Goal: Task Accomplishment & Management: Complete application form

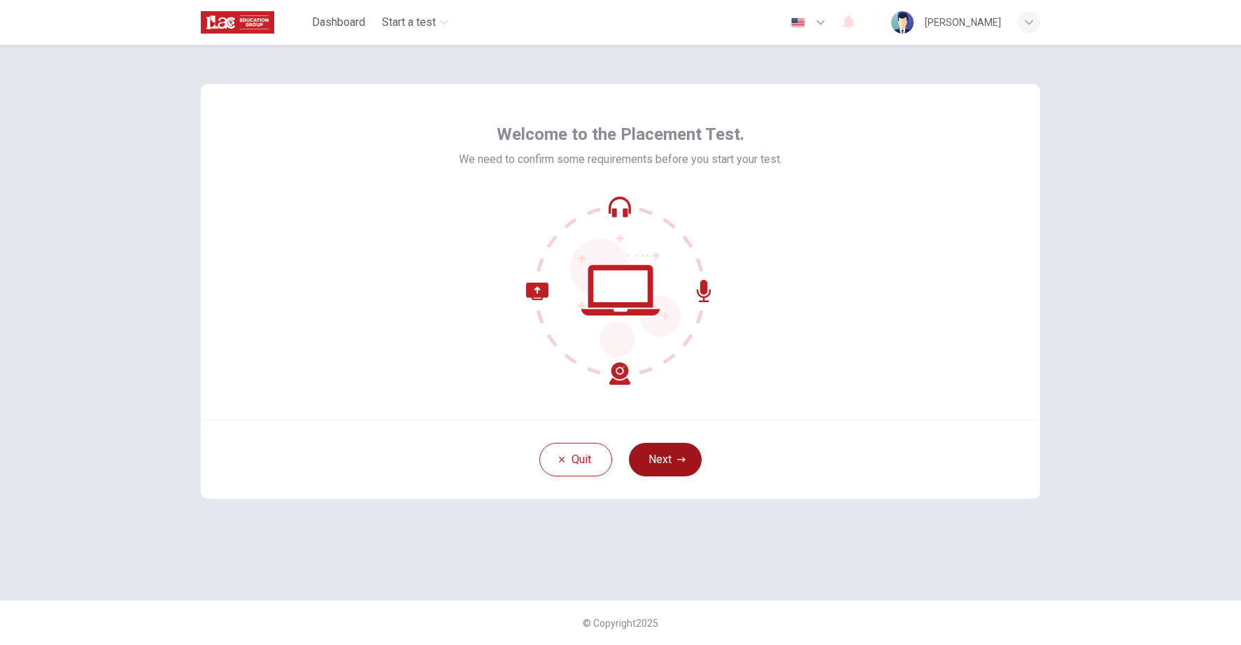
click at [680, 457] on icon "button" at bounding box center [681, 459] width 8 height 8
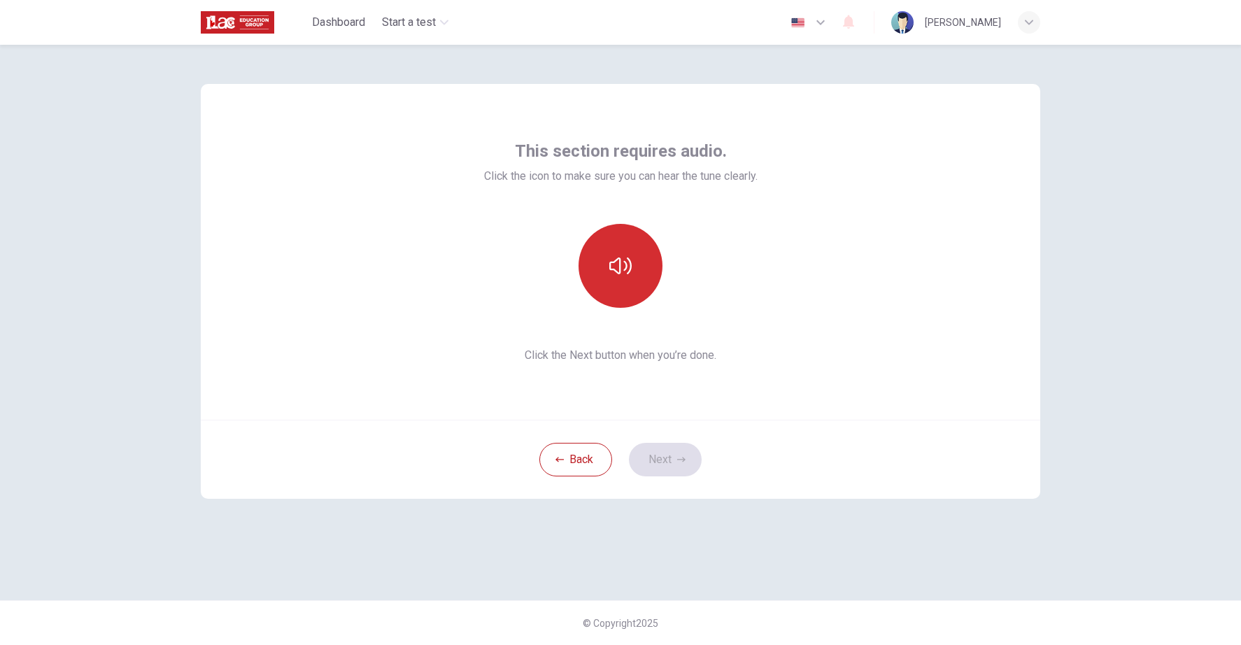
click at [611, 276] on icon "button" at bounding box center [620, 266] width 22 height 22
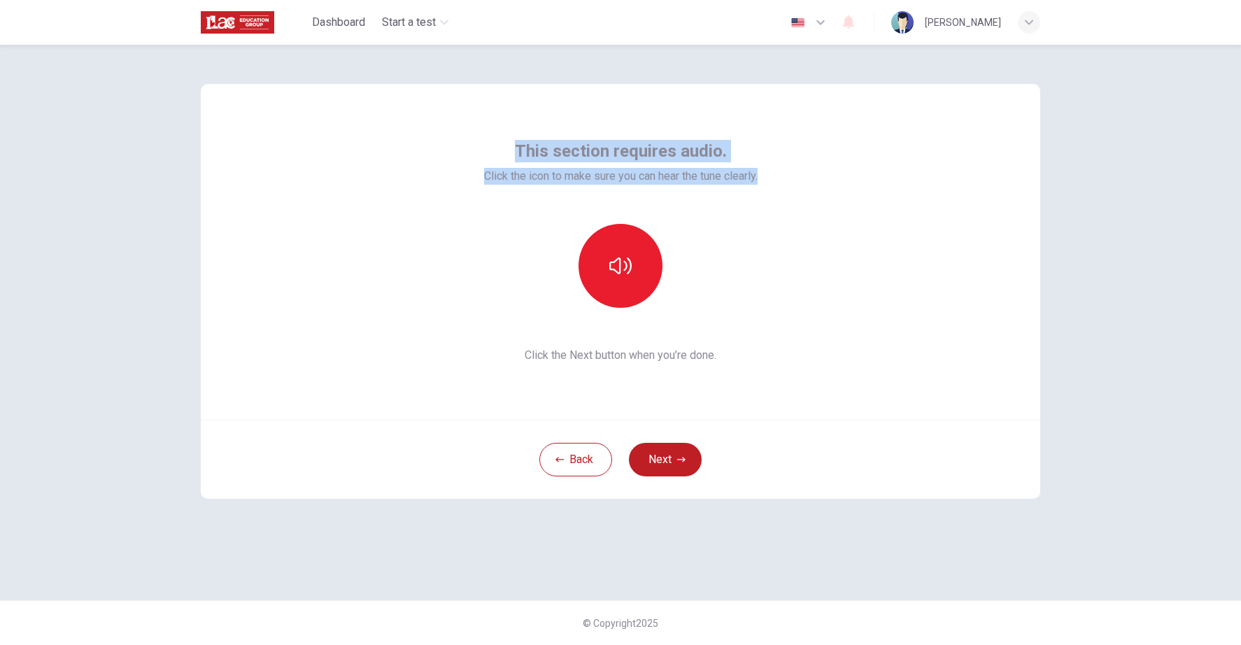
drag, startPoint x: 516, startPoint y: 141, endPoint x: 773, endPoint y: 179, distance: 259.5
click at [773, 179] on div "This section requires audio. Click the icon to make sure you can hear the tune …" at bounding box center [620, 252] width 839 height 336
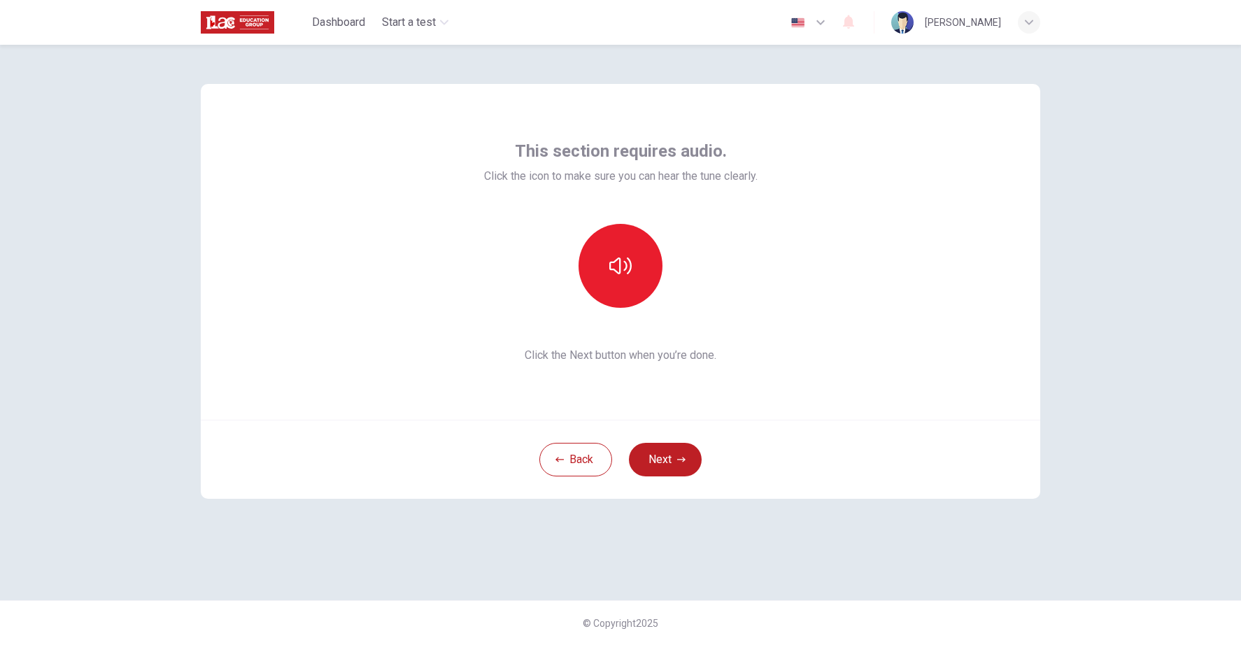
click at [734, 259] on div at bounding box center [620, 266] width 273 height 84
click at [628, 266] on icon "button" at bounding box center [620, 266] width 22 height 22
click at [628, 266] on icon "button" at bounding box center [620, 265] width 22 height 17
click at [628, 266] on icon "button" at bounding box center [620, 266] width 22 height 22
click at [683, 457] on icon "button" at bounding box center [681, 459] width 8 height 8
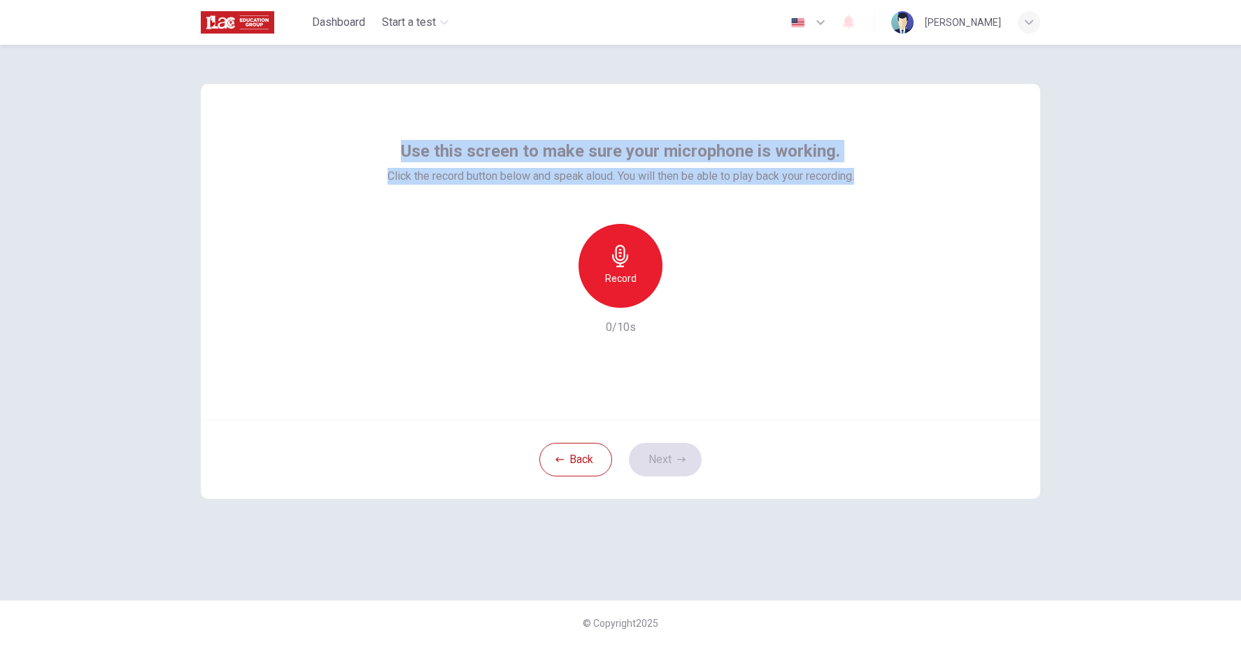
drag, startPoint x: 406, startPoint y: 148, endPoint x: 974, endPoint y: 179, distance: 569.4
click at [974, 179] on div "Use this screen to make sure your microphone is working. Click the record butto…" at bounding box center [620, 252] width 839 height 336
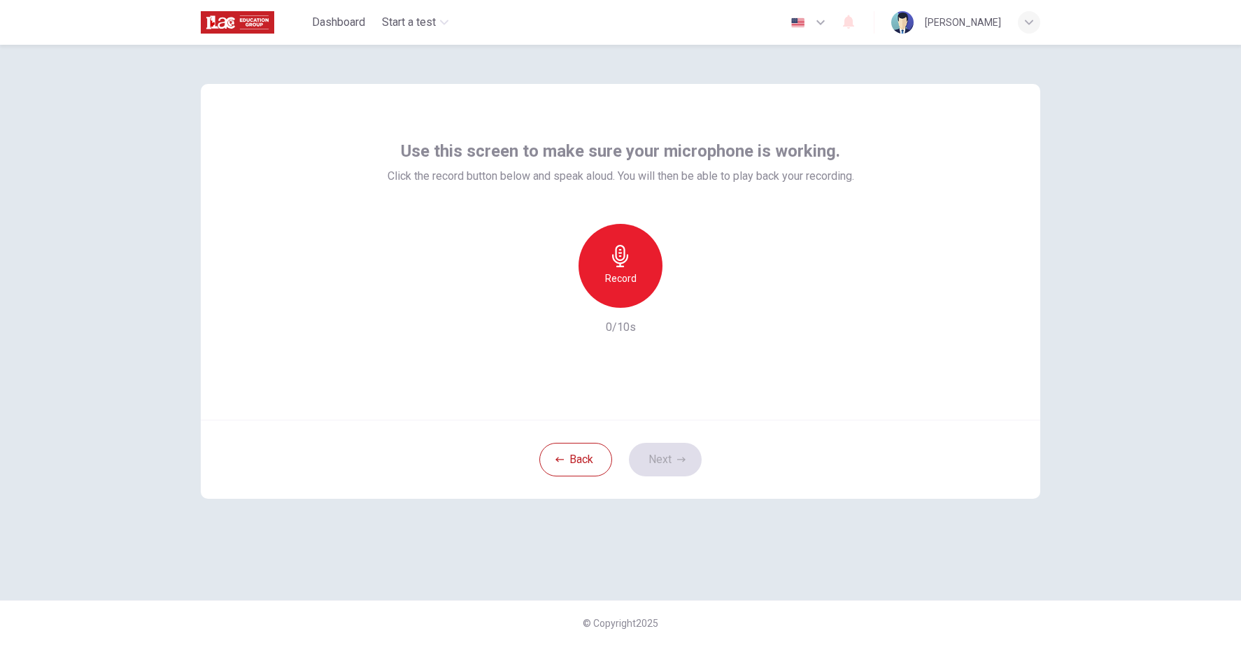
click at [880, 226] on div "Use this screen to make sure your microphone is working. Click the record butto…" at bounding box center [620, 252] width 839 height 336
click at [608, 294] on div "Record" at bounding box center [620, 266] width 84 height 84
click at [690, 290] on icon "button" at bounding box center [685, 297] width 14 height 14
click at [668, 451] on button "Next" at bounding box center [665, 460] width 73 height 34
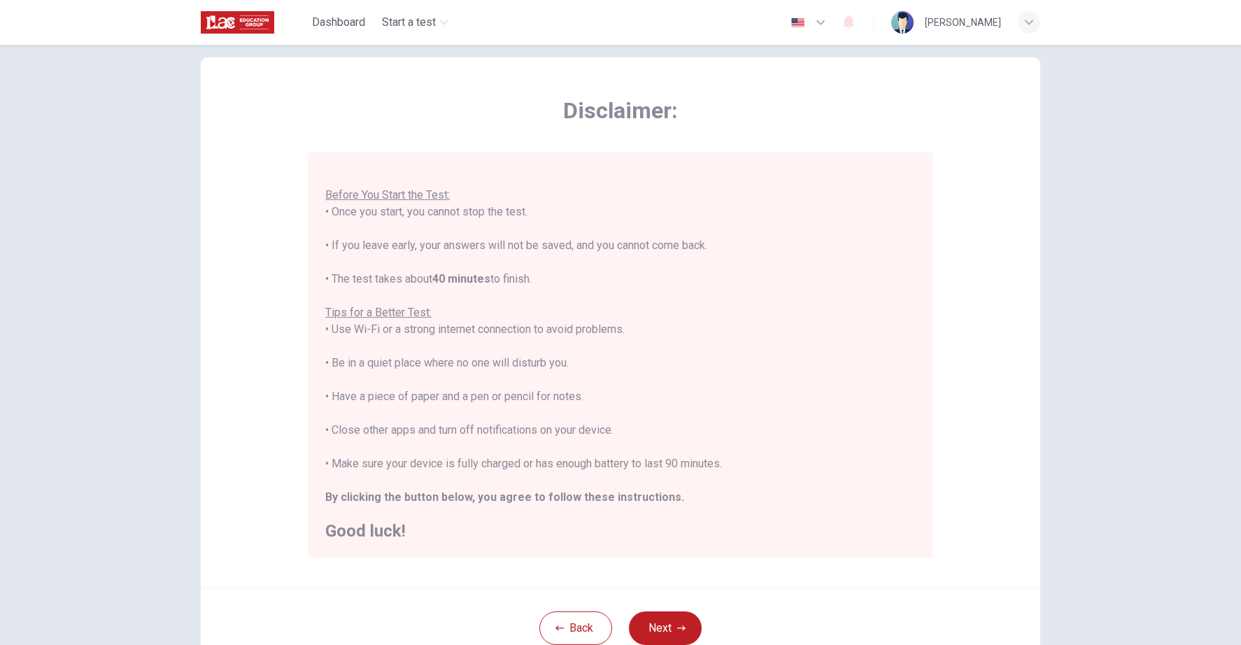
scroll to position [23, 0]
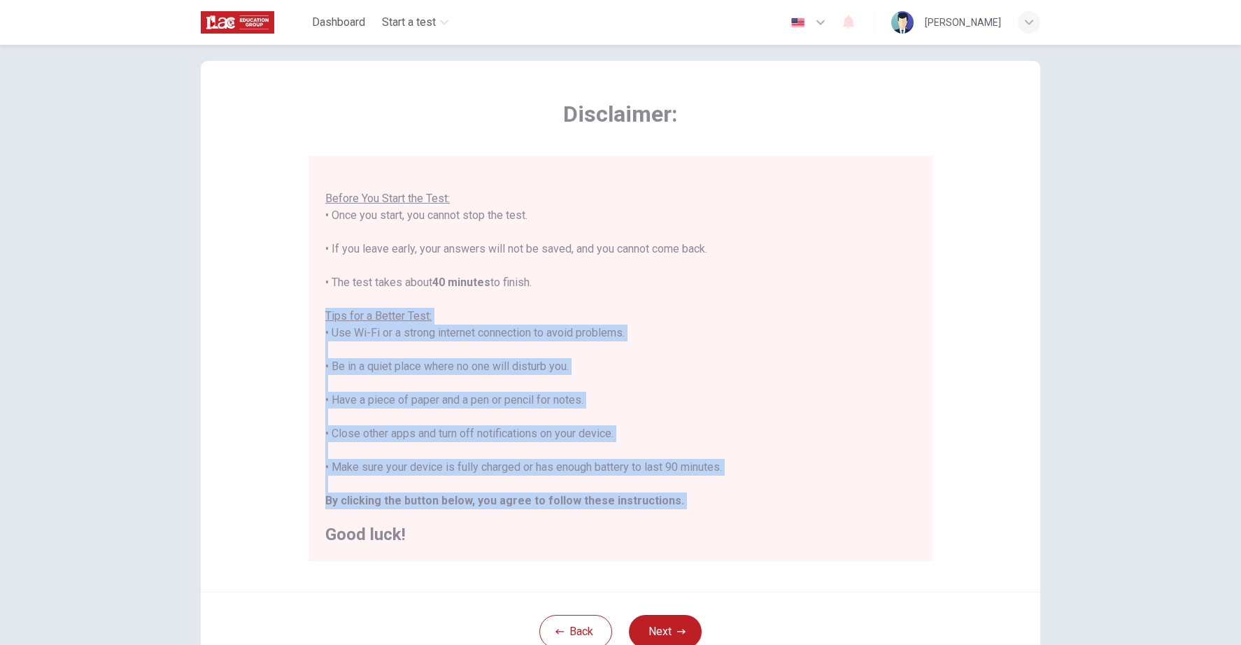
drag, startPoint x: 320, startPoint y: 314, endPoint x: 774, endPoint y: 520, distance: 498.6
click at [774, 520] on div "You are about to start a Placement Test . Before You Start the Test: • Once you…" at bounding box center [620, 358] width 624 height 405
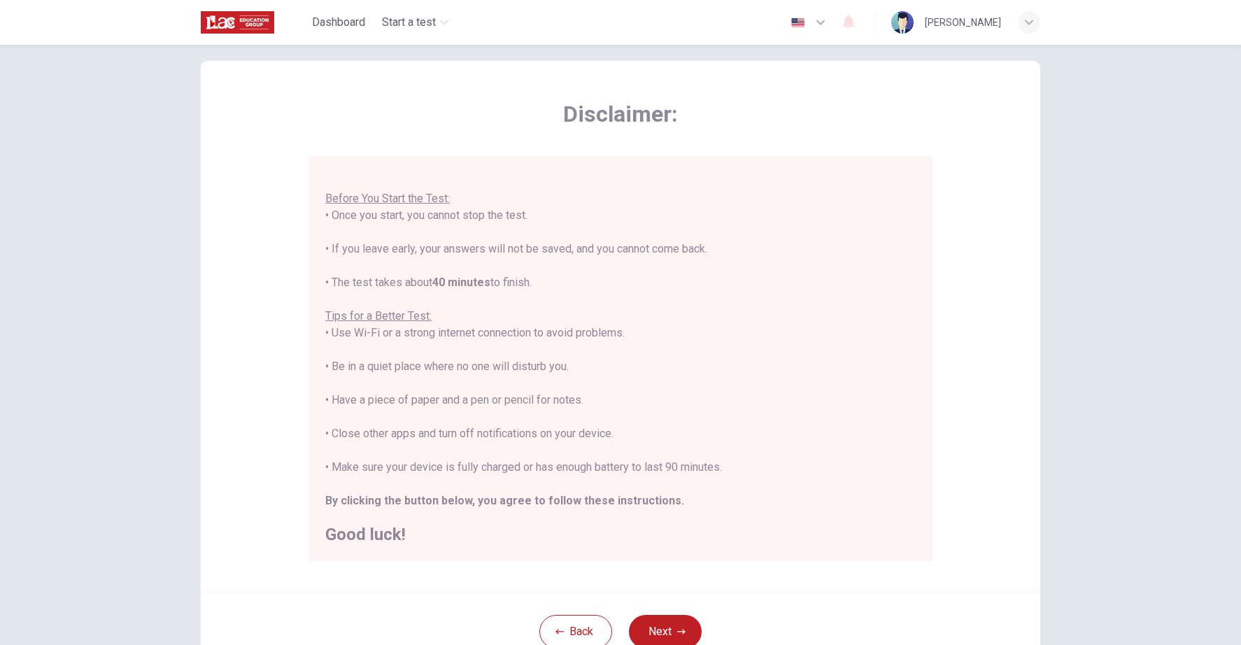
click at [1151, 79] on div "Disclaimer: You are about to start a Placement Test . Before You Start the Test…" at bounding box center [620, 345] width 1241 height 600
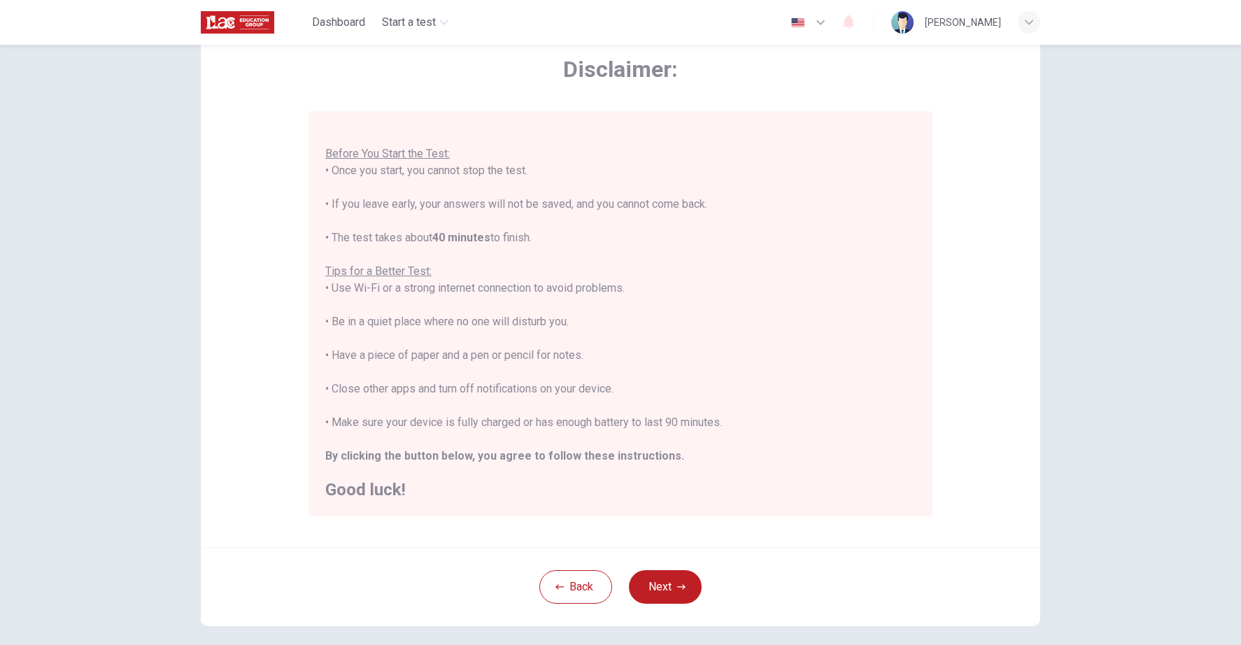
scroll to position [69, 0]
click at [671, 576] on button "Next" at bounding box center [665, 586] width 73 height 34
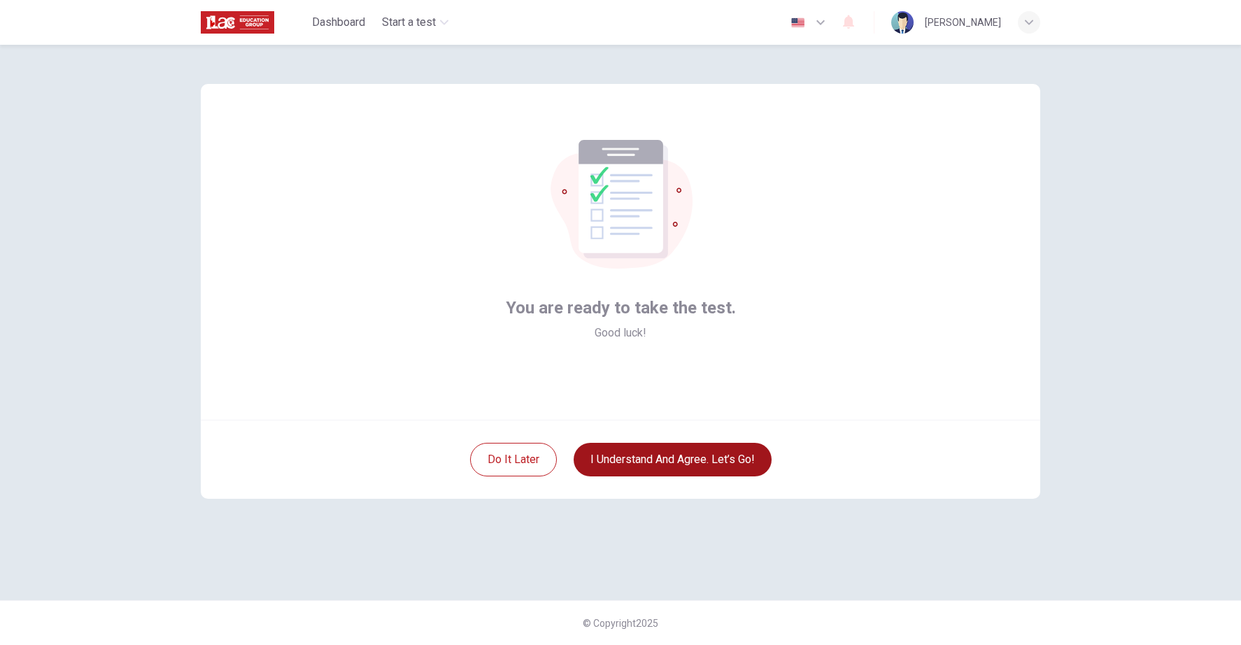
click at [692, 464] on button "I understand and agree. Let’s go!" at bounding box center [672, 460] width 198 height 34
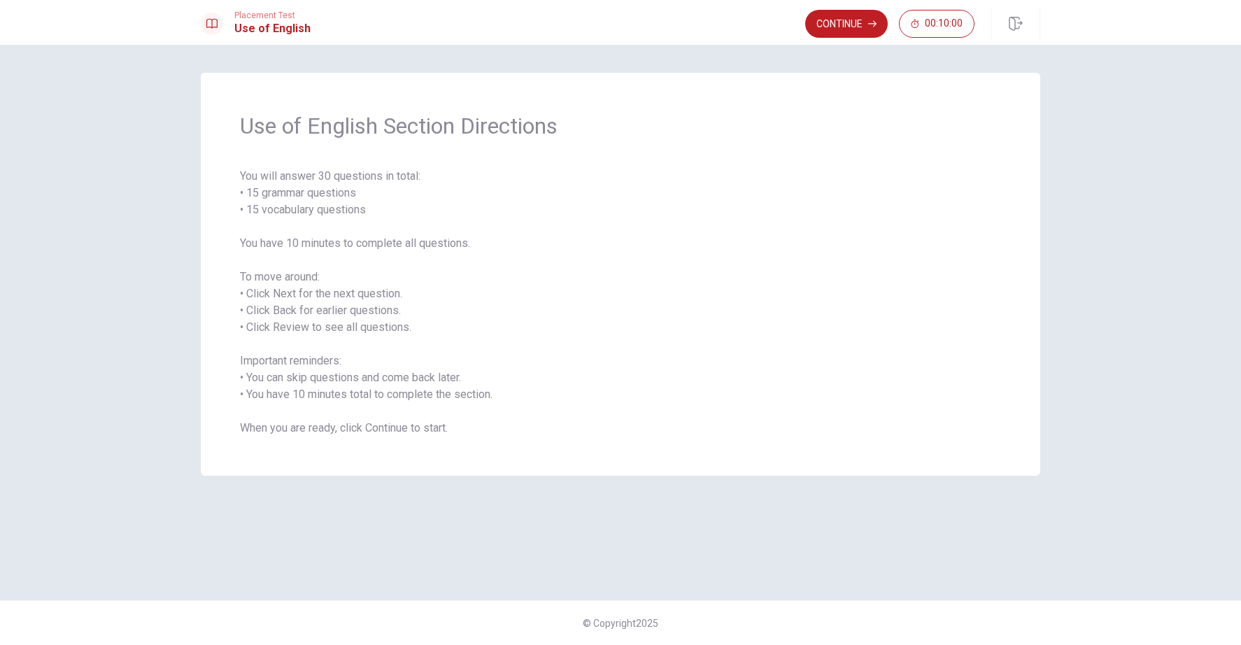
drag, startPoint x: 242, startPoint y: 176, endPoint x: 486, endPoint y: 455, distance: 370.7
click at [486, 455] on div "Use of English Section Directions You will answer 30 questions in total: • 15 g…" at bounding box center [620, 274] width 839 height 403
drag, startPoint x: 473, startPoint y: 396, endPoint x: 375, endPoint y: 397, distance: 97.9
click at [375, 397] on span "You will answer 30 questions in total: • 15 grammar questions • 15 vocabulary q…" at bounding box center [620, 302] width 761 height 269
click at [848, 22] on button "Continue" at bounding box center [846, 24] width 83 height 28
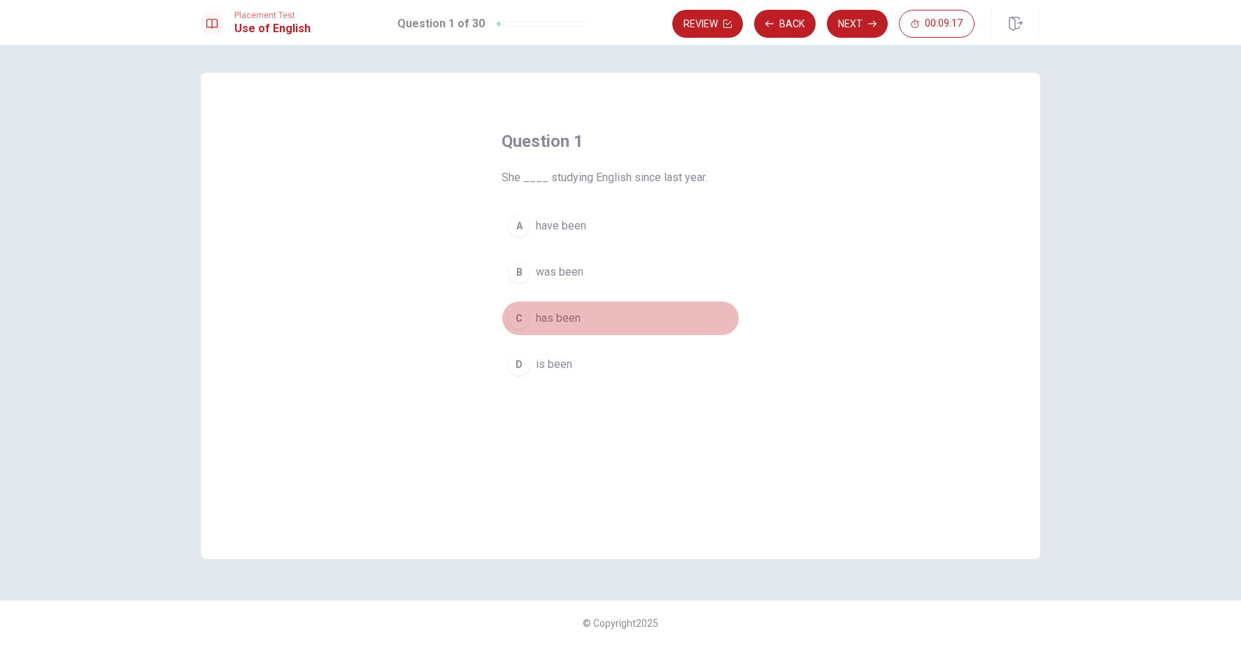
click at [559, 321] on span "has been" at bounding box center [558, 318] width 45 height 17
click at [855, 24] on button "Next" at bounding box center [857, 24] width 61 height 28
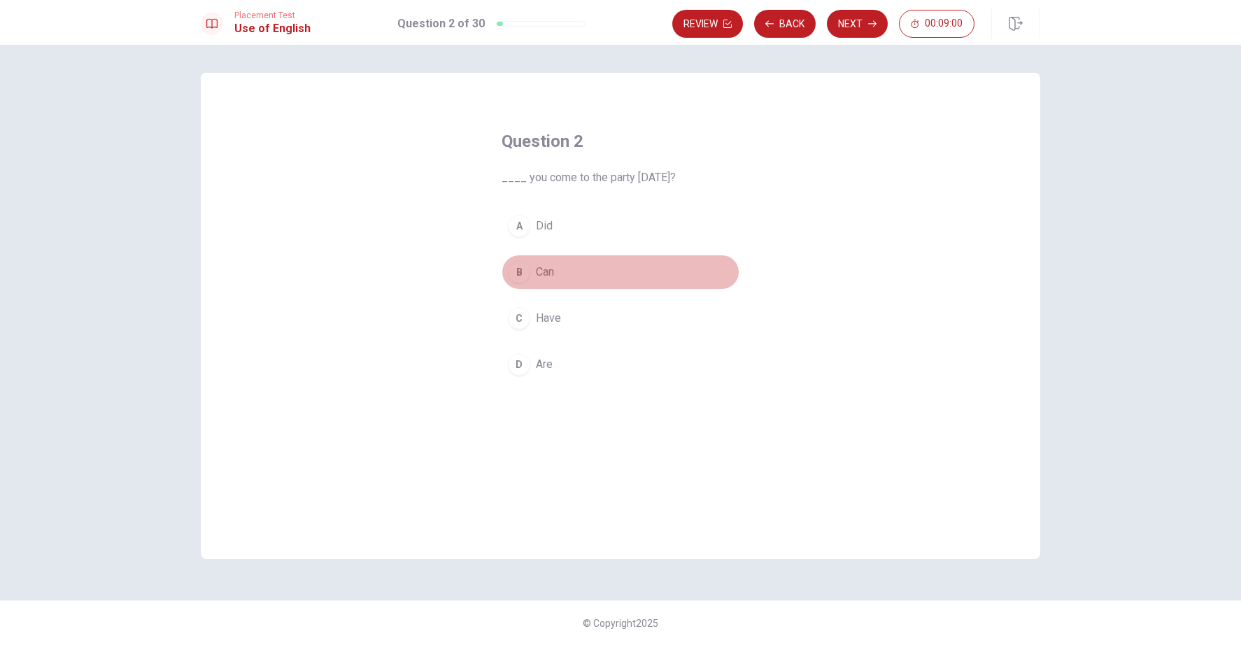
click at [518, 276] on div "B" at bounding box center [519, 272] width 22 height 22
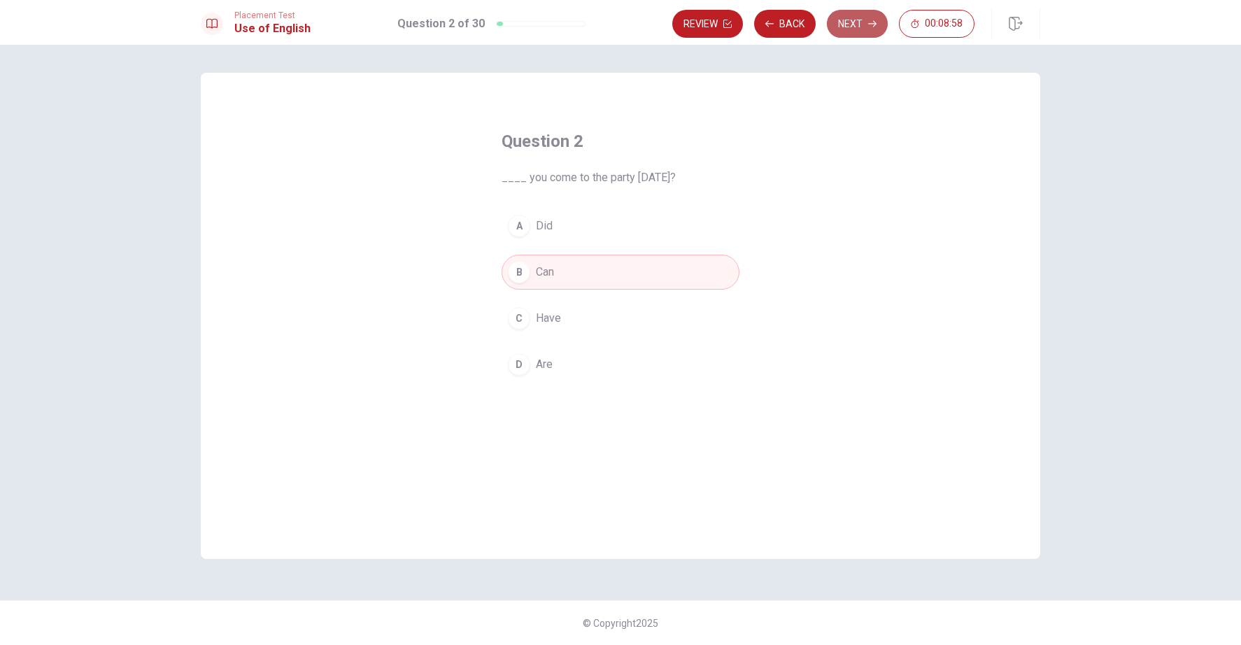
click at [855, 29] on button "Next" at bounding box center [857, 24] width 61 height 28
click at [553, 273] on button "B will" at bounding box center [620, 272] width 238 height 35
click at [866, 24] on button "Next" at bounding box center [857, 24] width 61 height 28
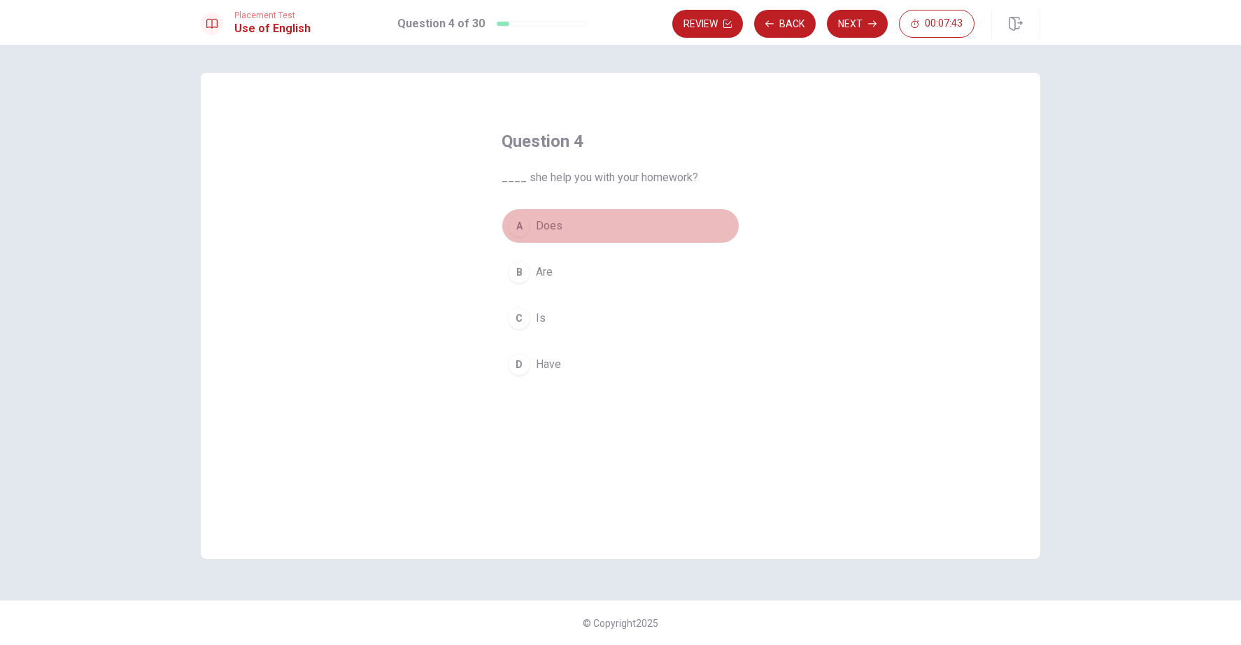
click at [520, 223] on div "A" at bounding box center [519, 226] width 22 height 22
click at [855, 17] on button "Next" at bounding box center [857, 24] width 61 height 28
click at [545, 366] on span "take" at bounding box center [546, 364] width 21 height 17
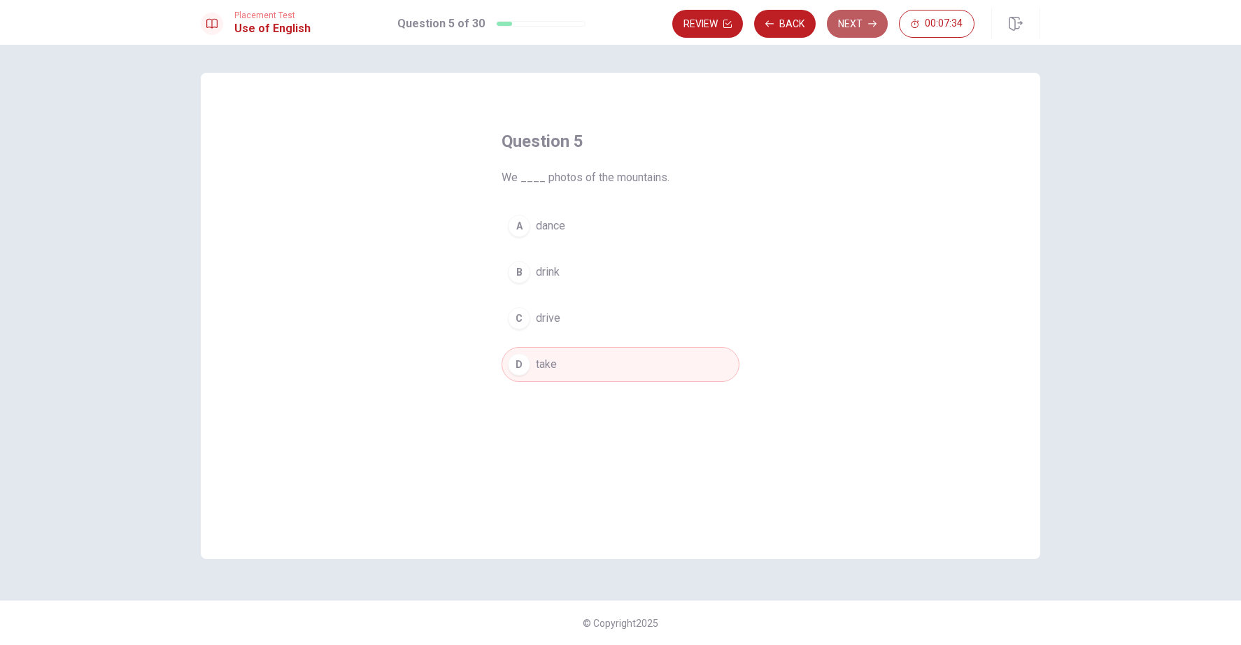
click at [866, 26] on button "Next" at bounding box center [857, 24] width 61 height 28
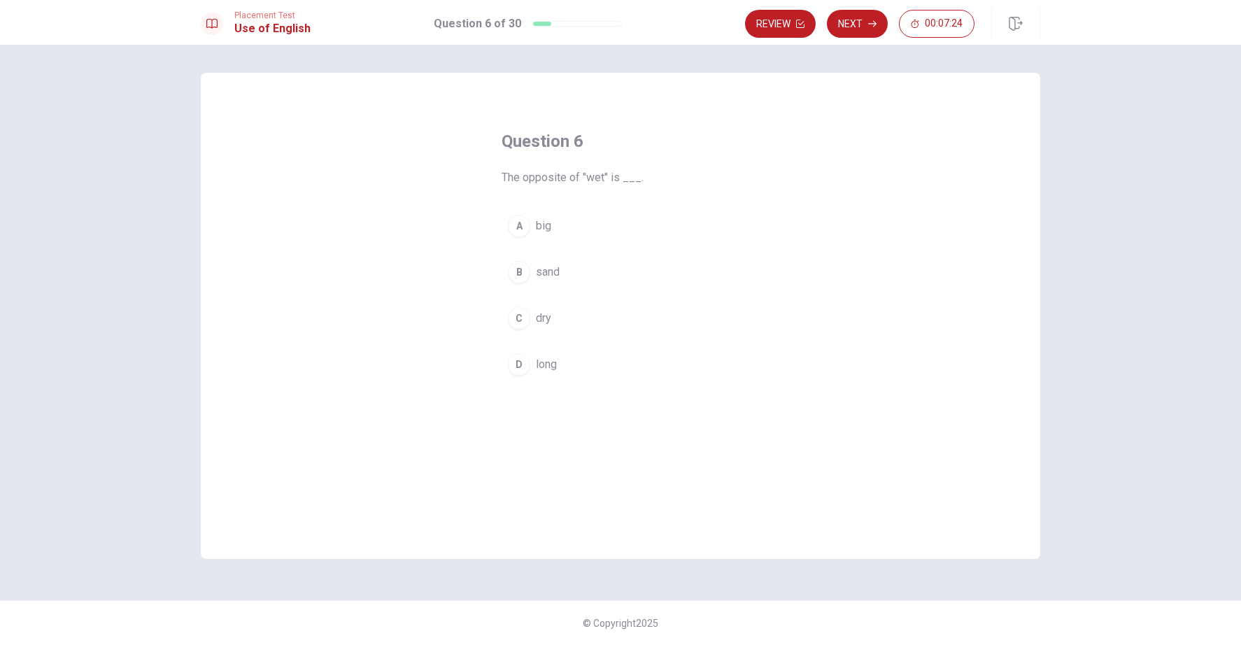
click at [550, 322] on span "dry" at bounding box center [543, 318] width 15 height 17
click at [864, 20] on button "Next" at bounding box center [857, 24] width 61 height 28
click at [557, 271] on span "flower" at bounding box center [551, 272] width 31 height 17
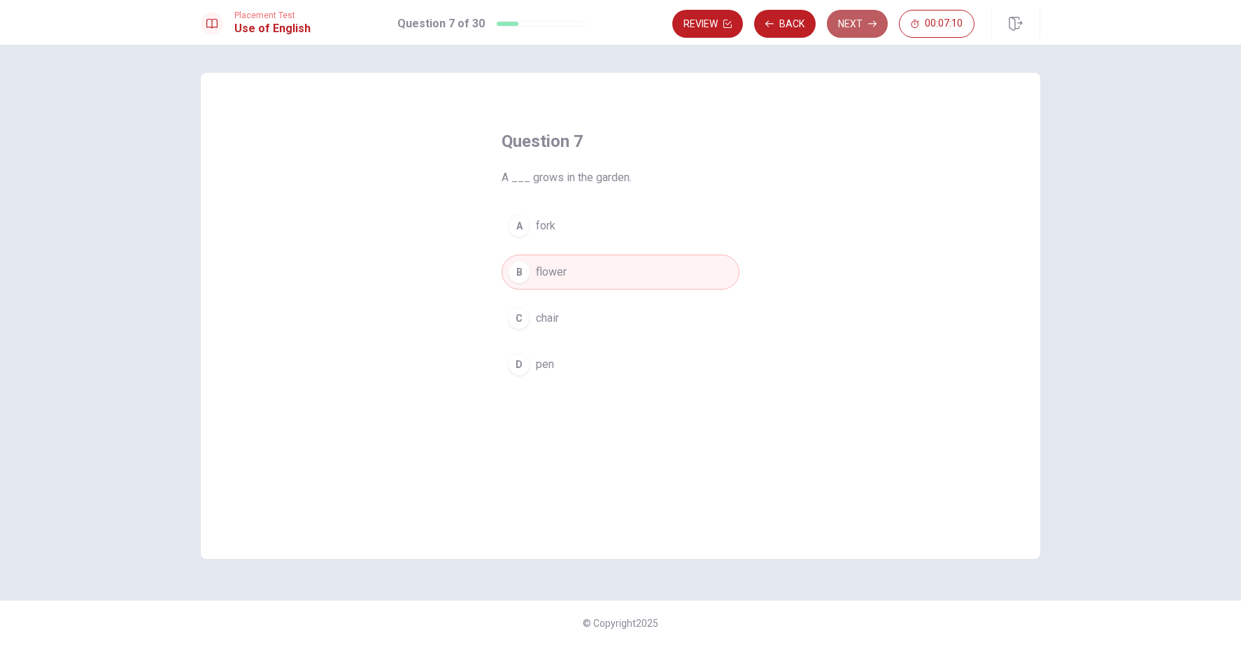
click at [852, 22] on button "Next" at bounding box center [857, 24] width 61 height 28
click at [525, 228] on div "A" at bounding box center [519, 226] width 22 height 22
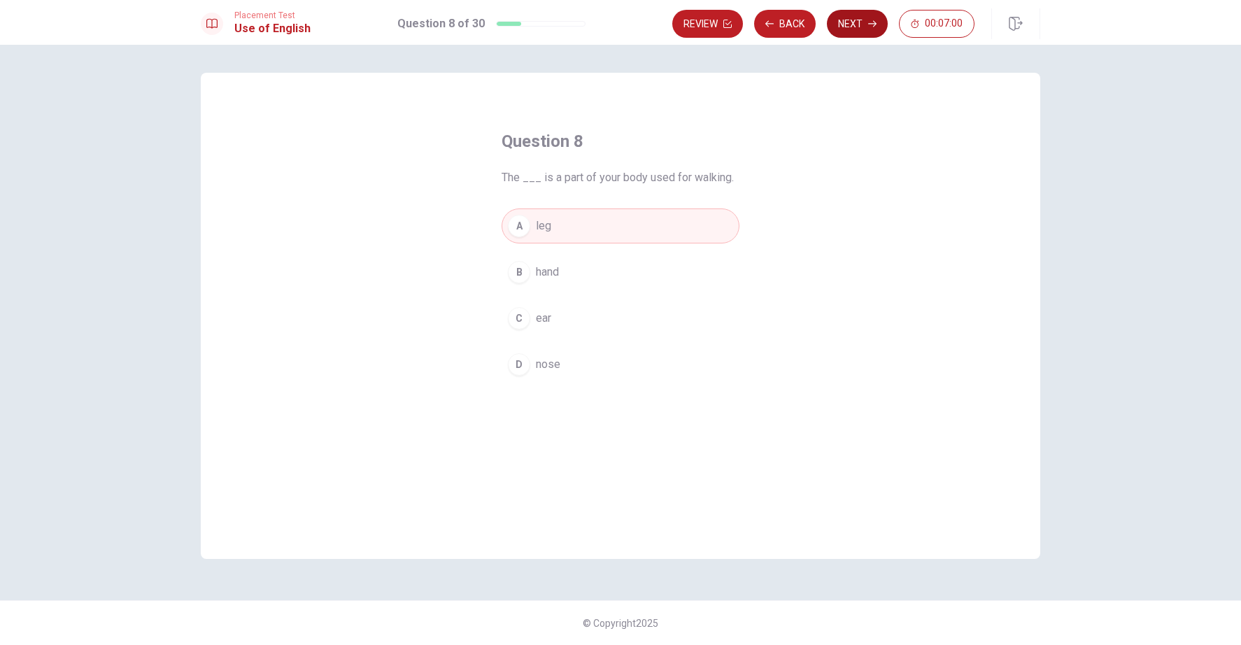
click at [864, 18] on button "Next" at bounding box center [857, 24] width 61 height 28
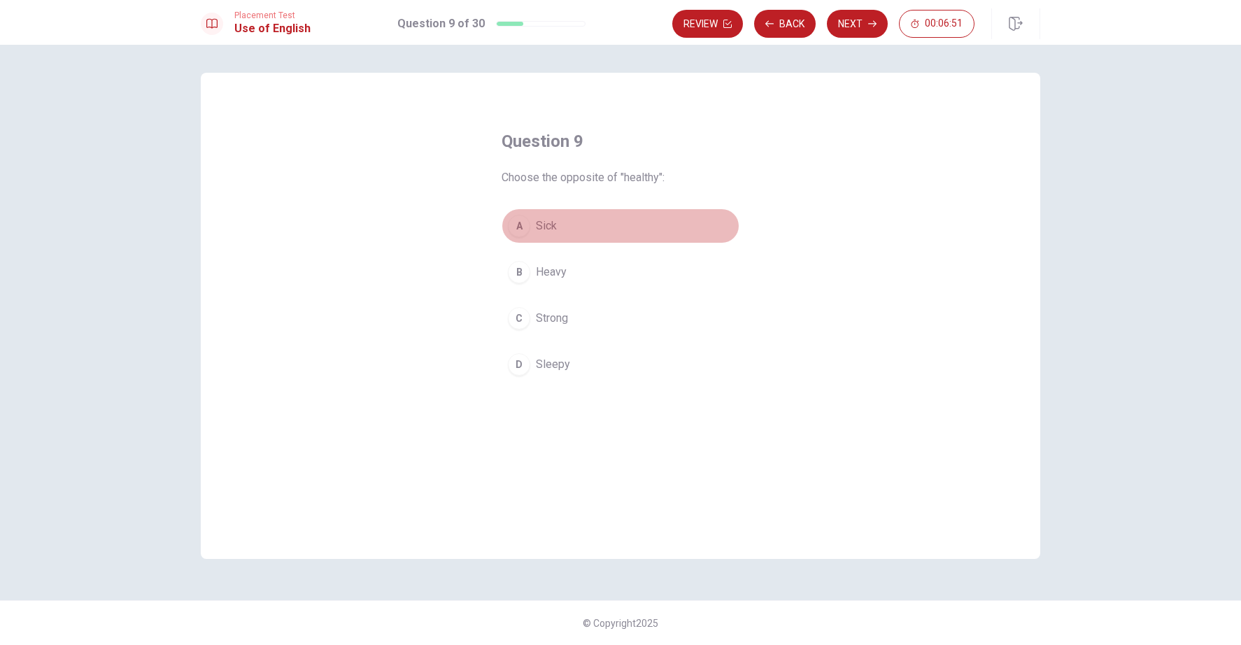
click at [545, 227] on span "Sick" at bounding box center [546, 225] width 21 height 17
click at [866, 27] on button "Next" at bounding box center [857, 24] width 61 height 28
click at [571, 366] on span "will see" at bounding box center [555, 364] width 38 height 17
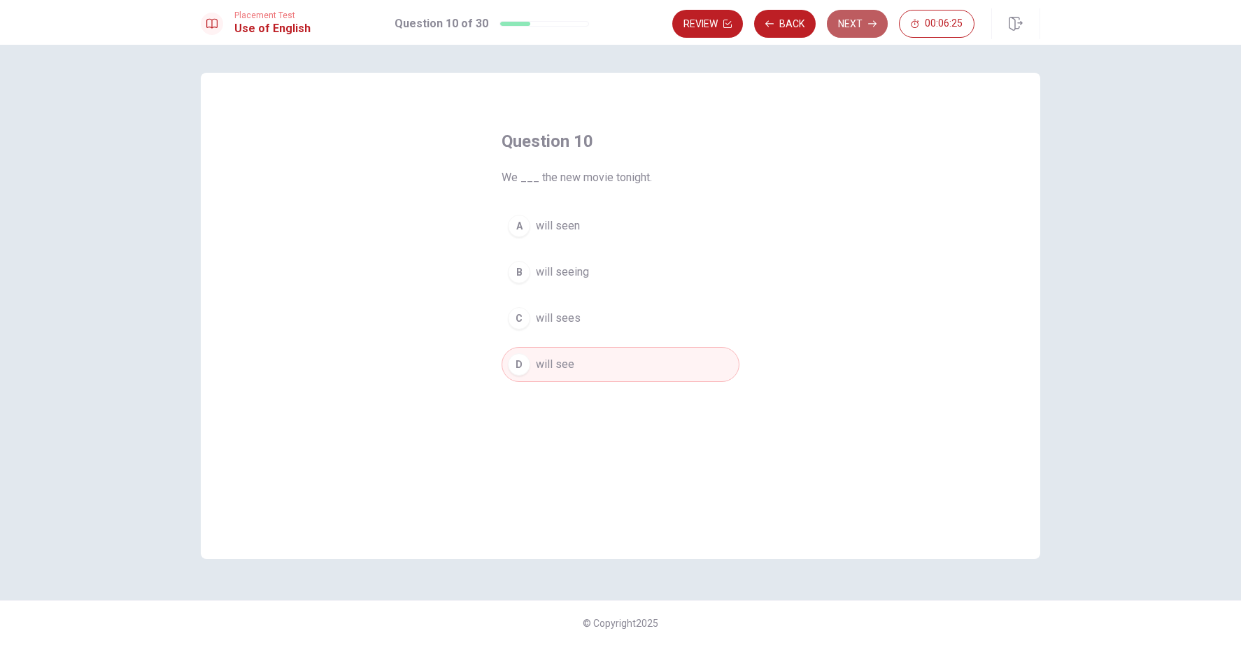
click at [857, 20] on button "Next" at bounding box center [857, 24] width 61 height 28
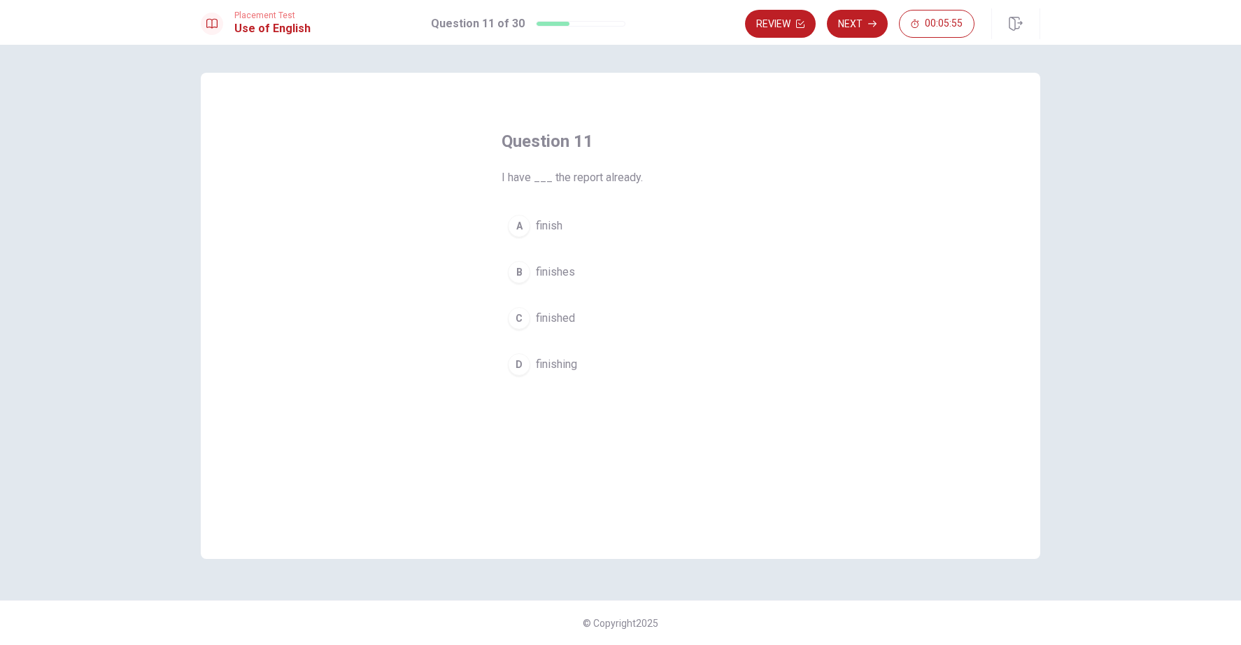
click at [554, 320] on span "finished" at bounding box center [555, 318] width 39 height 17
click at [855, 18] on button "Next" at bounding box center [857, 24] width 61 height 28
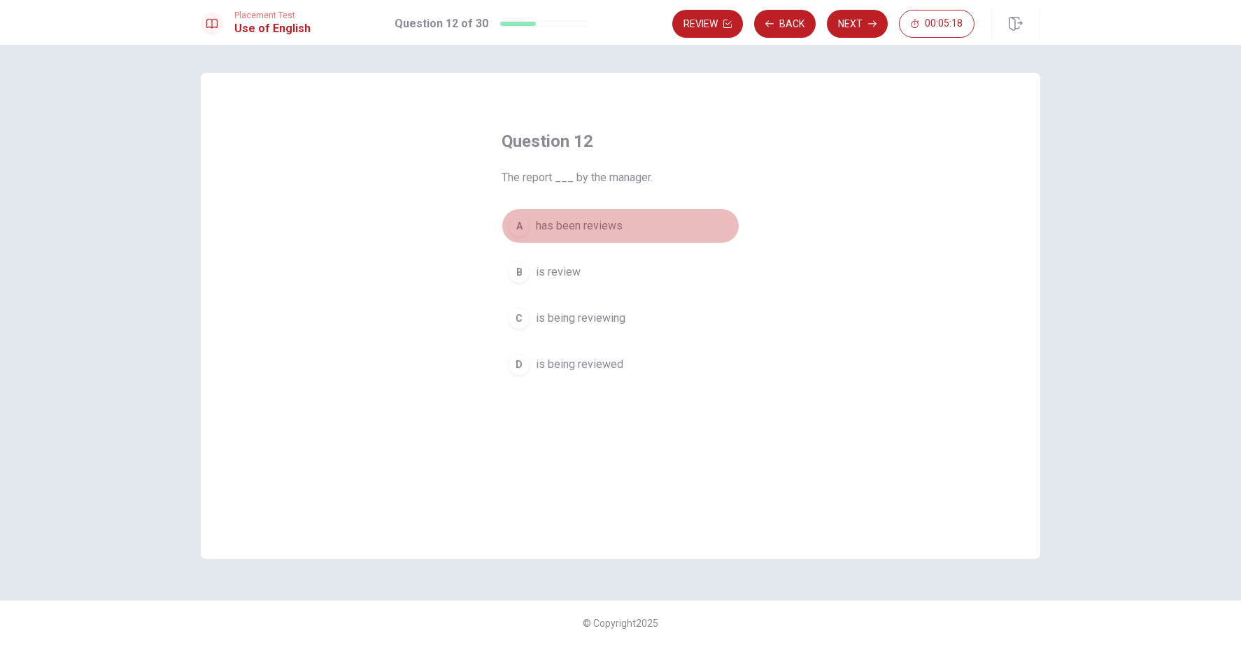
click at [605, 229] on span "has been reviews" at bounding box center [579, 225] width 87 height 17
click at [855, 21] on button "Next" at bounding box center [857, 24] width 61 height 28
click at [558, 224] on span "None" at bounding box center [549, 225] width 26 height 17
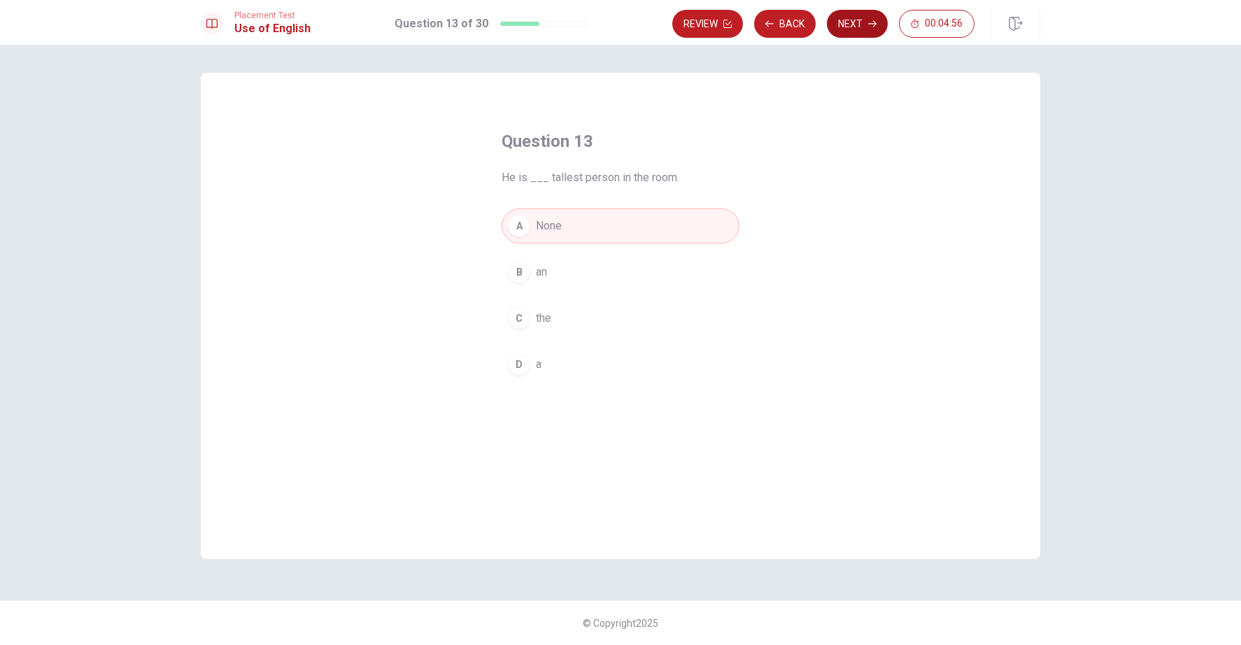
click at [859, 22] on button "Next" at bounding box center [857, 24] width 61 height 28
click at [559, 229] on span "mustn’t" at bounding box center [553, 225] width 35 height 17
click at [863, 27] on button "Next" at bounding box center [857, 24] width 61 height 28
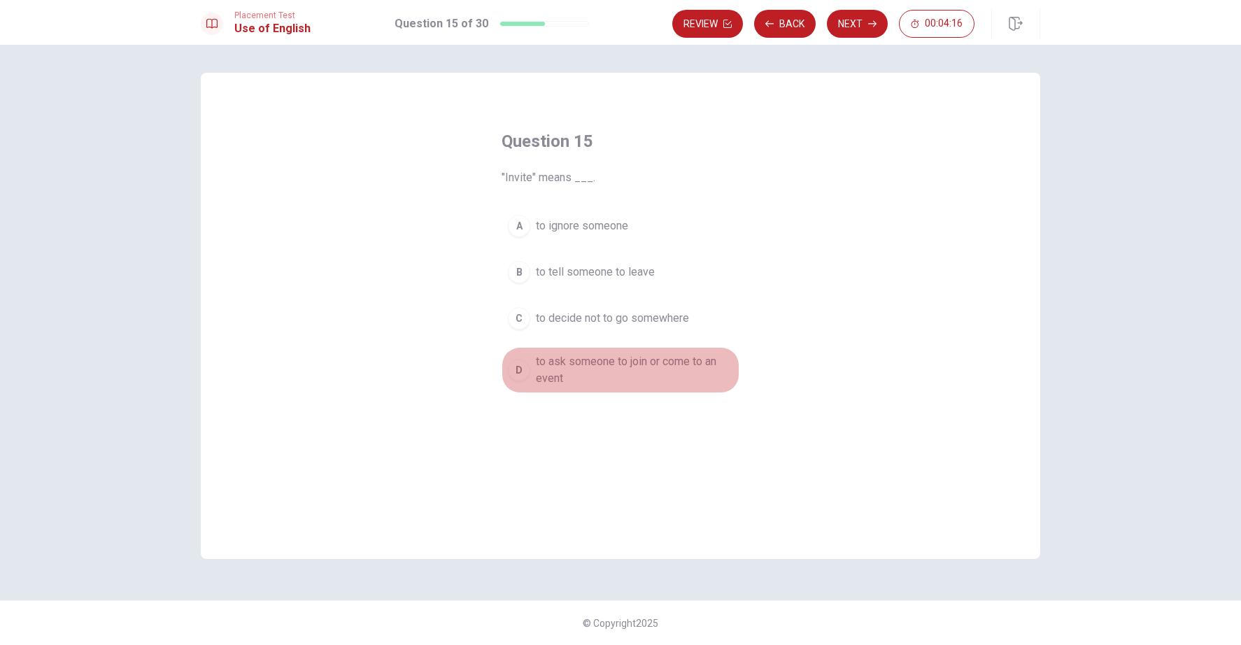
click at [559, 366] on span "to ask someone to join or come to an event" at bounding box center [634, 370] width 197 height 34
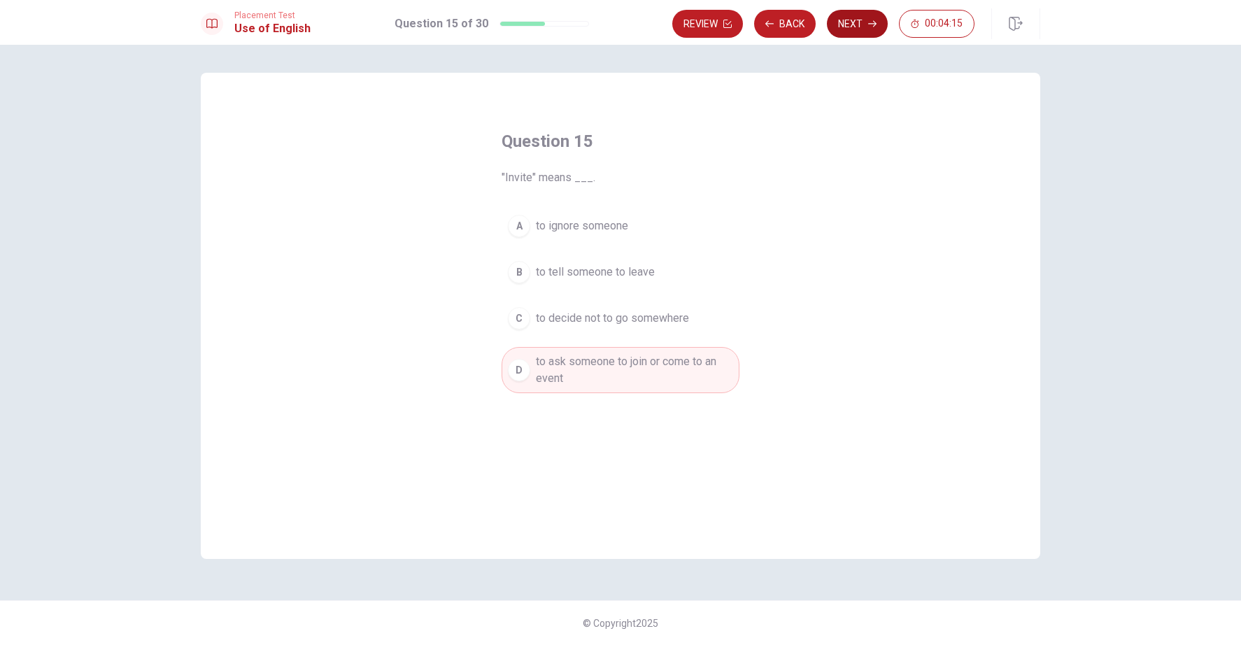
click at [868, 15] on button "Next" at bounding box center [857, 24] width 61 height 28
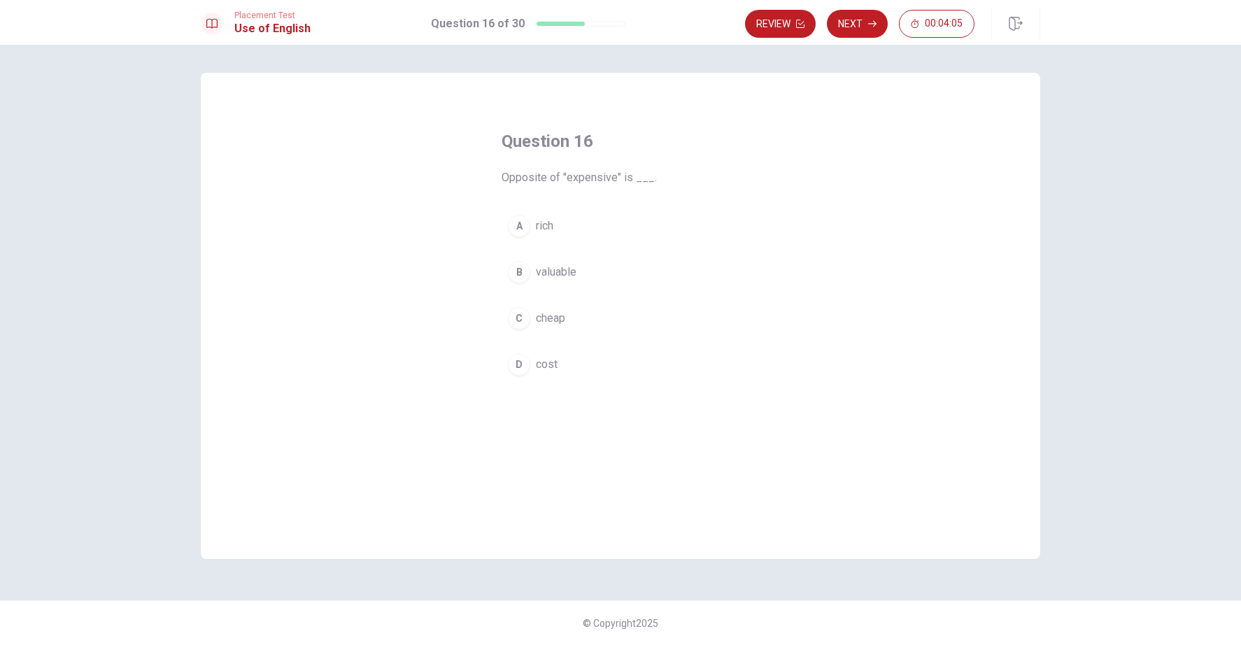
click at [557, 318] on span "cheap" at bounding box center [550, 318] width 29 height 17
click at [864, 17] on button "Next" at bounding box center [857, 24] width 61 height 28
click at [541, 368] on span "tool" at bounding box center [545, 364] width 19 height 17
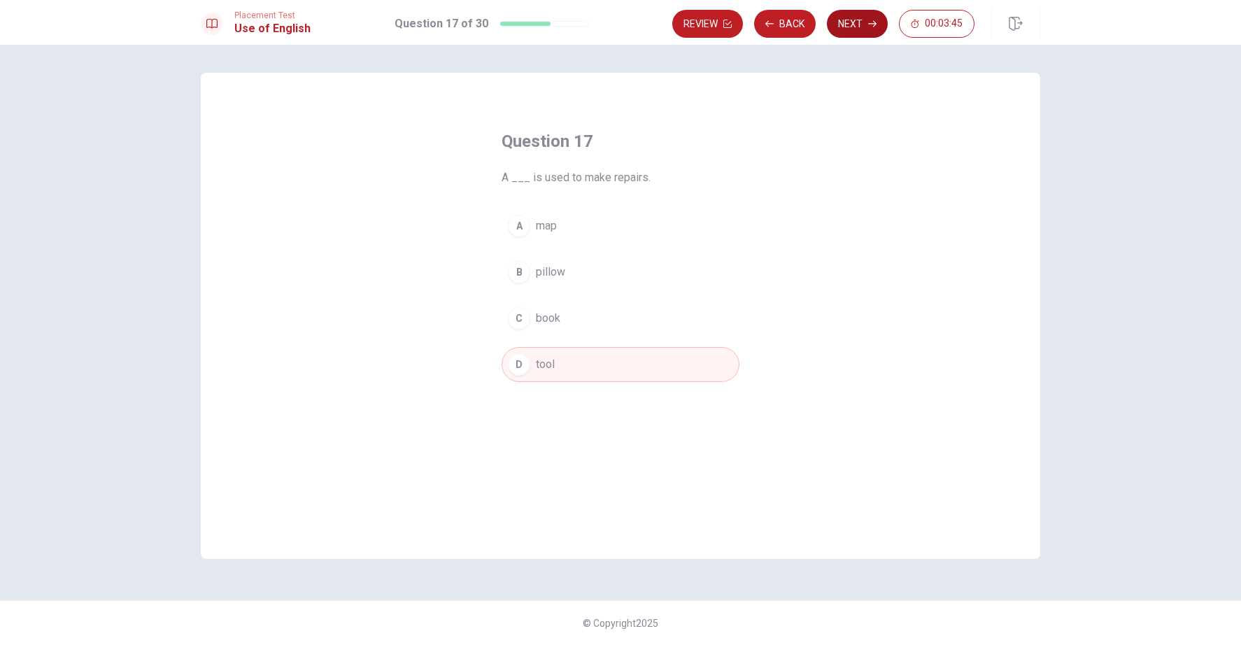
click at [841, 27] on button "Next" at bounding box center [857, 24] width 61 height 28
click at [554, 230] on span "difficult" at bounding box center [554, 225] width 36 height 17
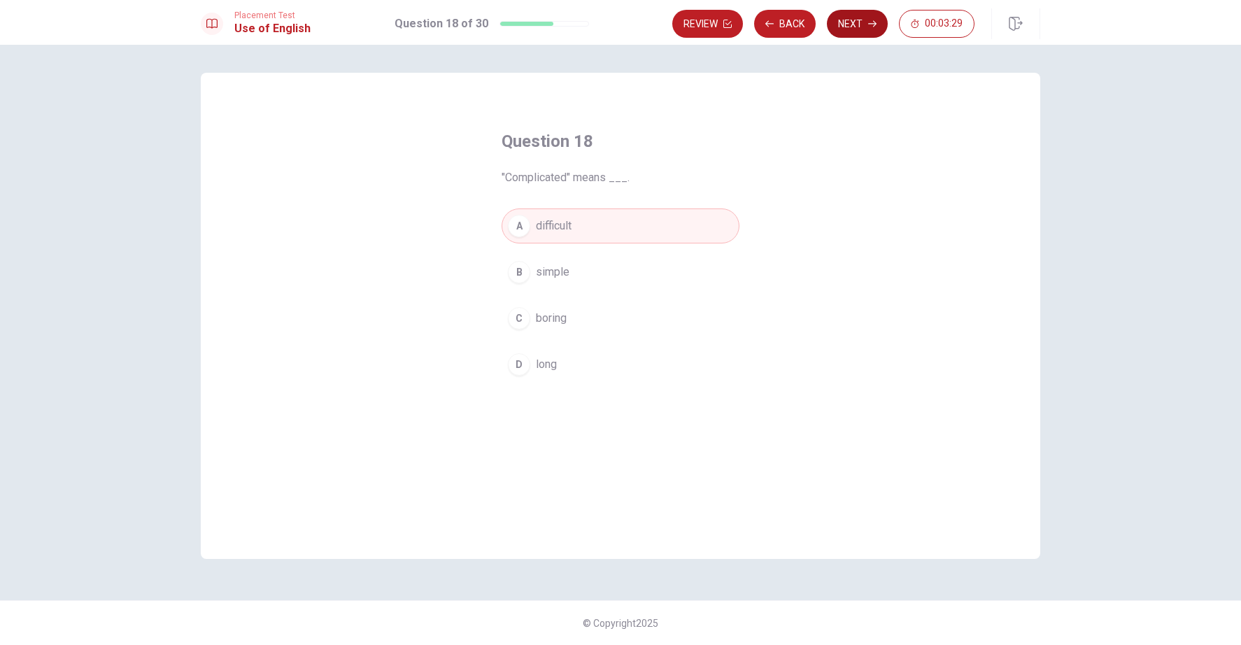
click at [856, 23] on button "Next" at bounding box center [857, 24] width 61 height 28
click at [557, 269] on span "detailed" at bounding box center [556, 272] width 40 height 17
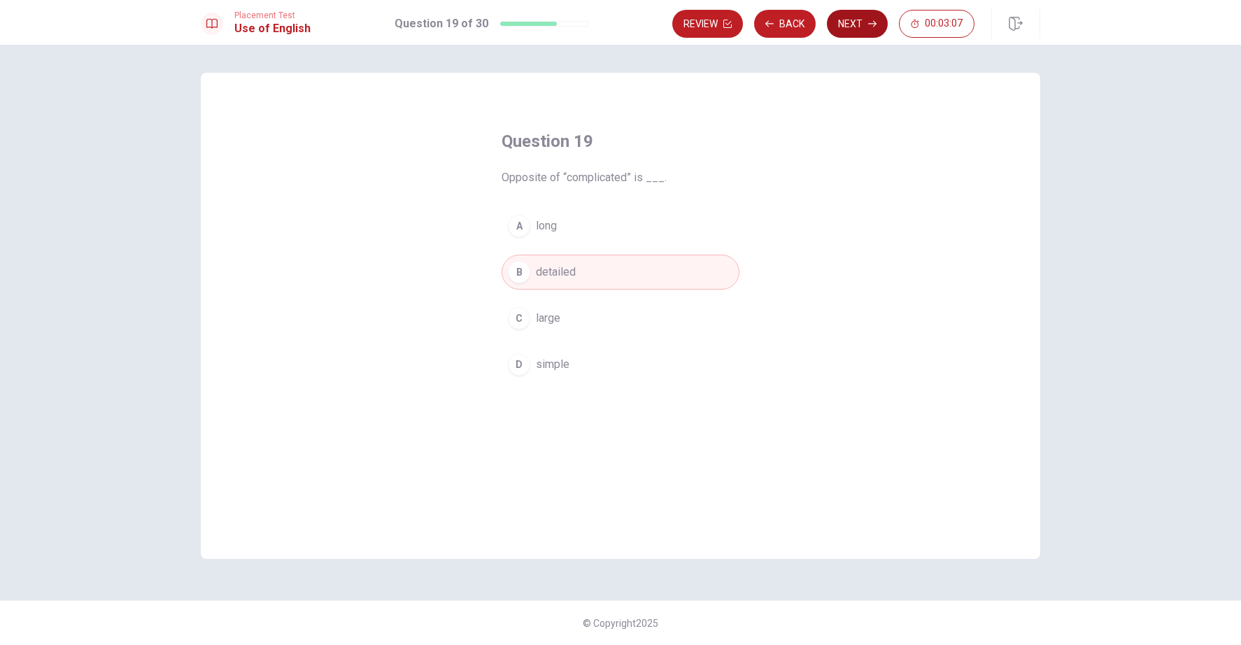
click at [842, 17] on button "Next" at bounding box center [857, 24] width 61 height 28
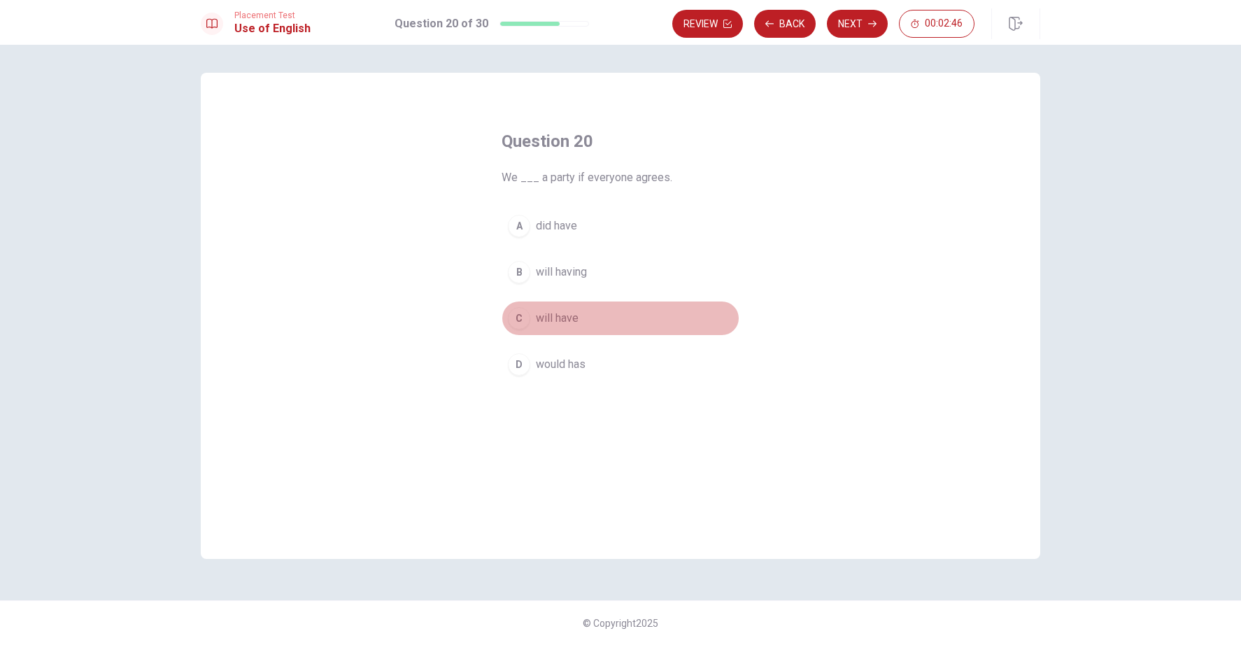
click at [555, 318] on span "will have" at bounding box center [557, 318] width 43 height 17
click at [873, 19] on button "Next" at bounding box center [857, 24] width 61 height 28
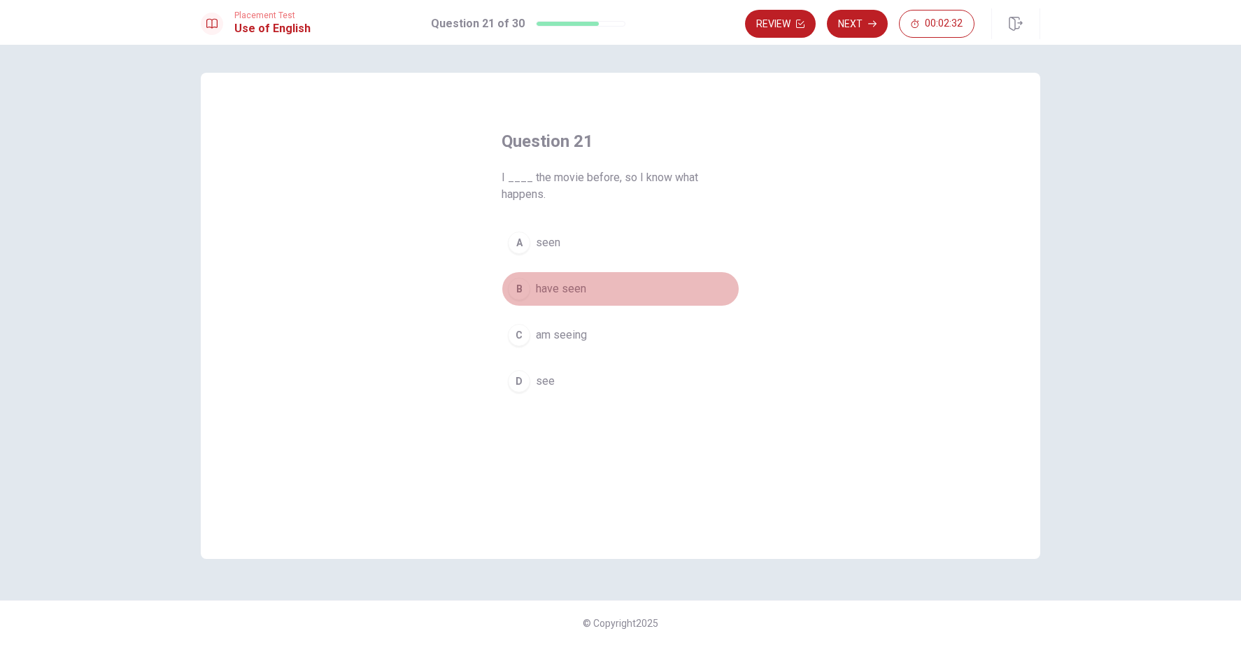
click at [564, 289] on span "have seen" at bounding box center [561, 288] width 50 height 17
click at [859, 23] on button "Next" at bounding box center [857, 24] width 61 height 28
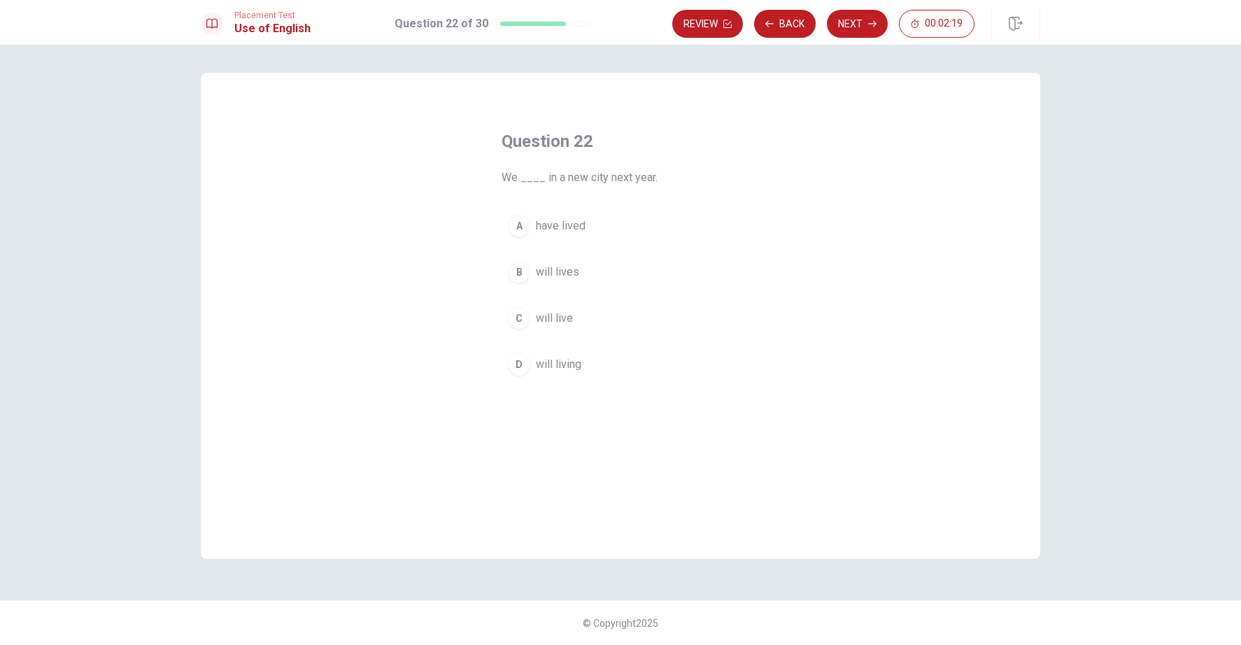
click at [554, 314] on span "will live" at bounding box center [554, 318] width 37 height 17
click at [859, 23] on button "Next" at bounding box center [857, 24] width 61 height 28
click at [542, 281] on button "B on" at bounding box center [620, 272] width 238 height 35
click at [871, 27] on icon "button" at bounding box center [872, 24] width 8 height 8
click at [559, 331] on span "is been" at bounding box center [554, 335] width 36 height 17
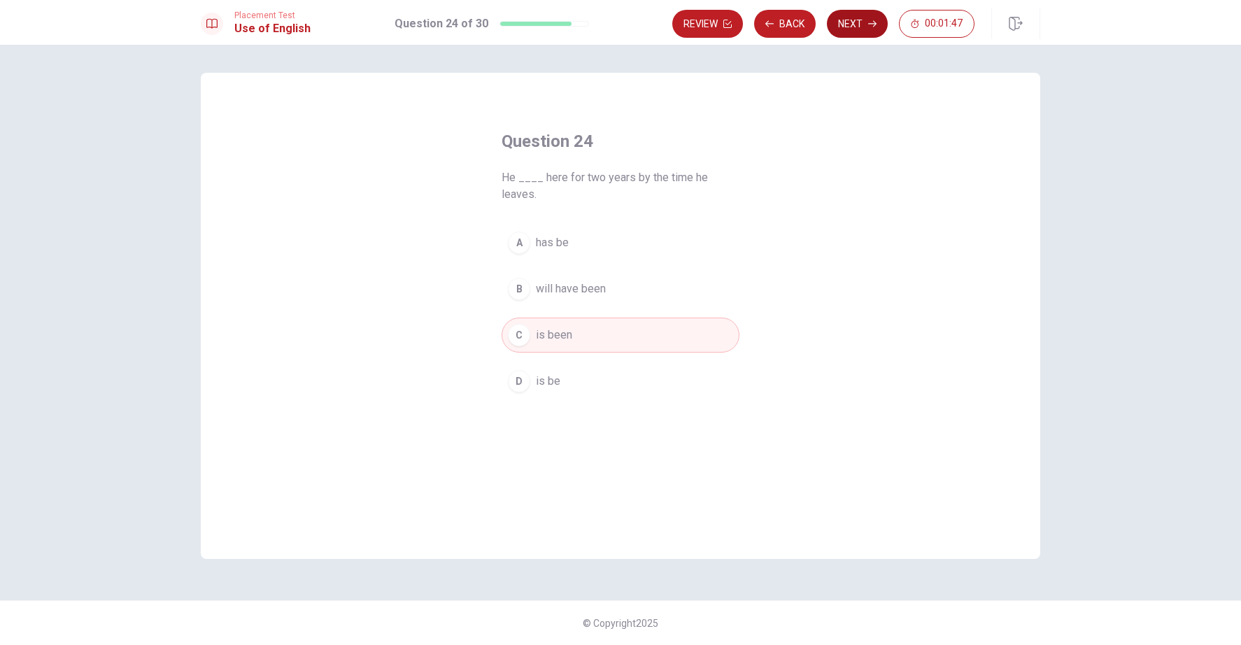
click at [855, 27] on button "Next" at bounding box center [857, 24] width 61 height 28
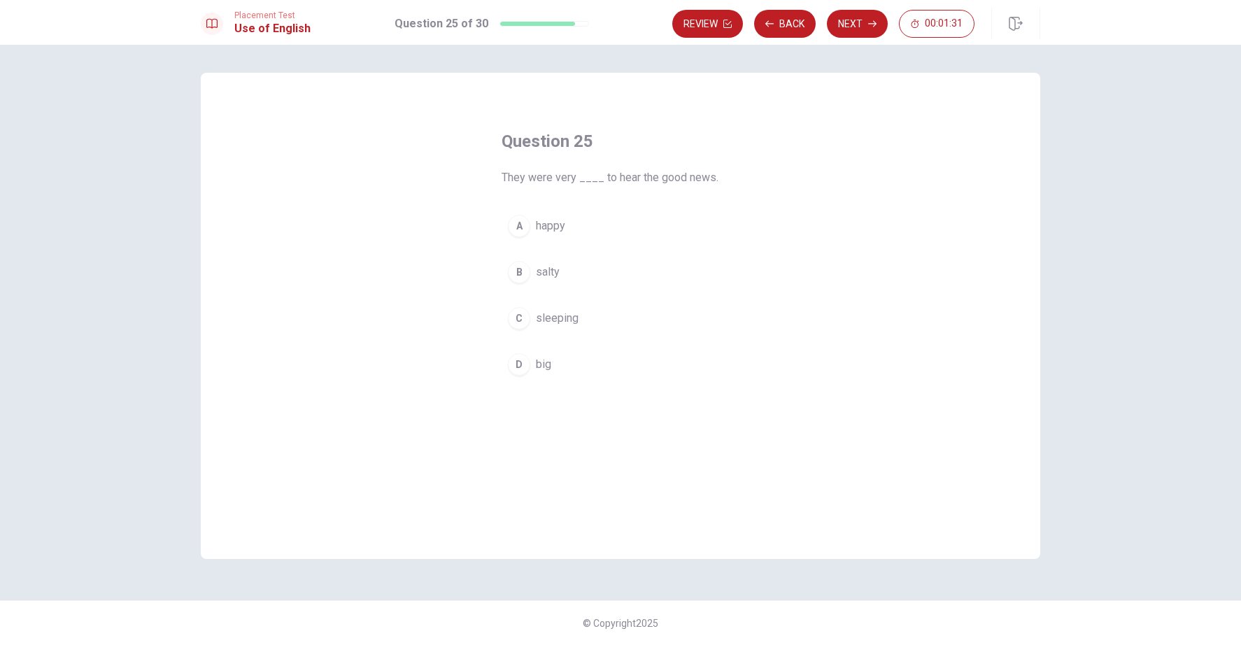
click at [559, 233] on span "happy" at bounding box center [550, 225] width 29 height 17
click at [855, 25] on button "Next" at bounding box center [857, 24] width 61 height 28
click at [552, 223] on span "benefit" at bounding box center [553, 225] width 34 height 17
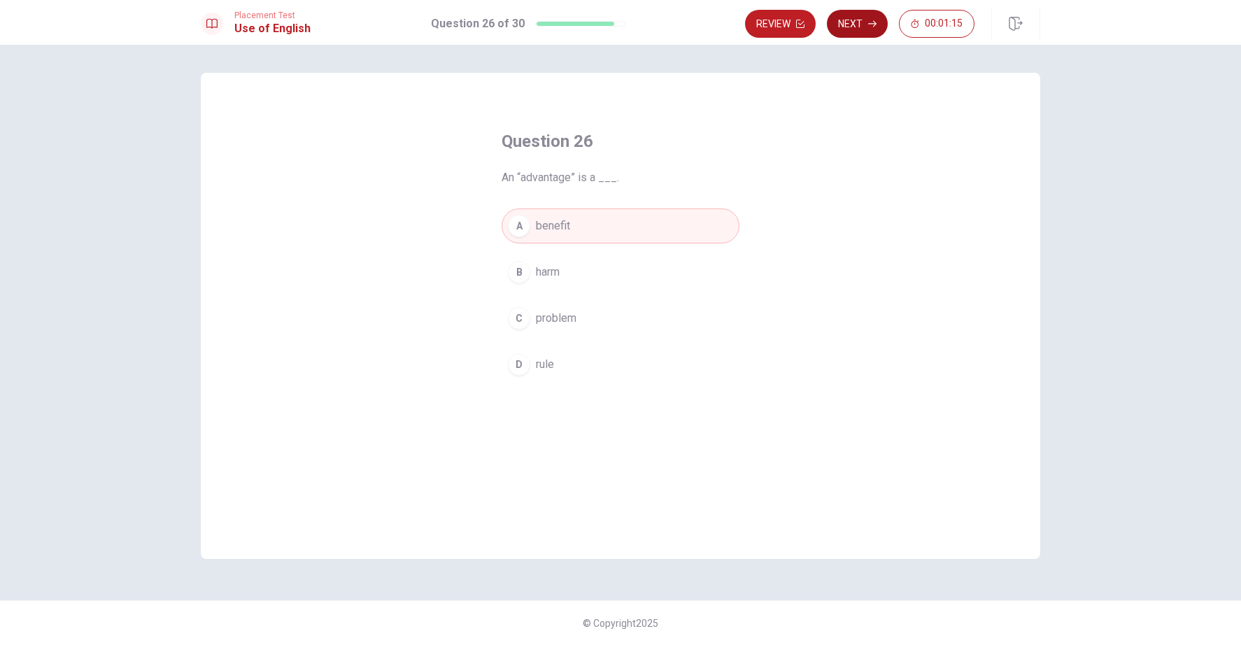
click at [857, 16] on button "Next" at bounding box center [857, 24] width 61 height 28
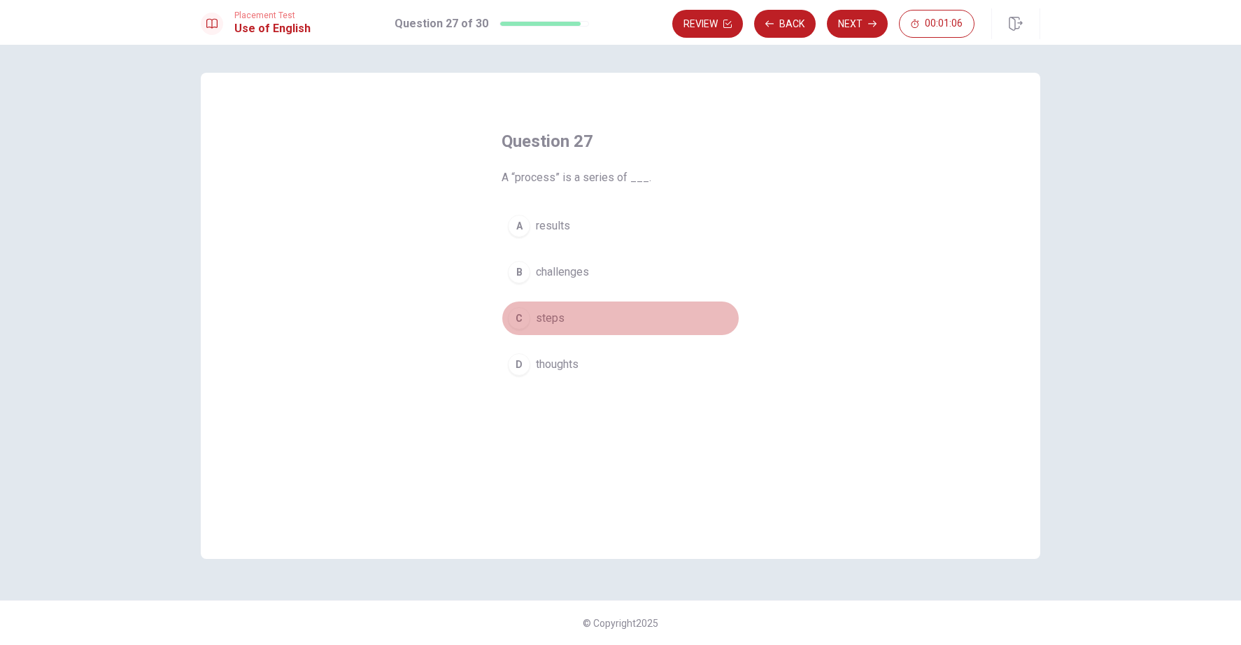
click at [559, 319] on span "steps" at bounding box center [550, 318] width 29 height 17
click at [864, 30] on button "Next" at bounding box center [857, 24] width 61 height 28
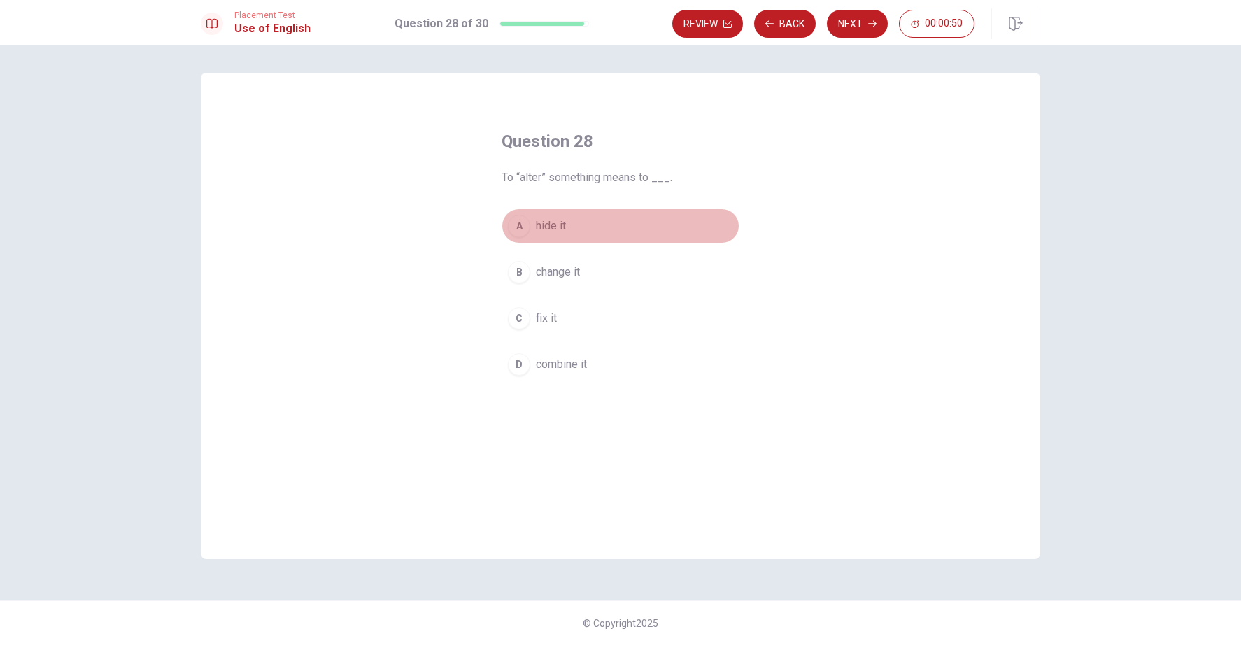
click at [564, 227] on span "hide it" at bounding box center [551, 225] width 30 height 17
click at [859, 17] on button "Next" at bounding box center [857, 24] width 61 height 28
click at [631, 272] on span "a reaction to an action" at bounding box center [589, 272] width 106 height 17
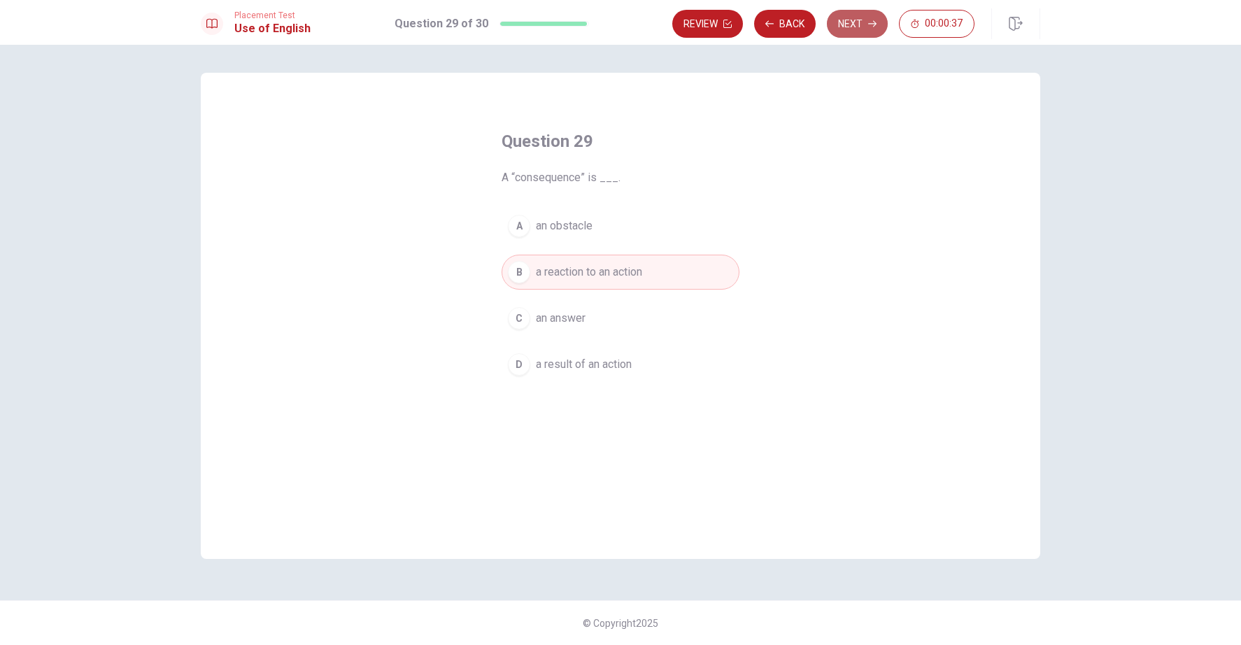
click at [857, 29] on button "Next" at bounding box center [857, 24] width 61 height 28
click at [555, 320] on button "C Do" at bounding box center [620, 318] width 238 height 35
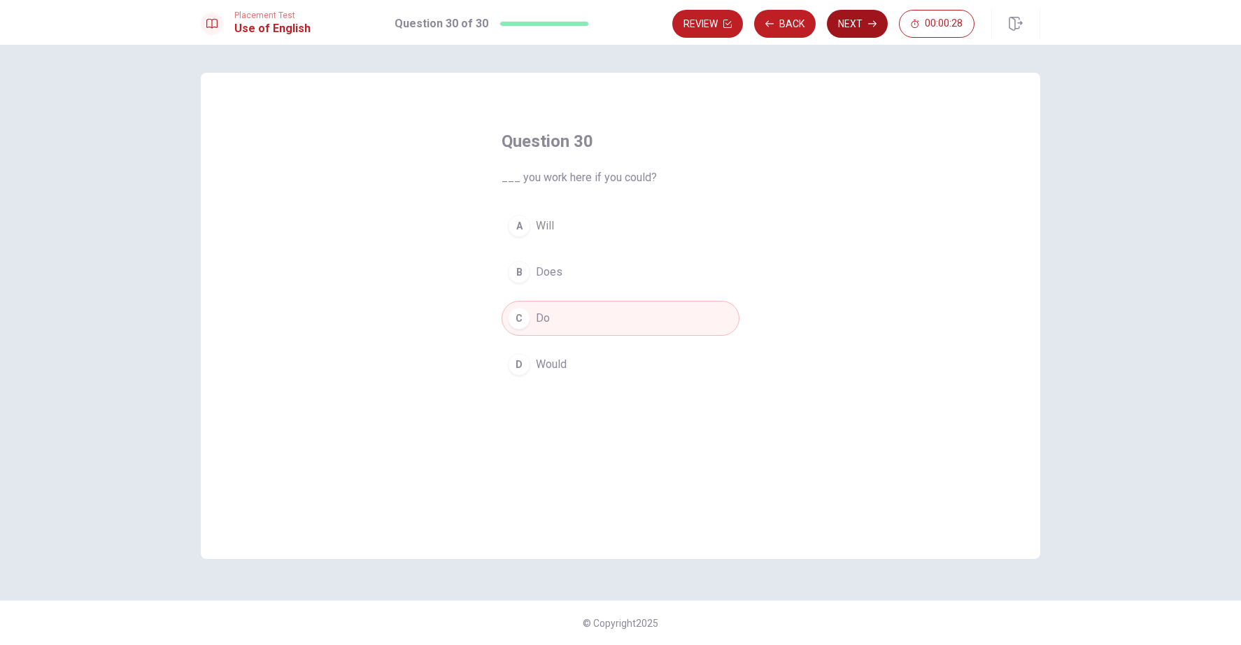
click at [855, 13] on button "Next" at bounding box center [857, 24] width 61 height 28
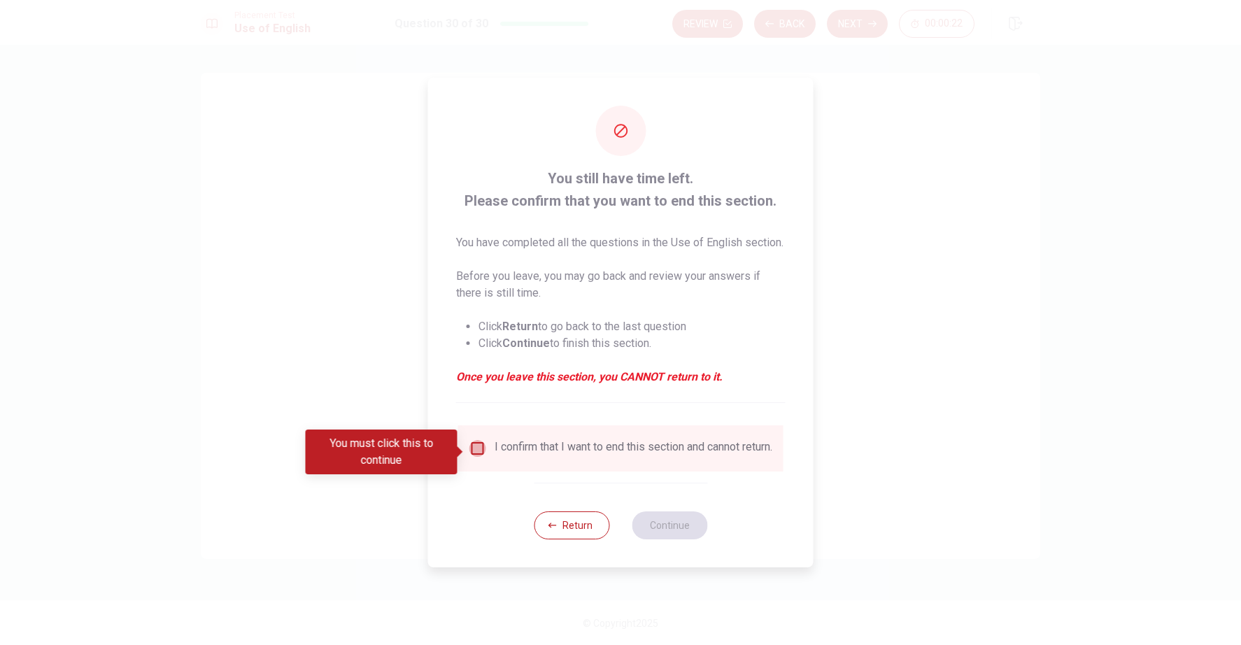
click at [474, 450] on input "You must click this to continue" at bounding box center [477, 448] width 17 height 17
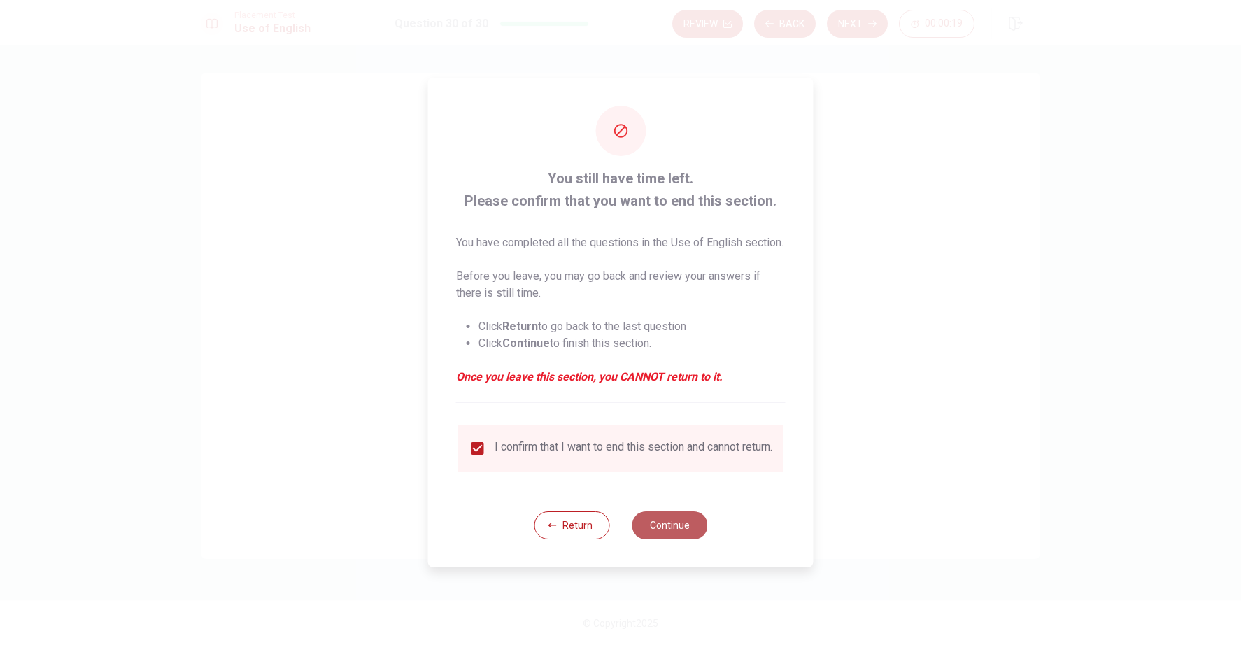
click at [670, 536] on button "Continue" at bounding box center [669, 525] width 76 height 28
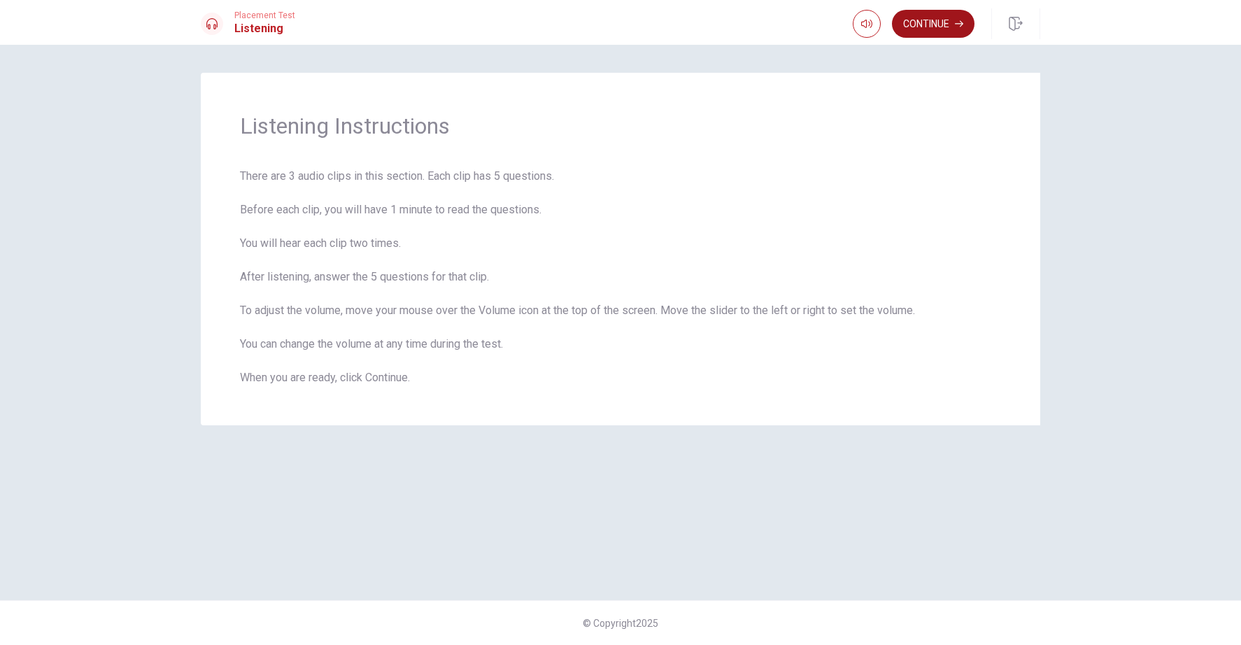
click at [929, 31] on button "Continue" at bounding box center [933, 24] width 83 height 28
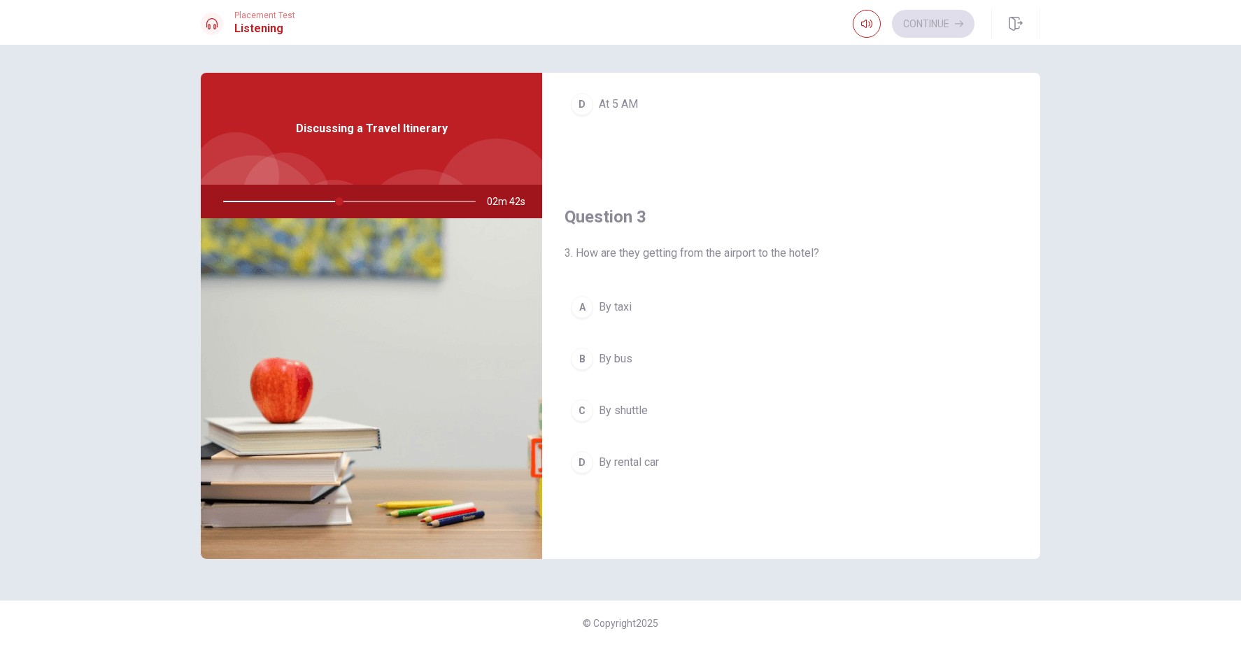
scroll to position [611, 0]
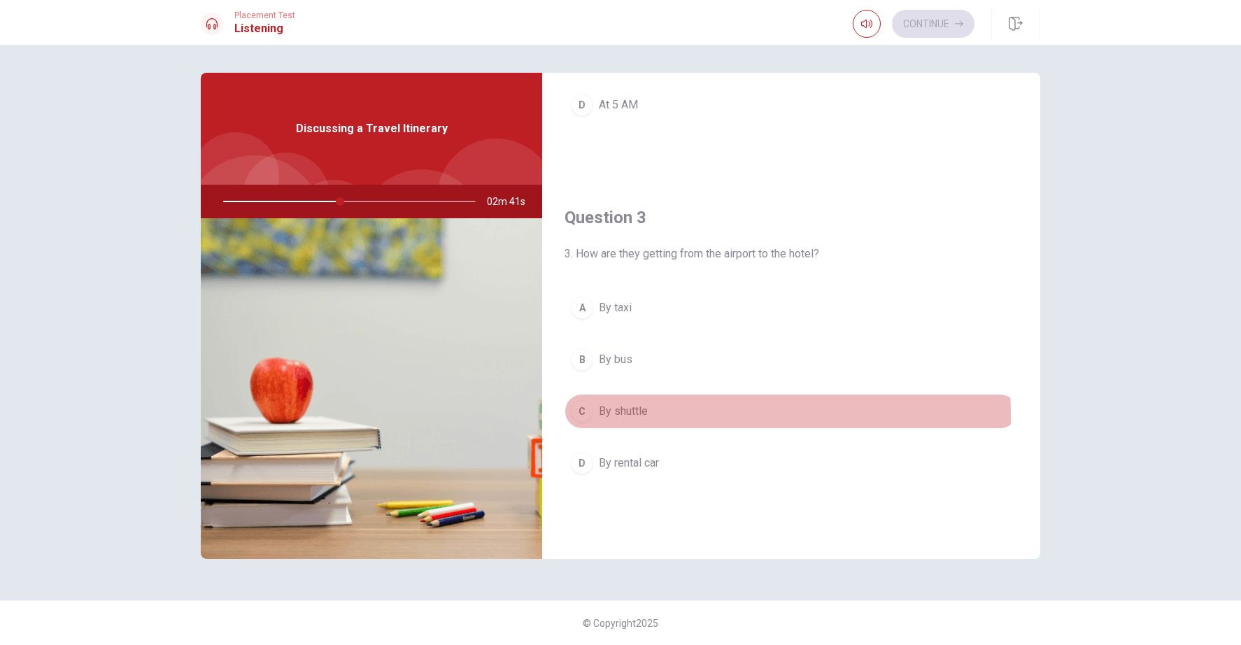
click at [641, 414] on span "By shuttle" at bounding box center [623, 411] width 49 height 17
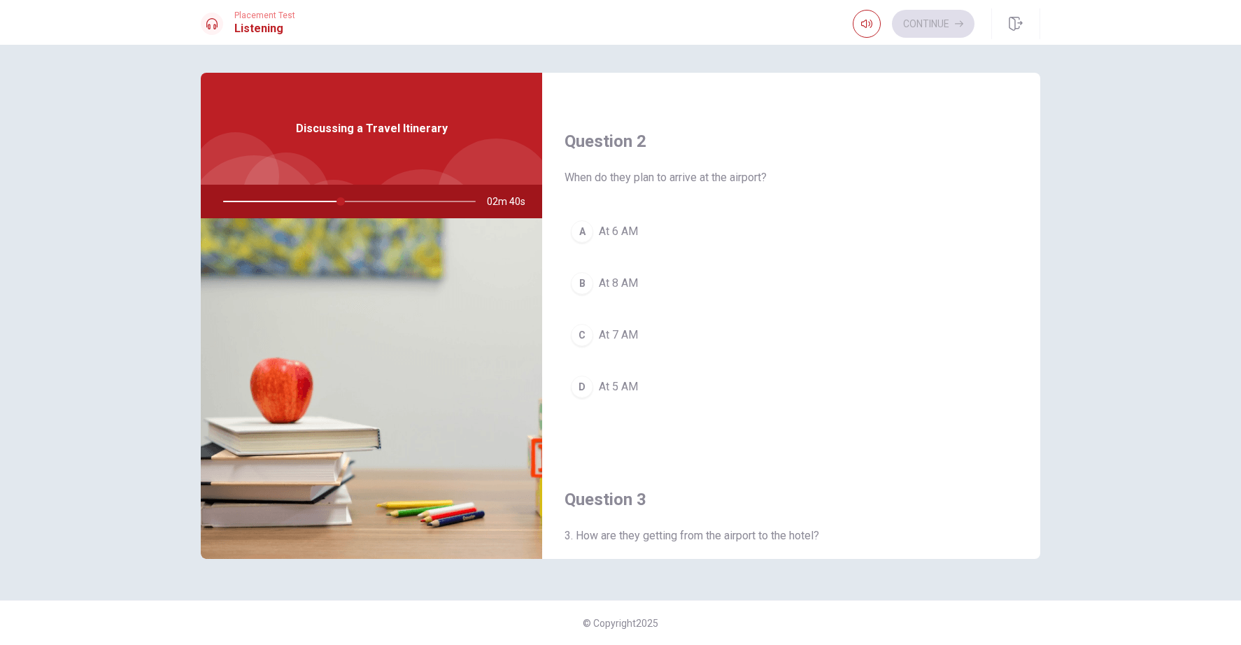
scroll to position [271, 0]
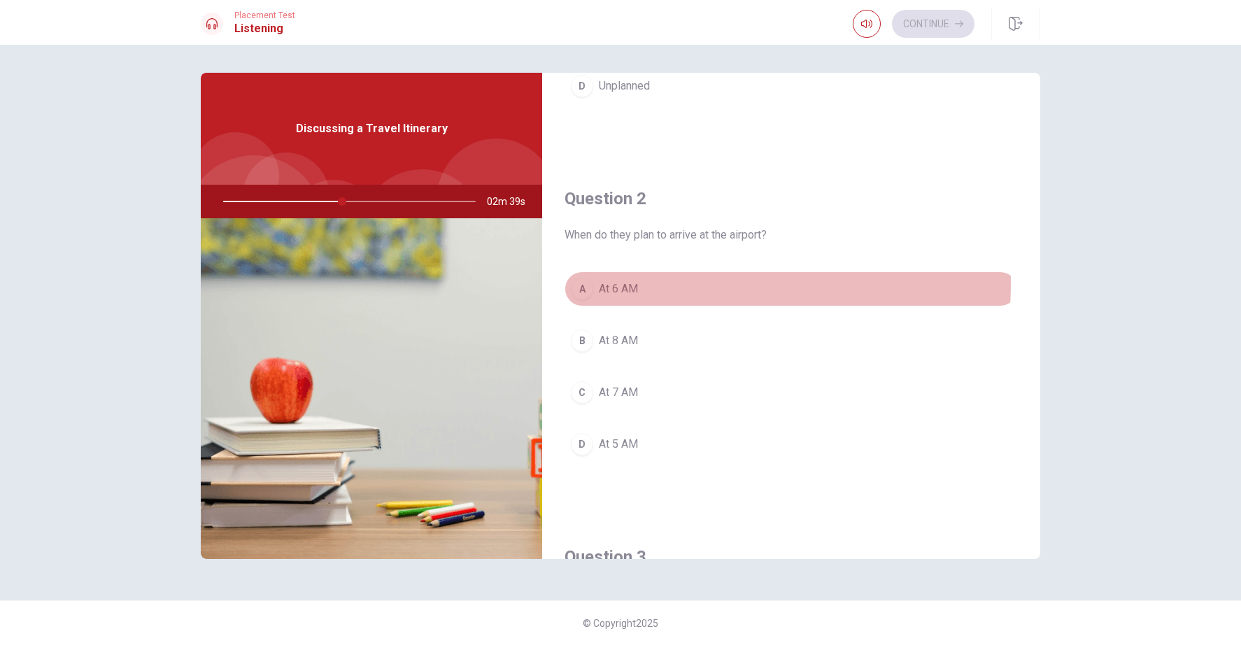
click at [641, 283] on button "A At 6 AM" at bounding box center [790, 288] width 453 height 35
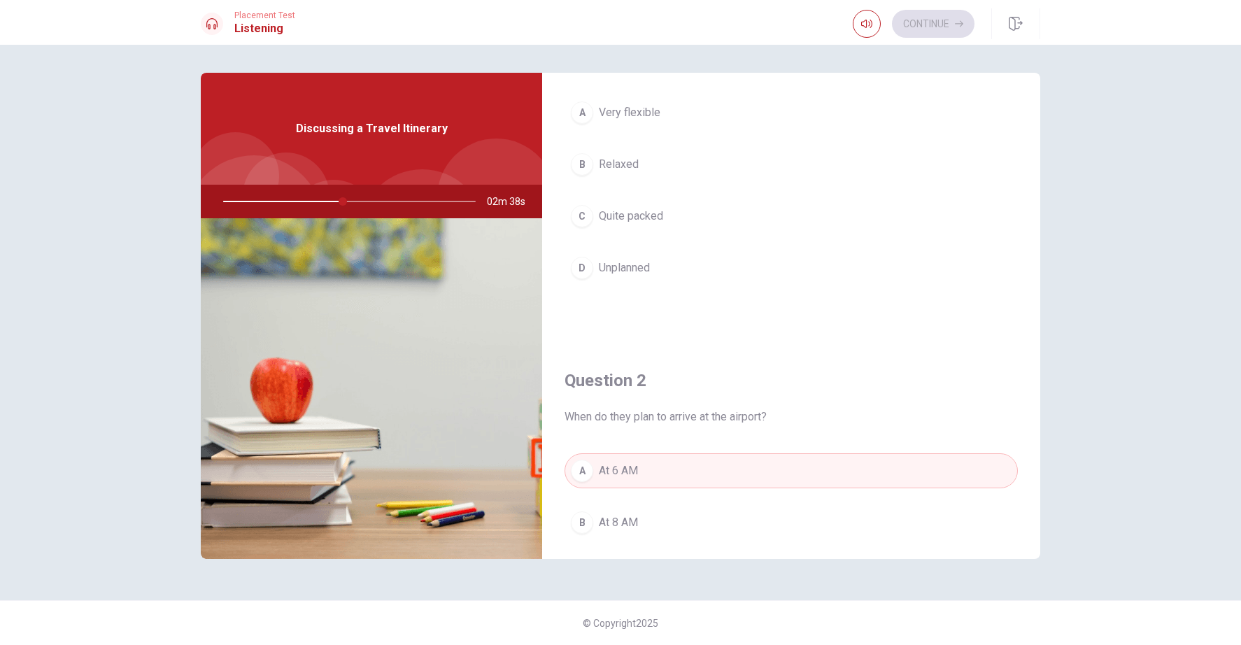
scroll to position [0, 0]
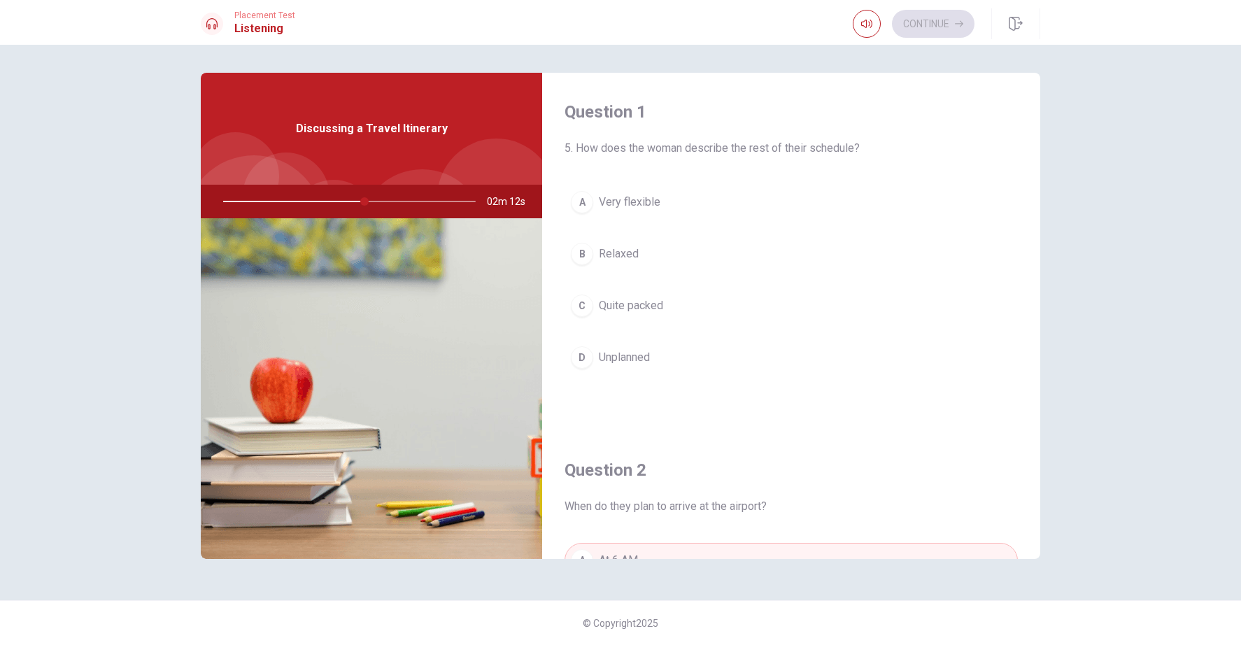
click at [635, 252] on span "Relaxed" at bounding box center [619, 253] width 40 height 17
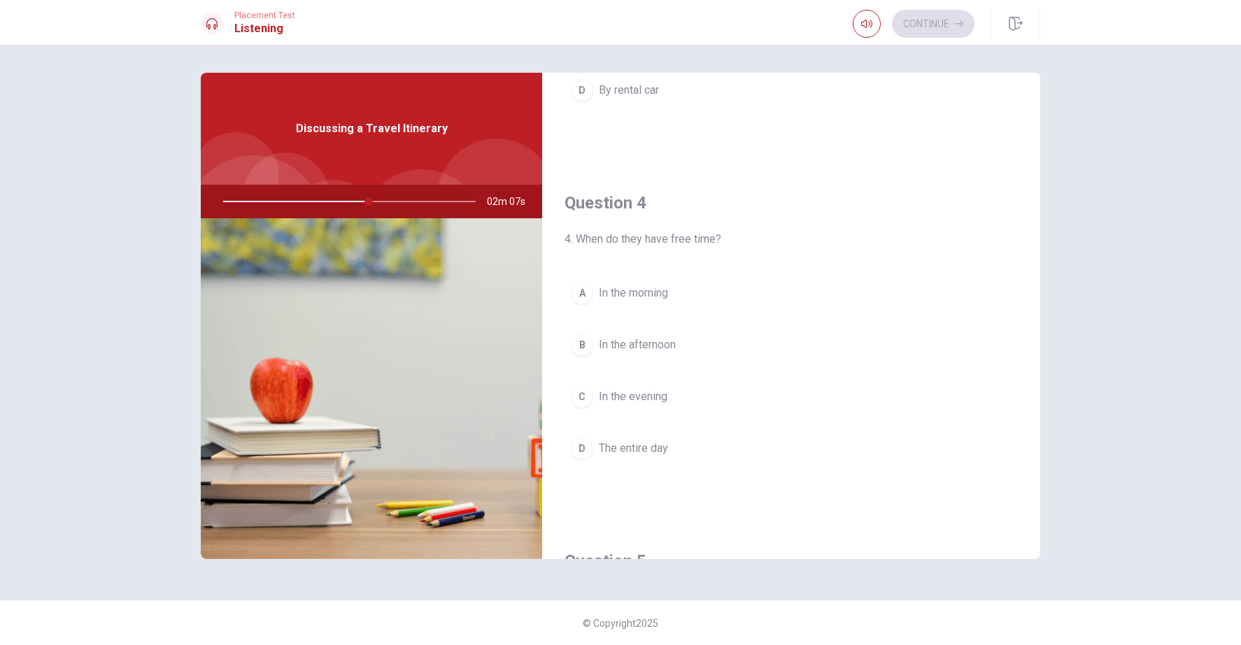
scroll to position [994, 0]
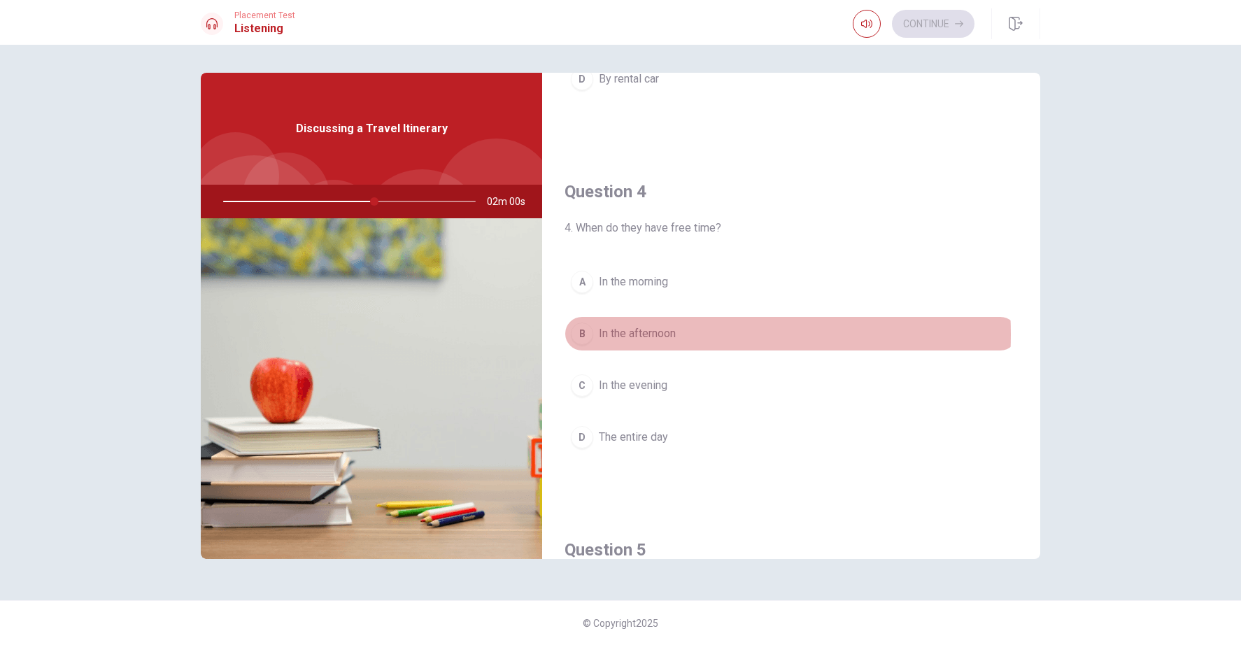
click at [652, 334] on span "In the afternoon" at bounding box center [637, 333] width 77 height 17
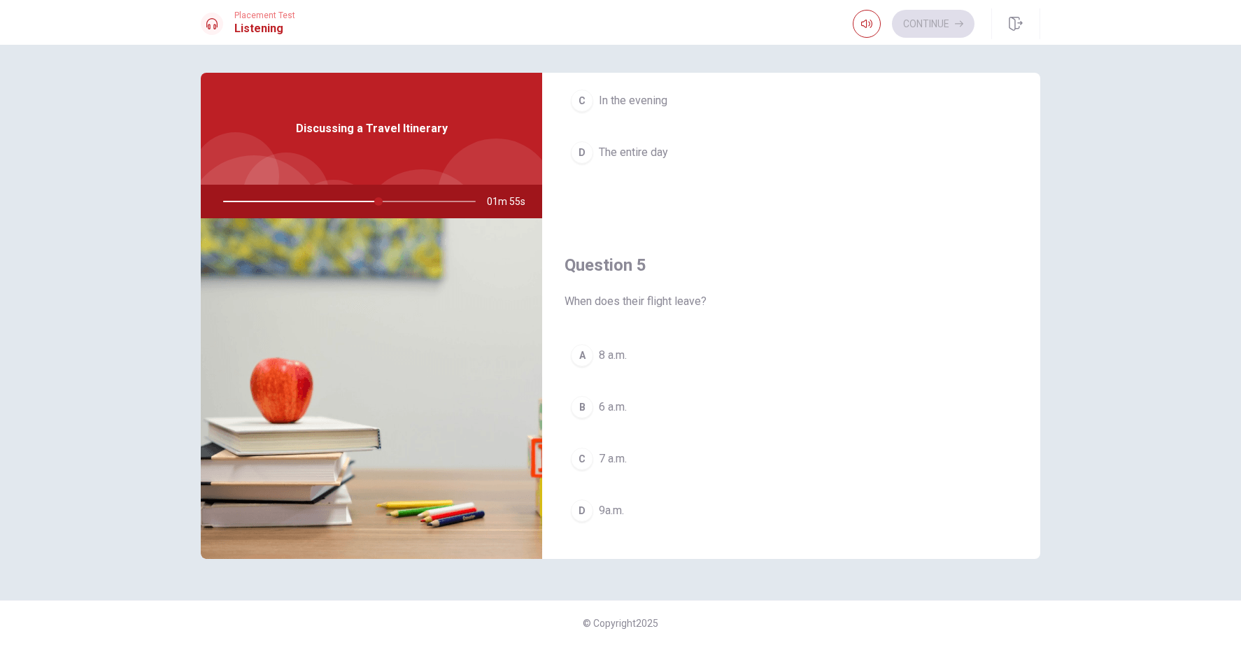
scroll to position [1304, 0]
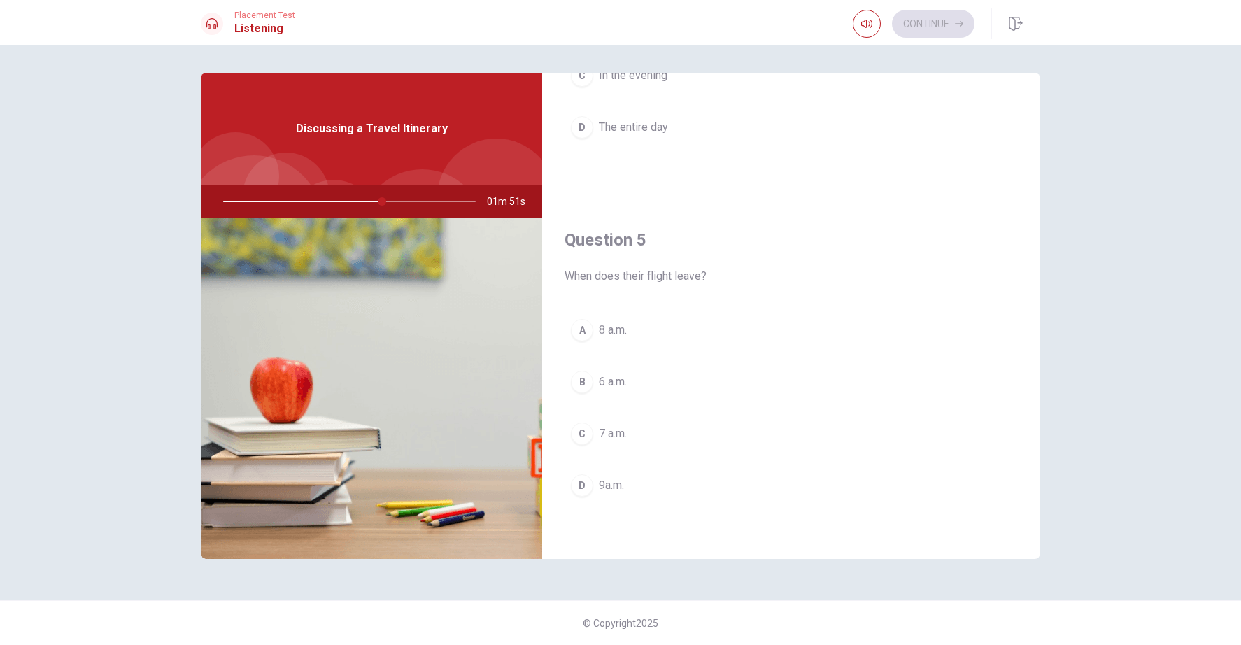
click at [606, 482] on span "9a.m." at bounding box center [611, 485] width 25 height 17
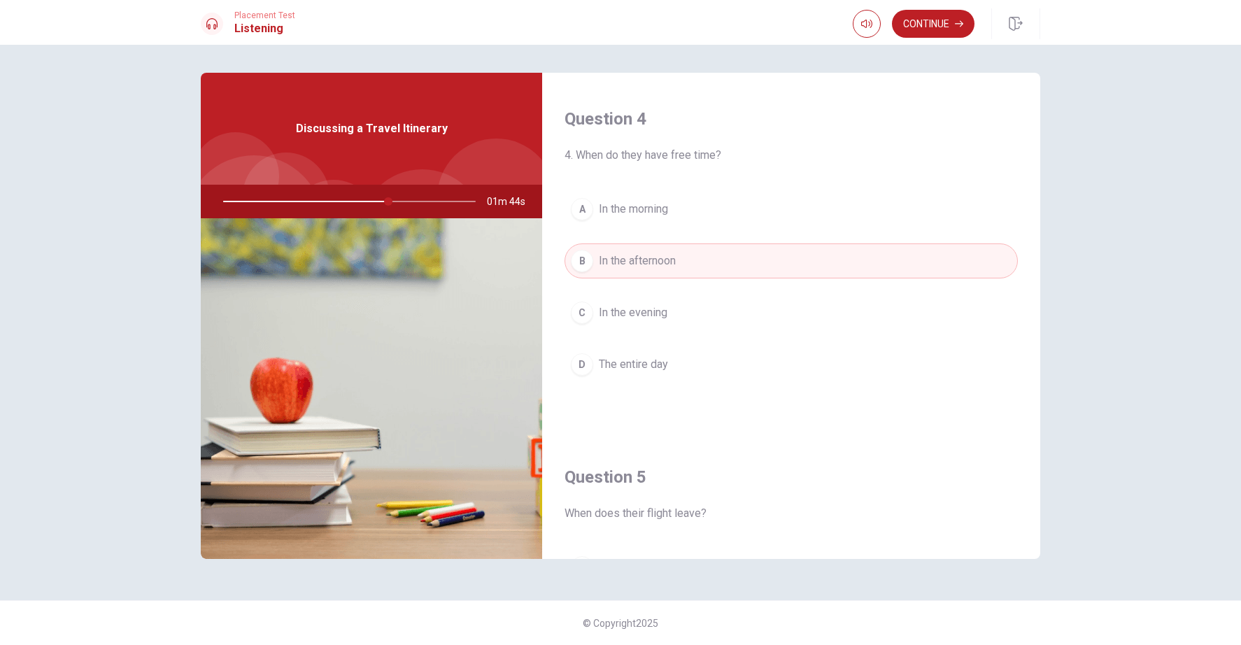
scroll to position [1048, 0]
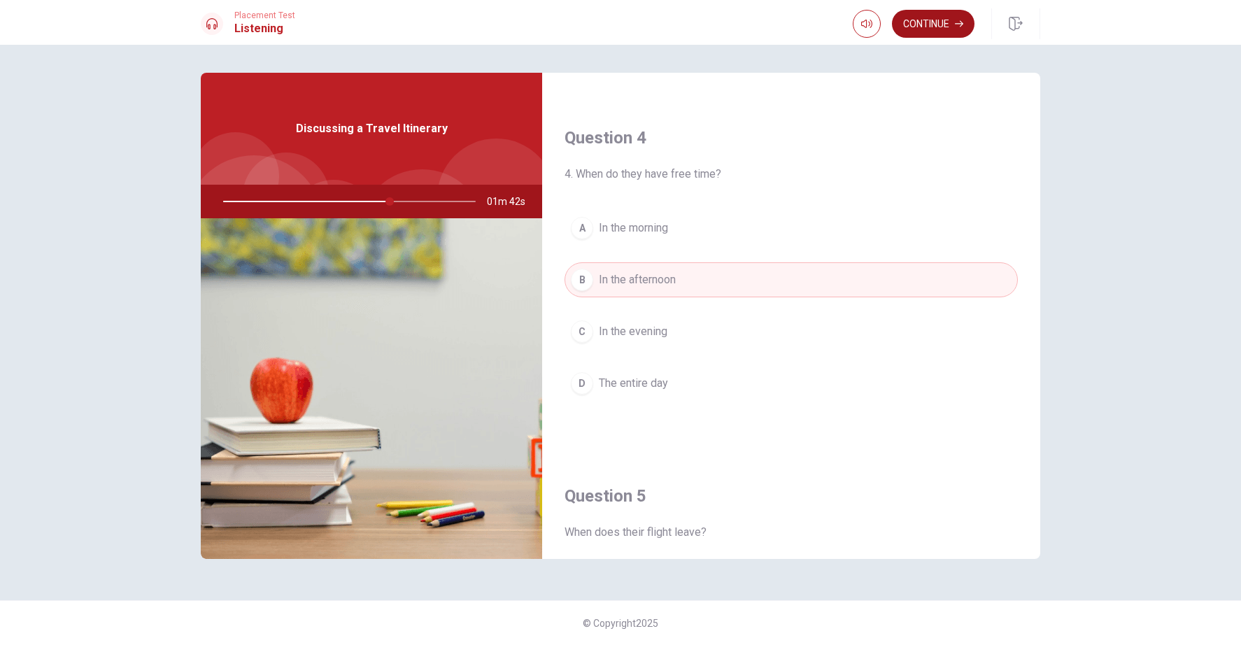
click at [942, 24] on button "Continue" at bounding box center [933, 24] width 83 height 28
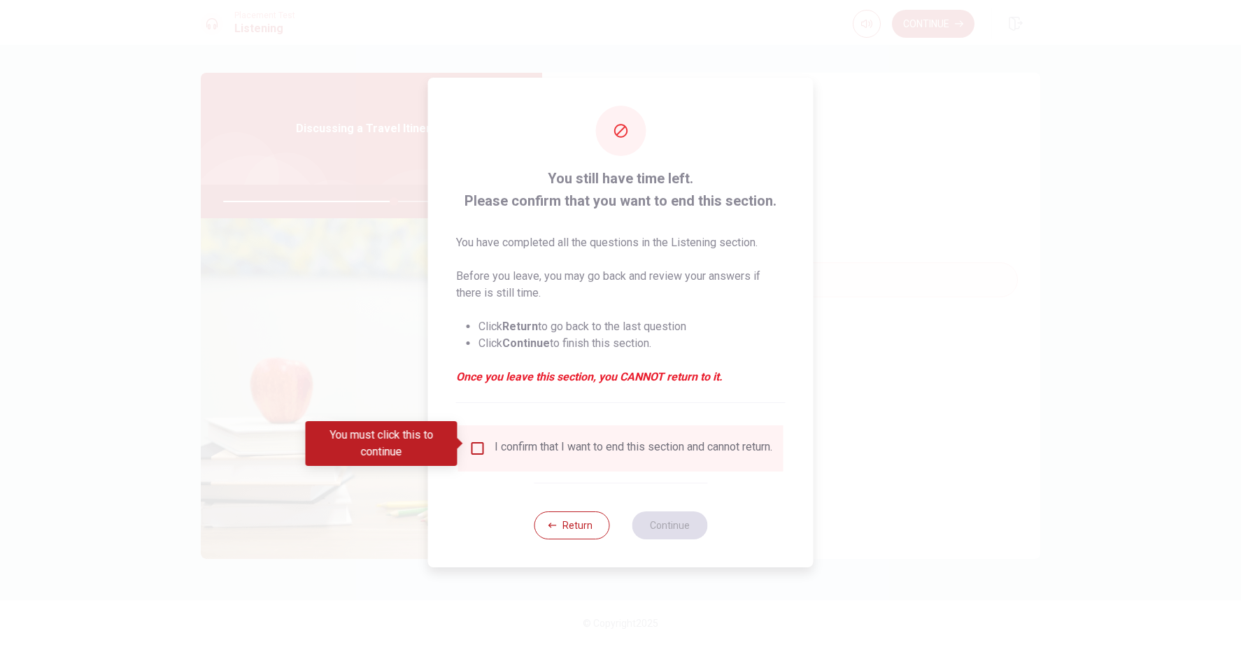
click at [471, 443] on input "You must click this to continue" at bounding box center [477, 448] width 17 height 17
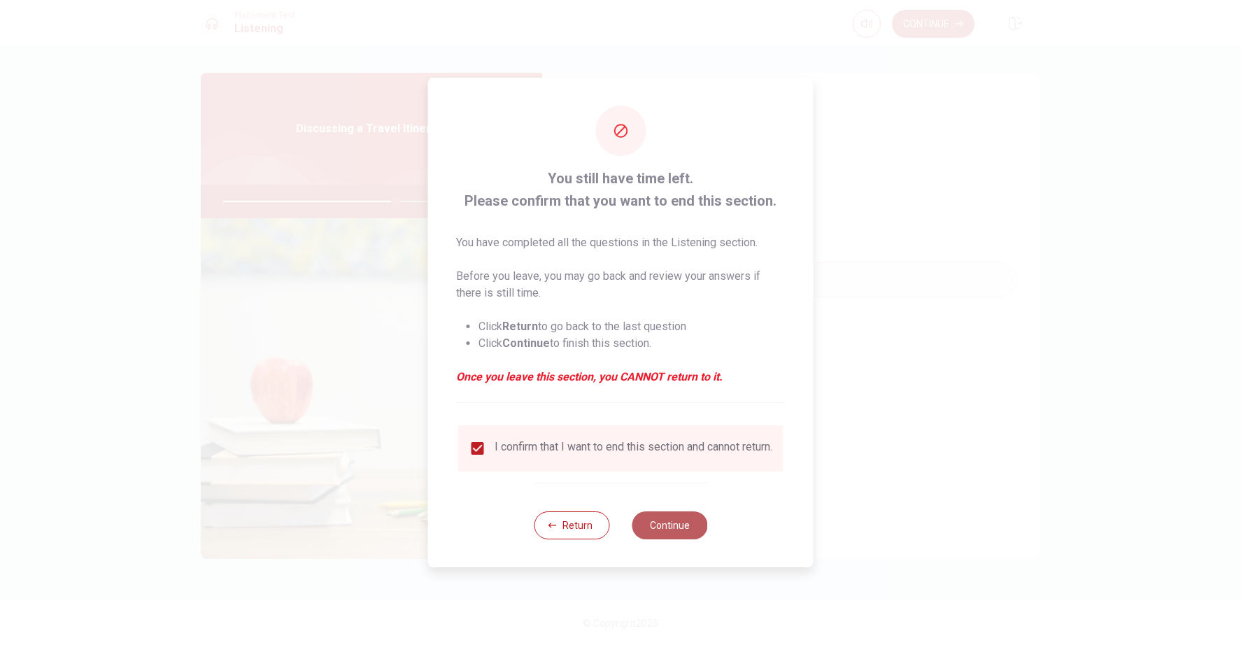
click at [665, 522] on button "Continue" at bounding box center [669, 525] width 76 height 28
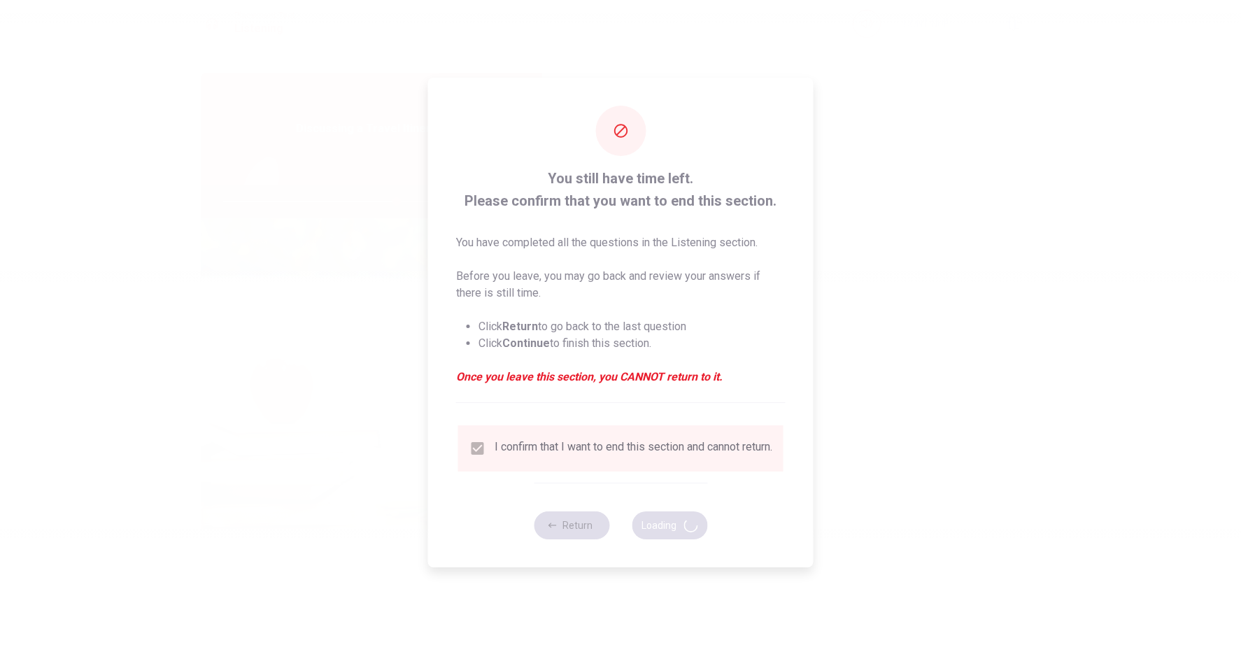
type input "69"
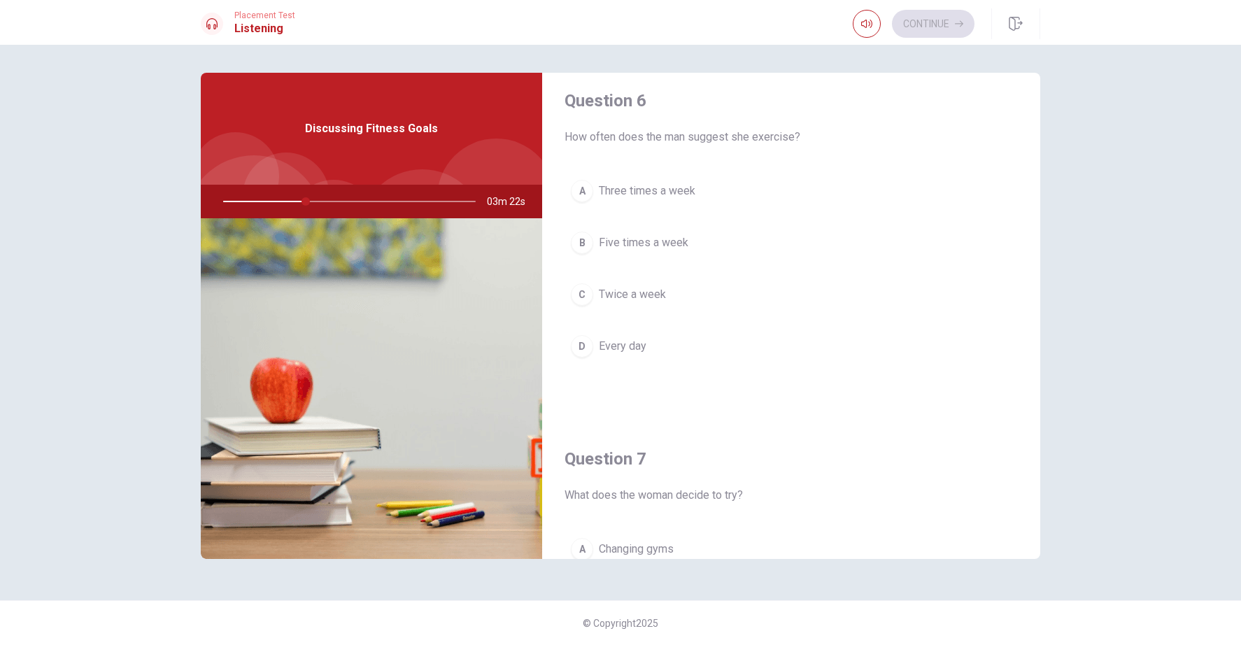
scroll to position [0, 0]
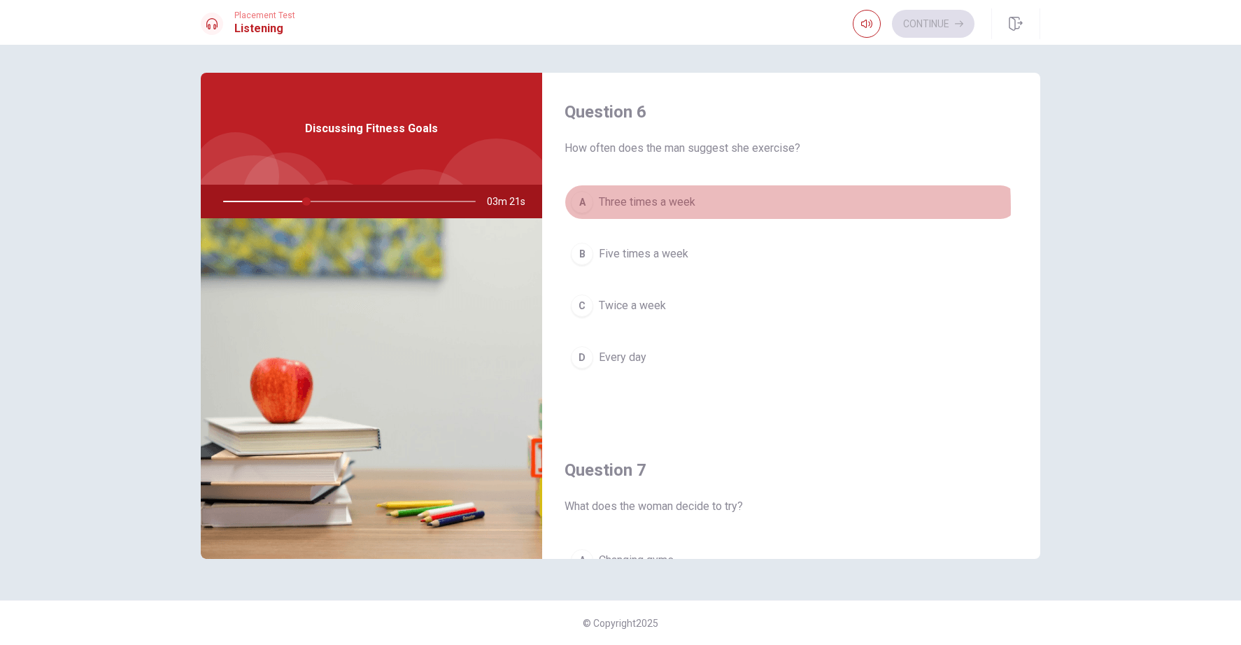
click at [671, 207] on span "Three times a week" at bounding box center [647, 202] width 97 height 17
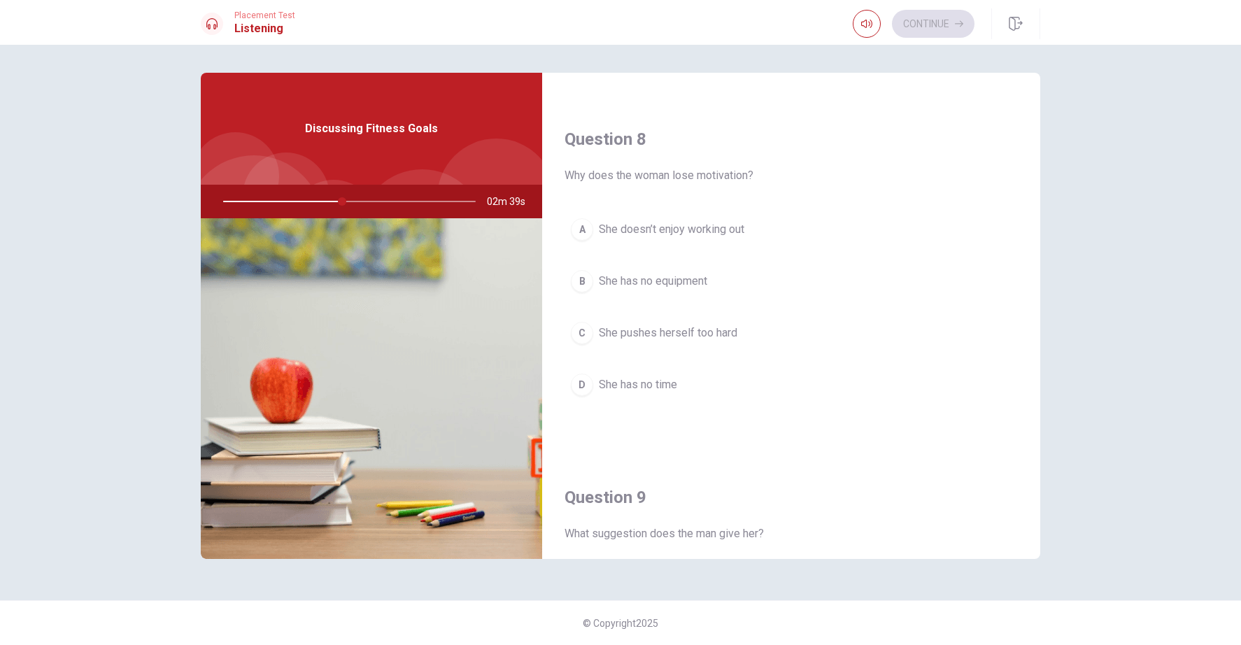
scroll to position [690, 0]
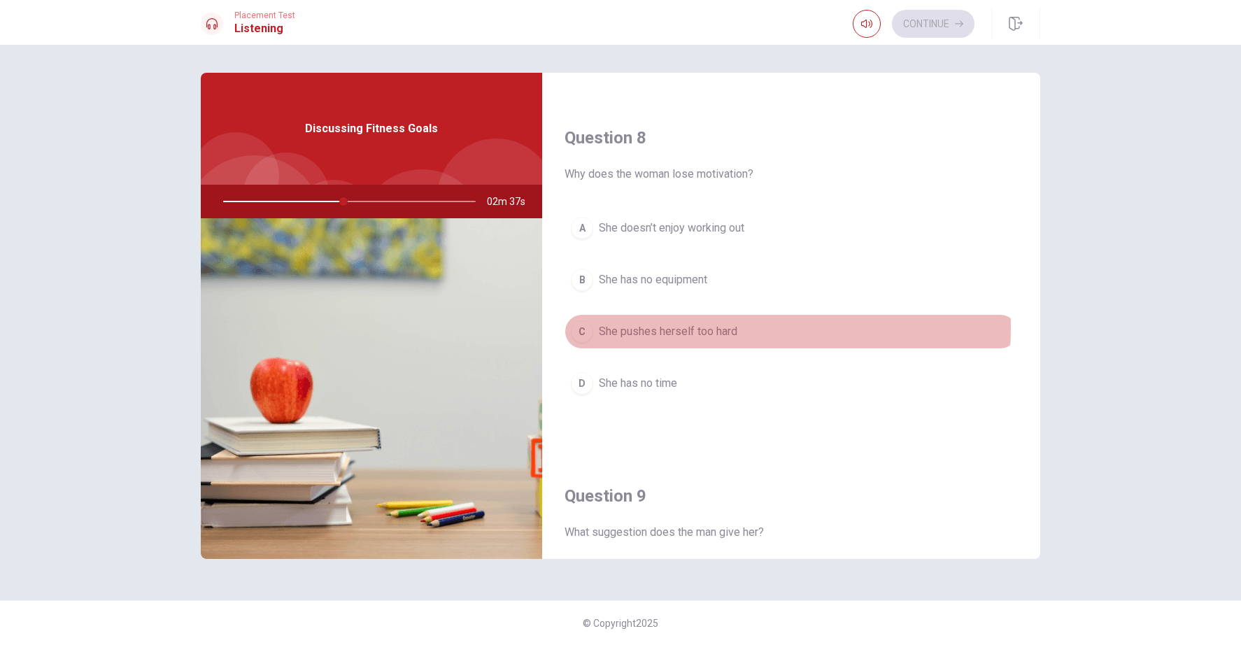
click at [697, 327] on span "She pushes herself too hard" at bounding box center [668, 331] width 138 height 17
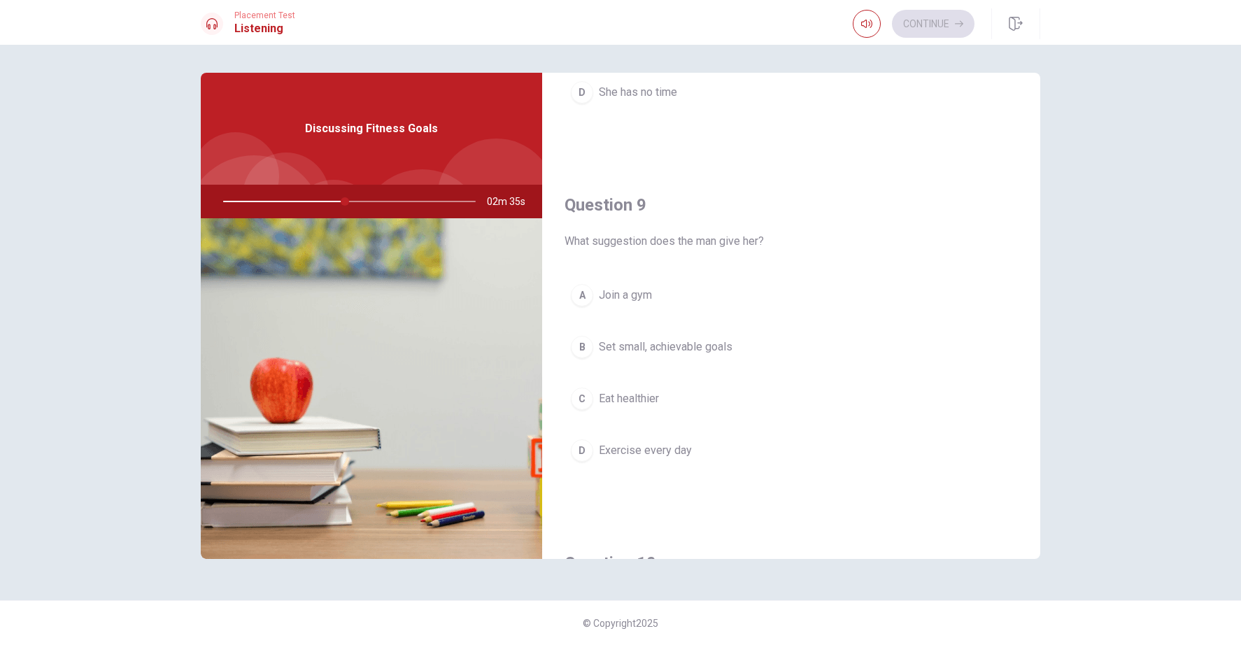
scroll to position [980, 0]
click at [711, 345] on span "Set small, achievable goals" at bounding box center [666, 347] width 134 height 17
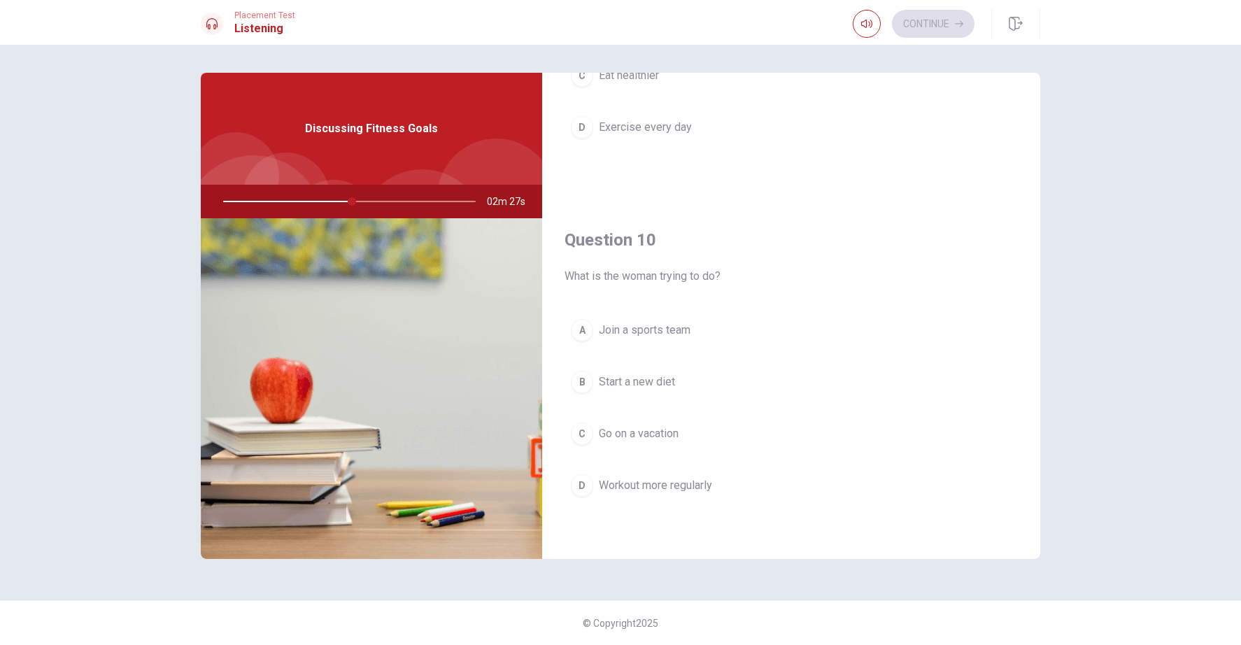
scroll to position [1302, 0]
click at [691, 489] on span "Workout more regularly" at bounding box center [655, 487] width 113 height 17
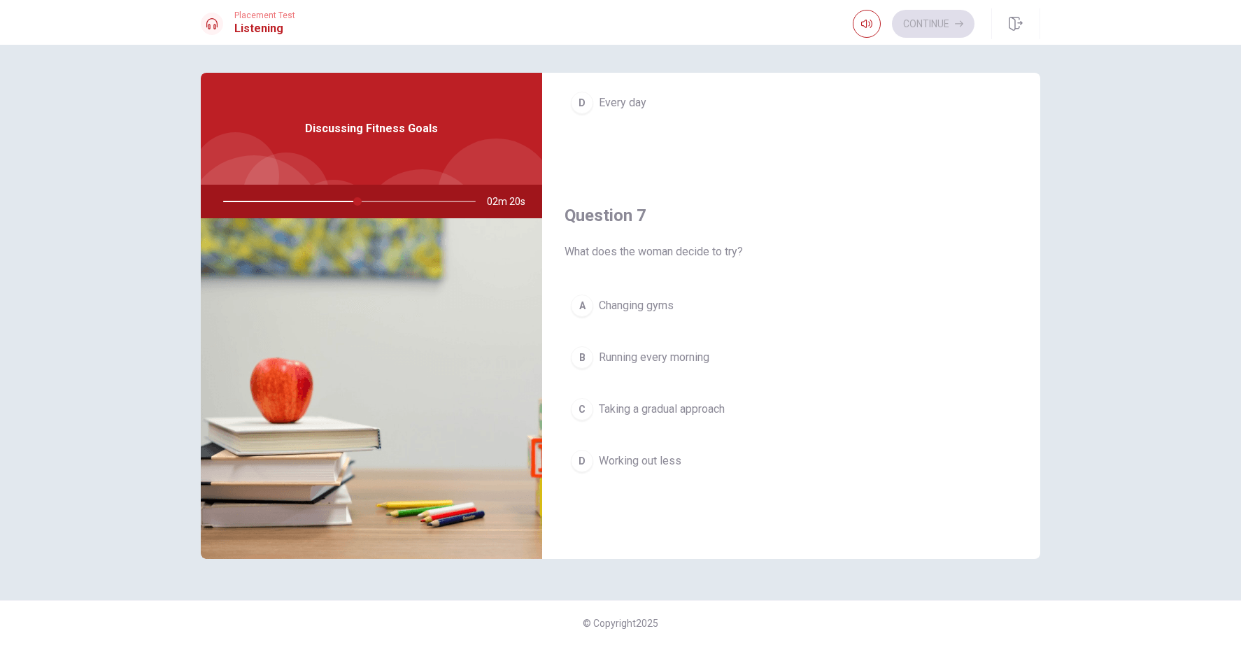
scroll to position [254, 0]
click at [709, 406] on span "Taking a gradual approach" at bounding box center [662, 409] width 126 height 17
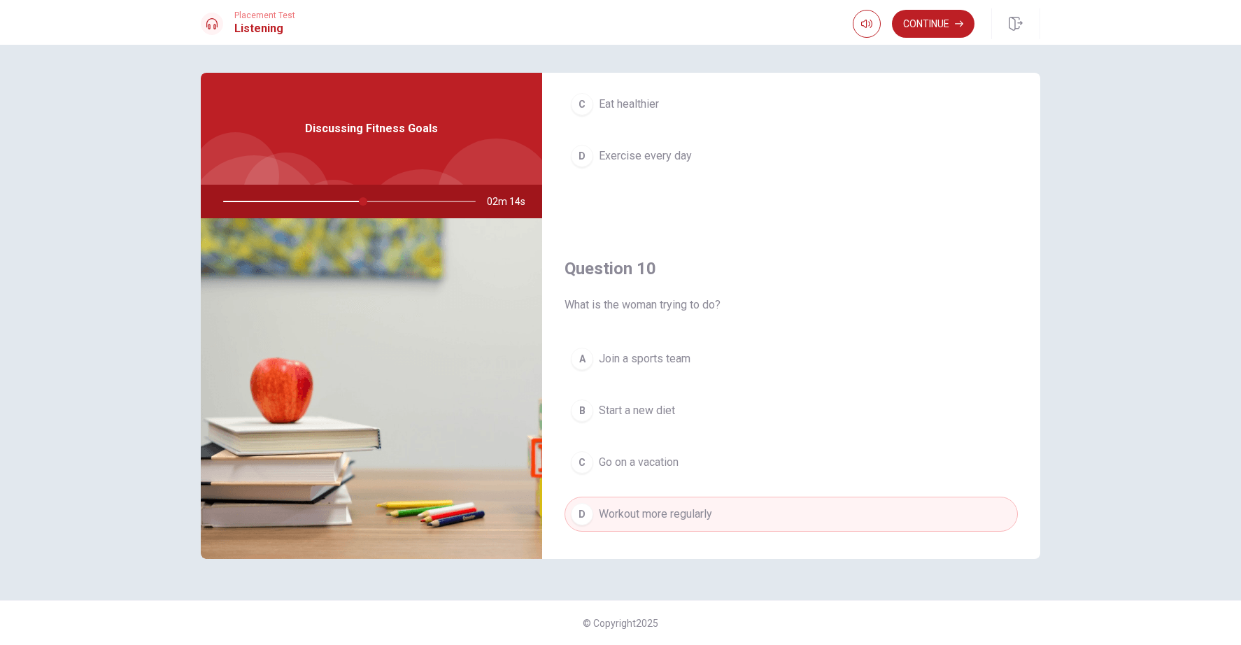
scroll to position [1304, 0]
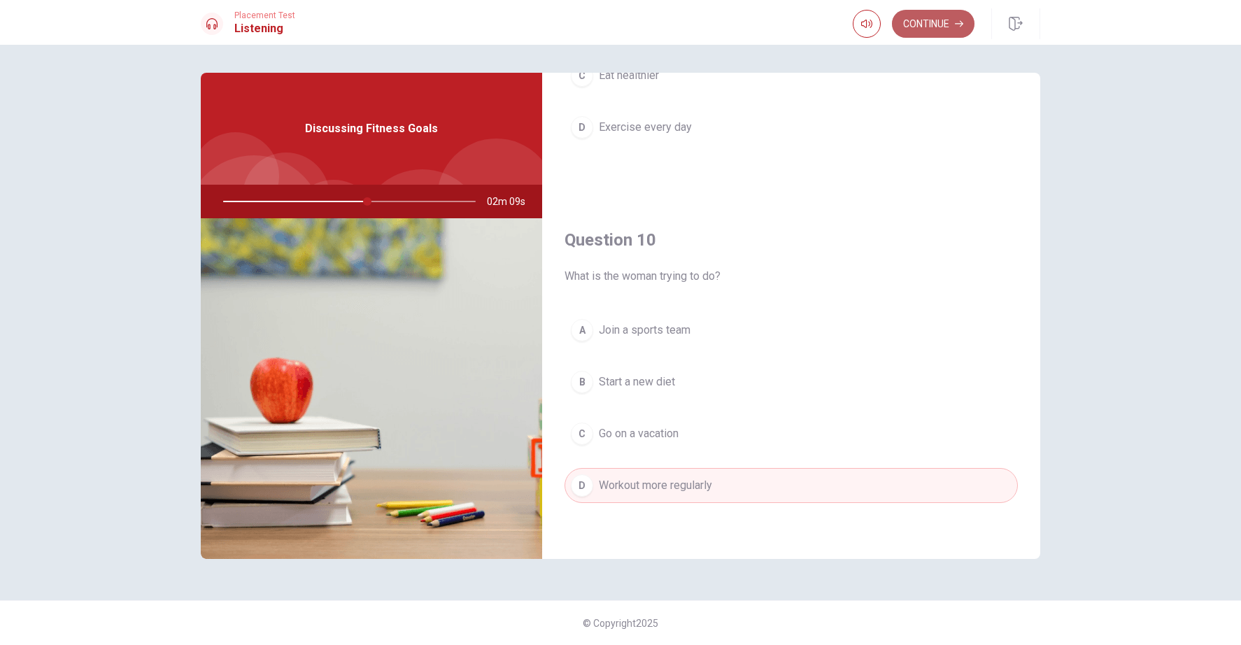
click at [935, 16] on button "Continue" at bounding box center [933, 24] width 83 height 28
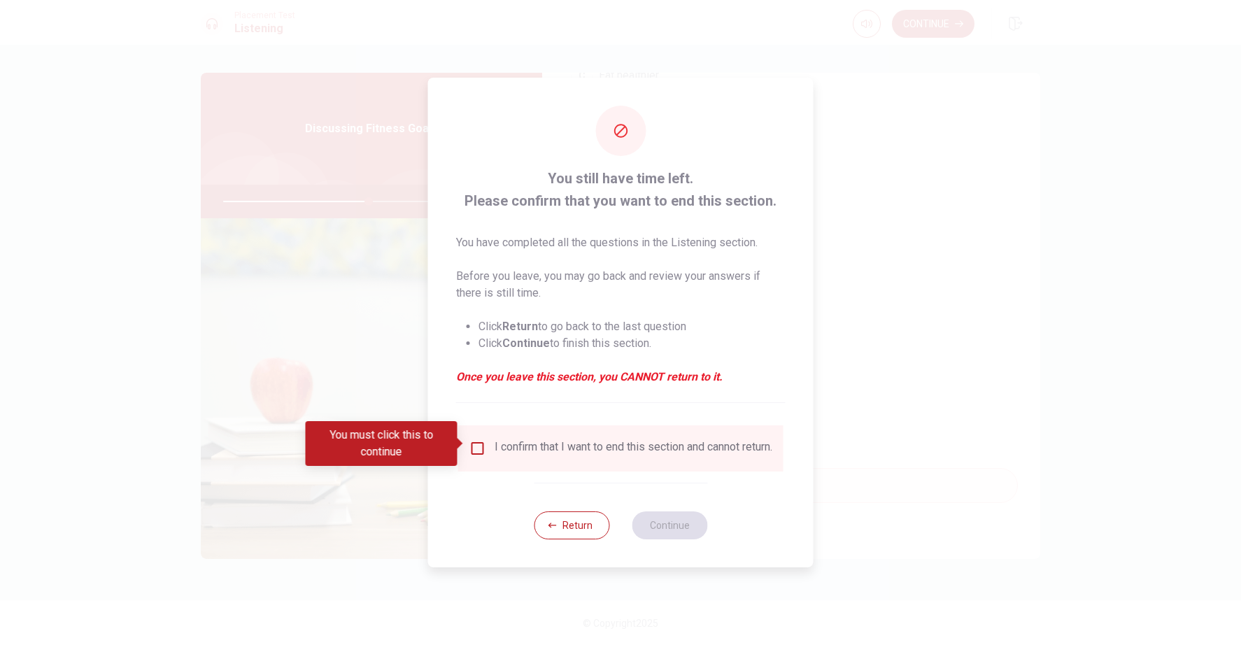
click at [478, 444] on input "You must click this to continue" at bounding box center [477, 448] width 17 height 17
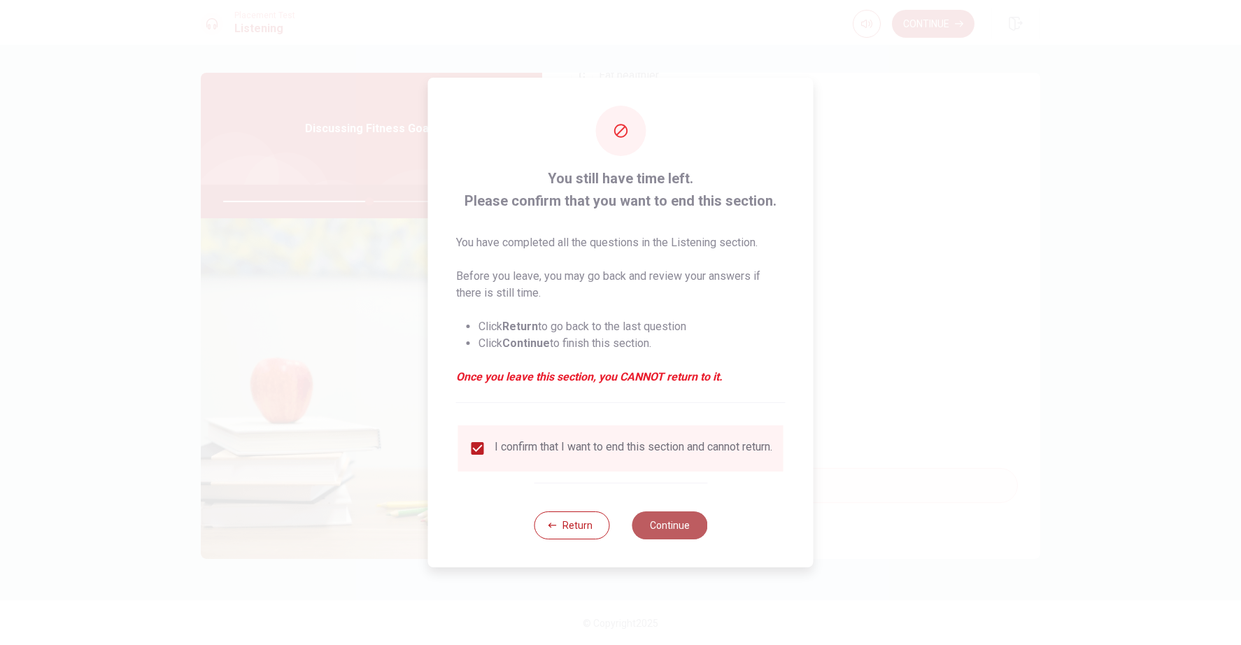
click at [683, 529] on button "Continue" at bounding box center [669, 525] width 76 height 28
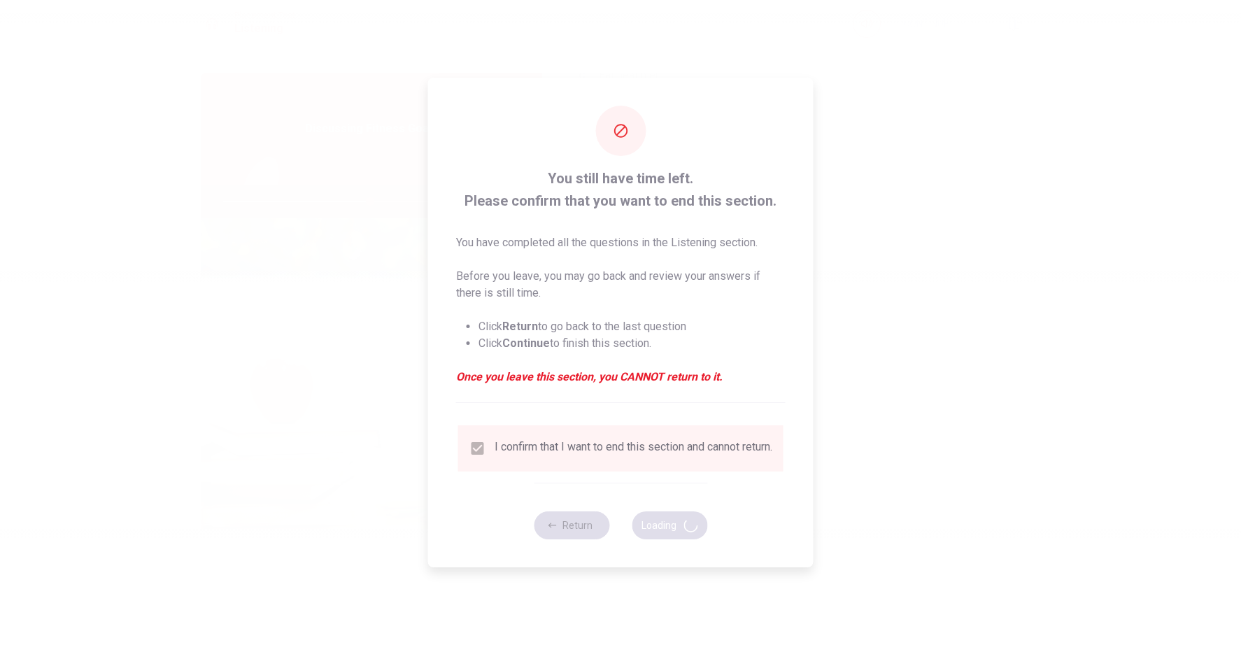
type input "59"
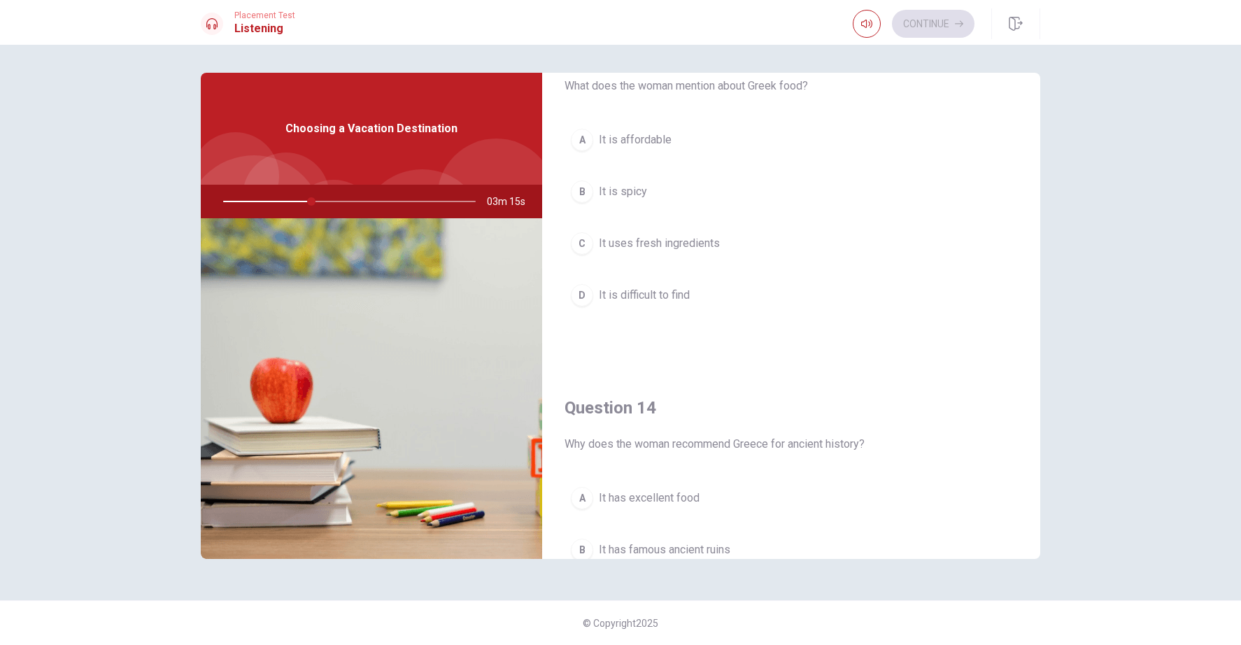
scroll to position [757, 0]
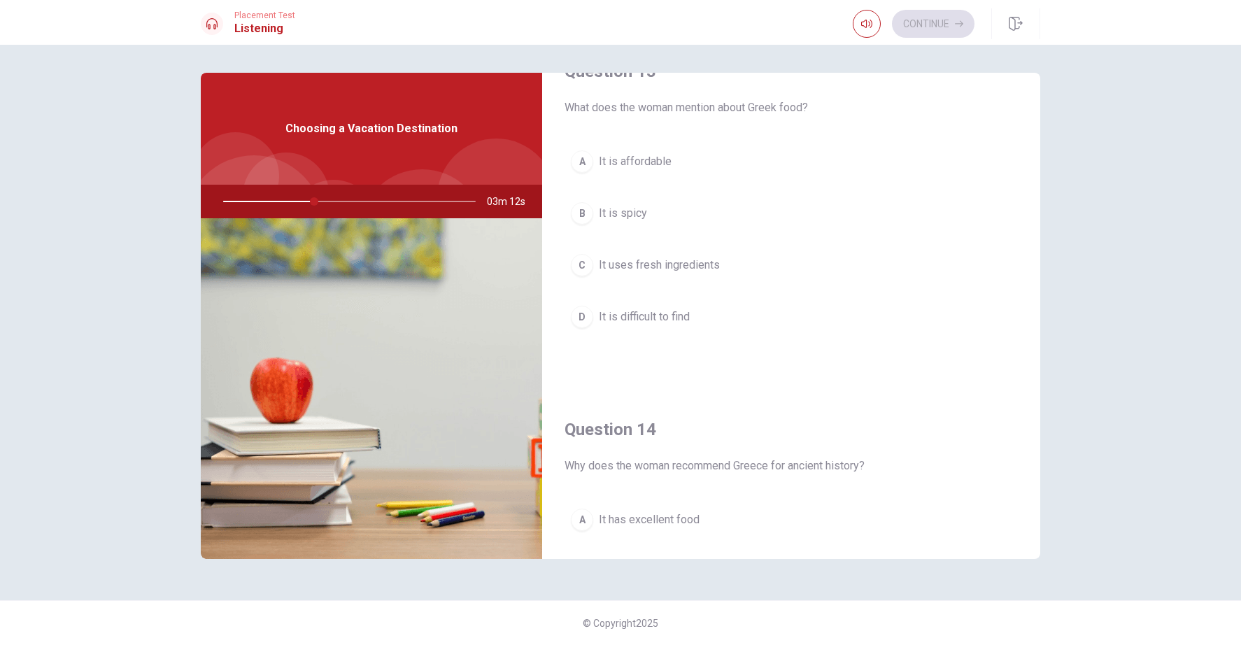
click at [707, 268] on span "It uses fresh ingredients" at bounding box center [659, 265] width 121 height 17
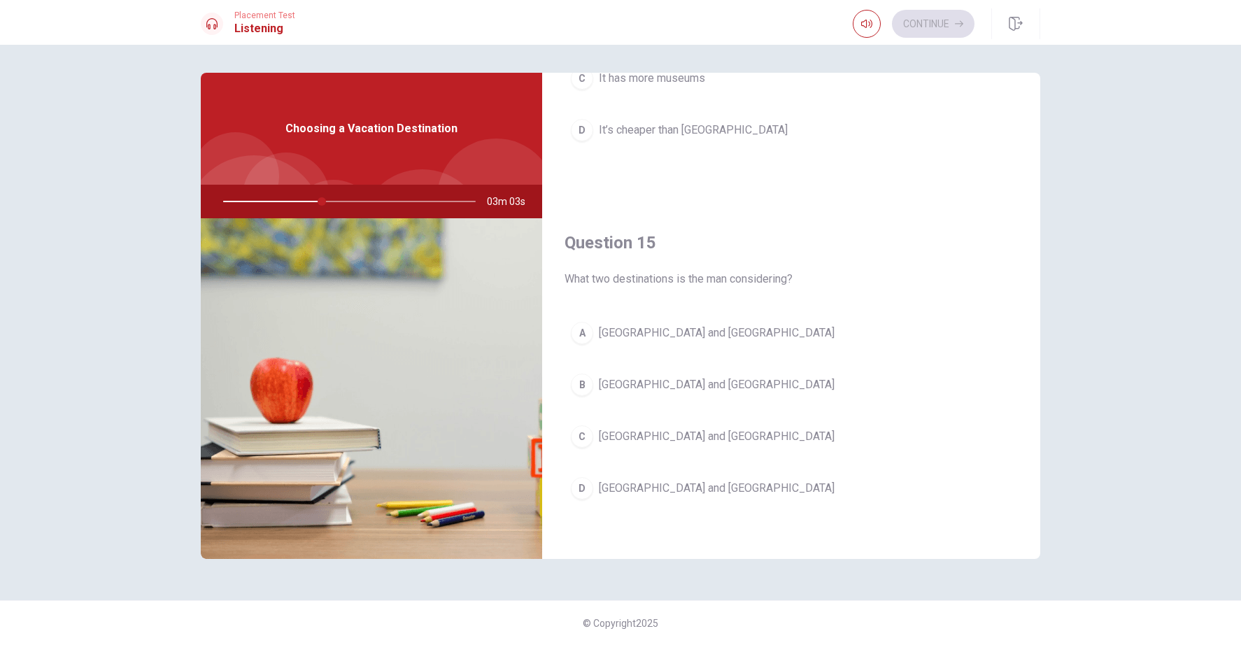
scroll to position [1299, 0]
click at [657, 491] on span "[GEOGRAPHIC_DATA] and [GEOGRAPHIC_DATA]" at bounding box center [717, 490] width 236 height 17
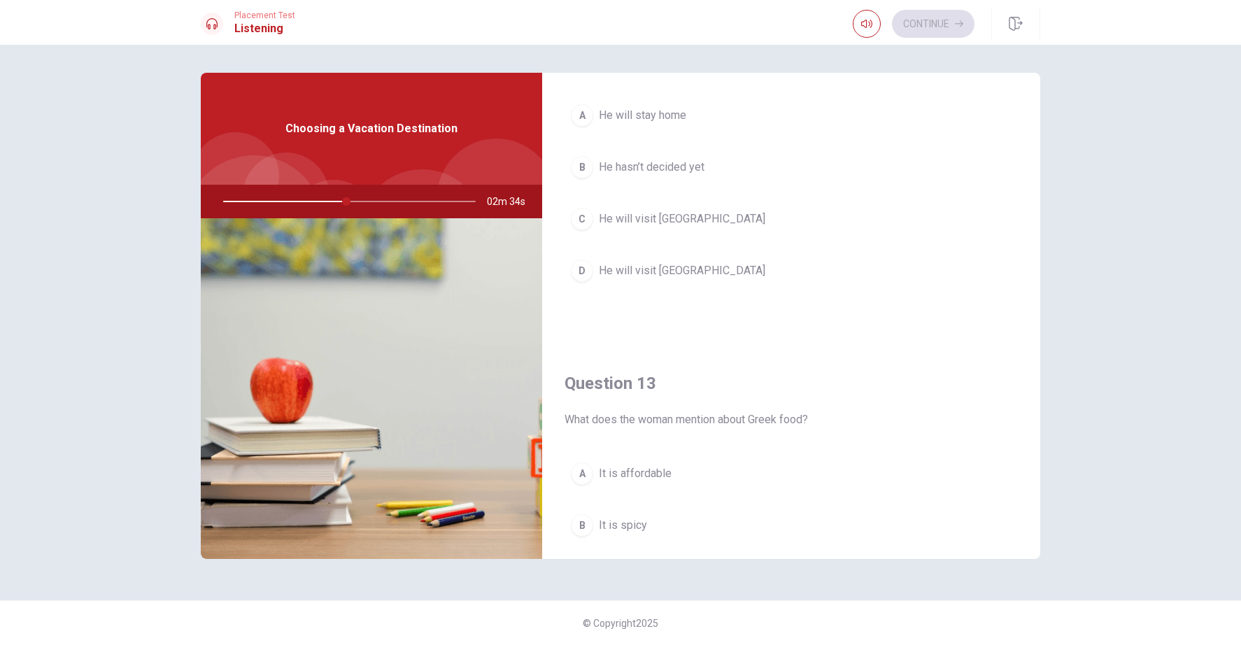
scroll to position [441, 0]
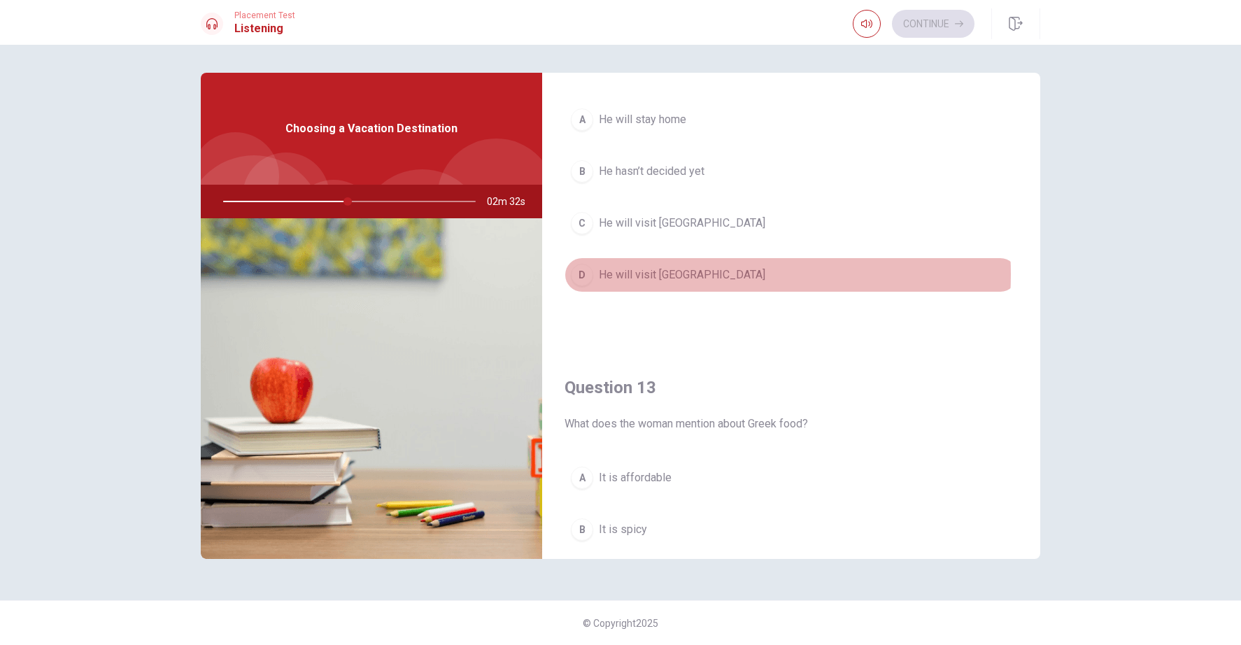
click at [670, 274] on span "He will visit [GEOGRAPHIC_DATA]" at bounding box center [682, 274] width 166 height 17
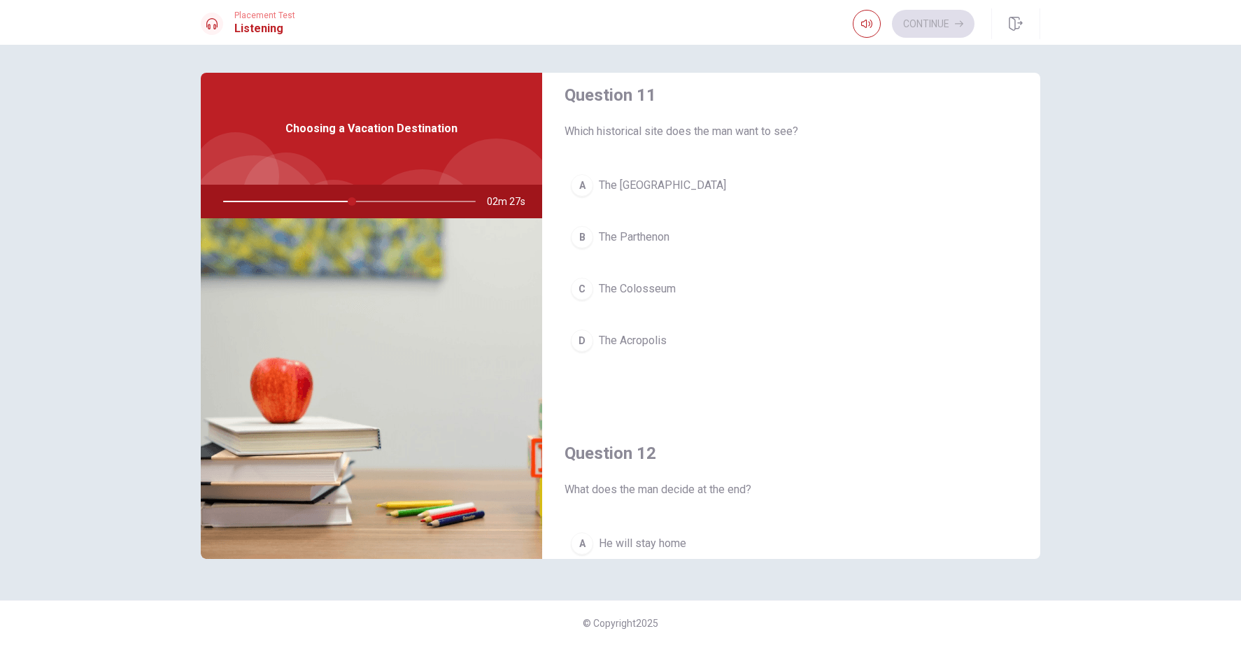
scroll to position [11, 0]
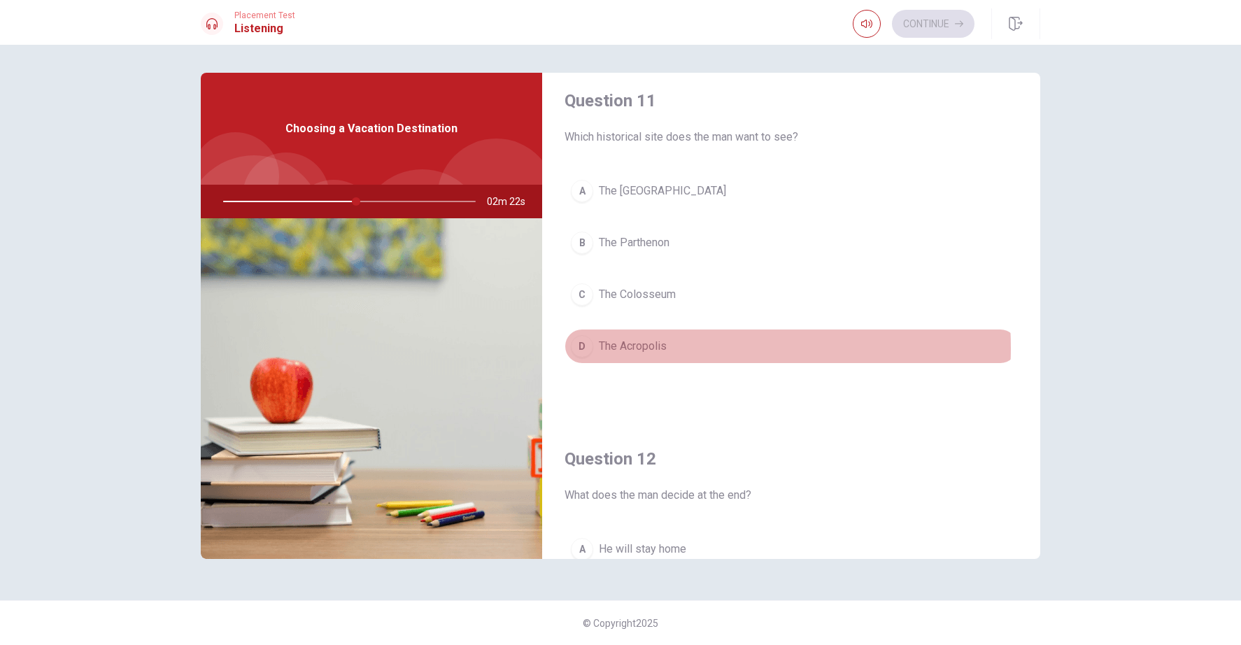
click at [648, 348] on span "The Acropolis" at bounding box center [633, 346] width 68 height 17
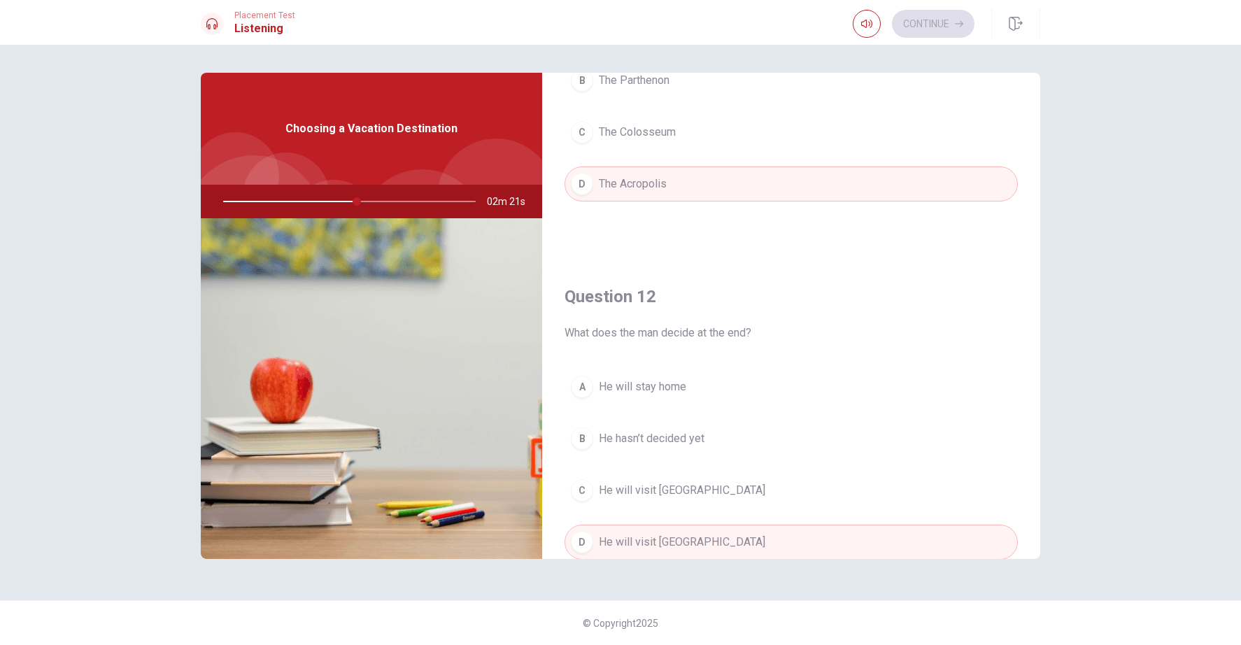
scroll to position [195, 0]
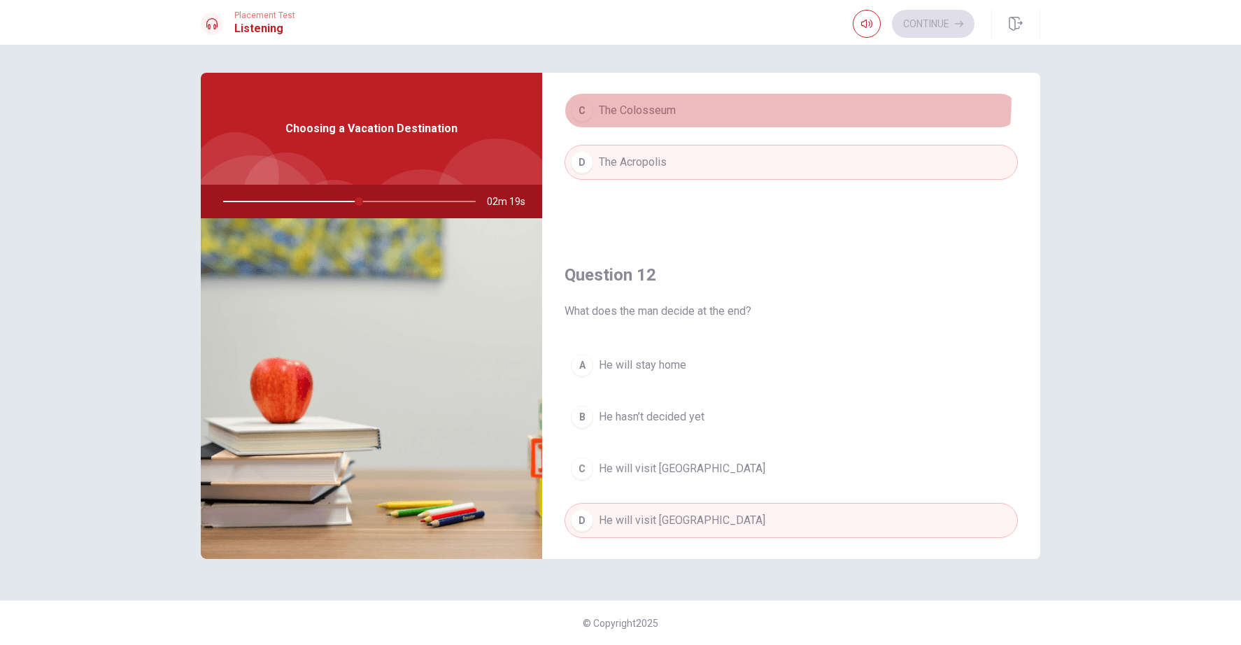
click at [644, 95] on button "C The Colosseum" at bounding box center [790, 110] width 453 height 35
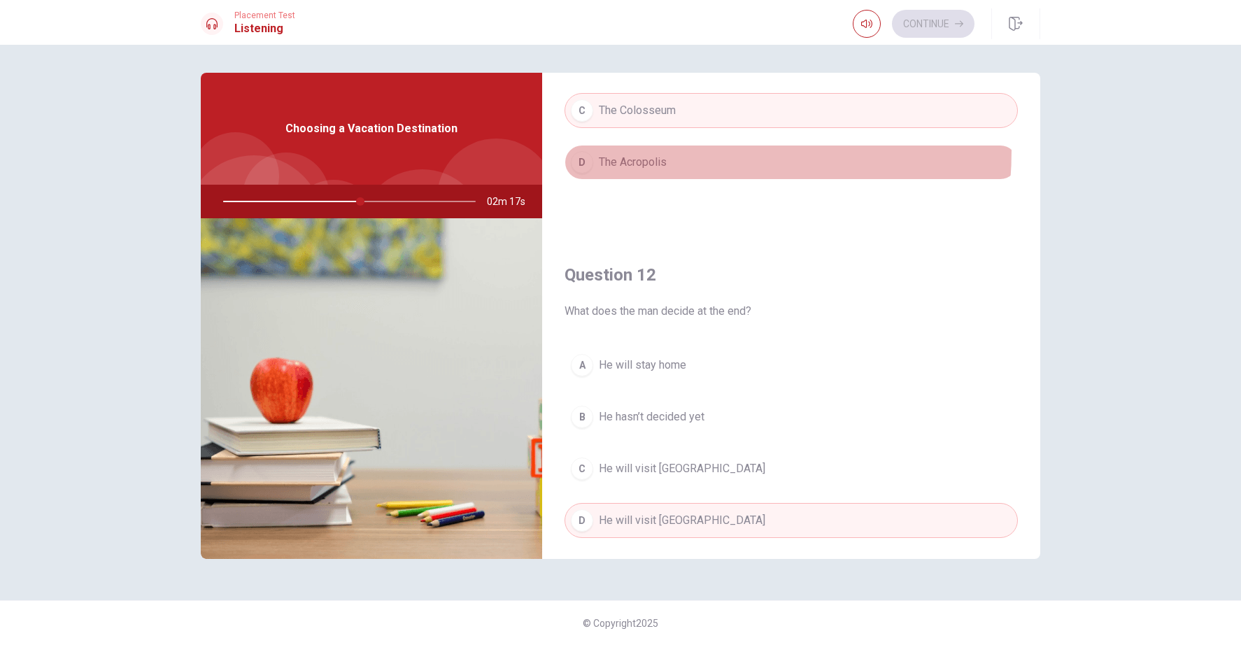
click at [659, 151] on button "D The Acropolis" at bounding box center [790, 162] width 453 height 35
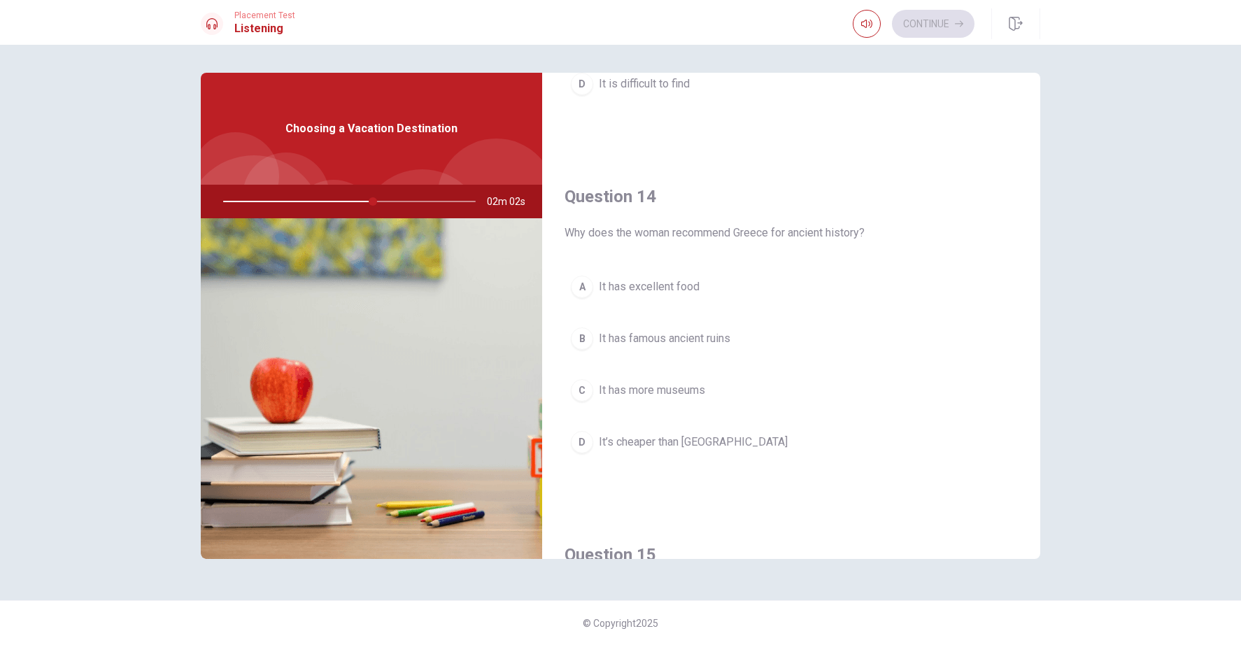
scroll to position [1006, 0]
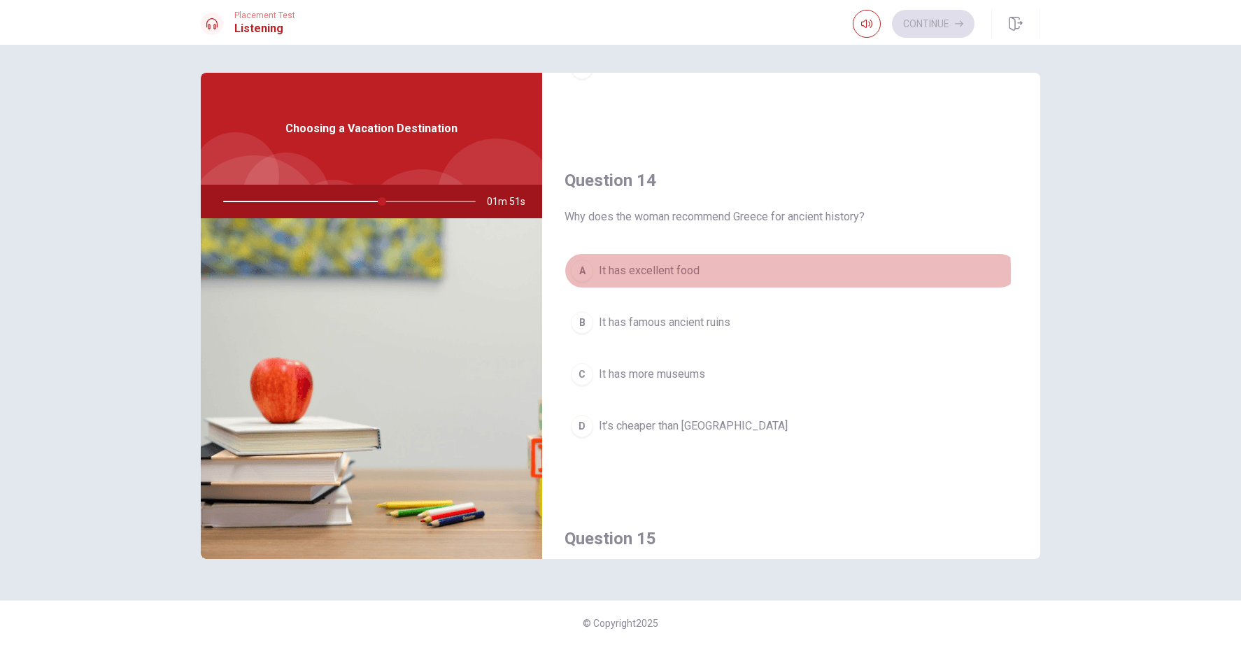
click at [686, 272] on span "It has excellent food" at bounding box center [649, 270] width 101 height 17
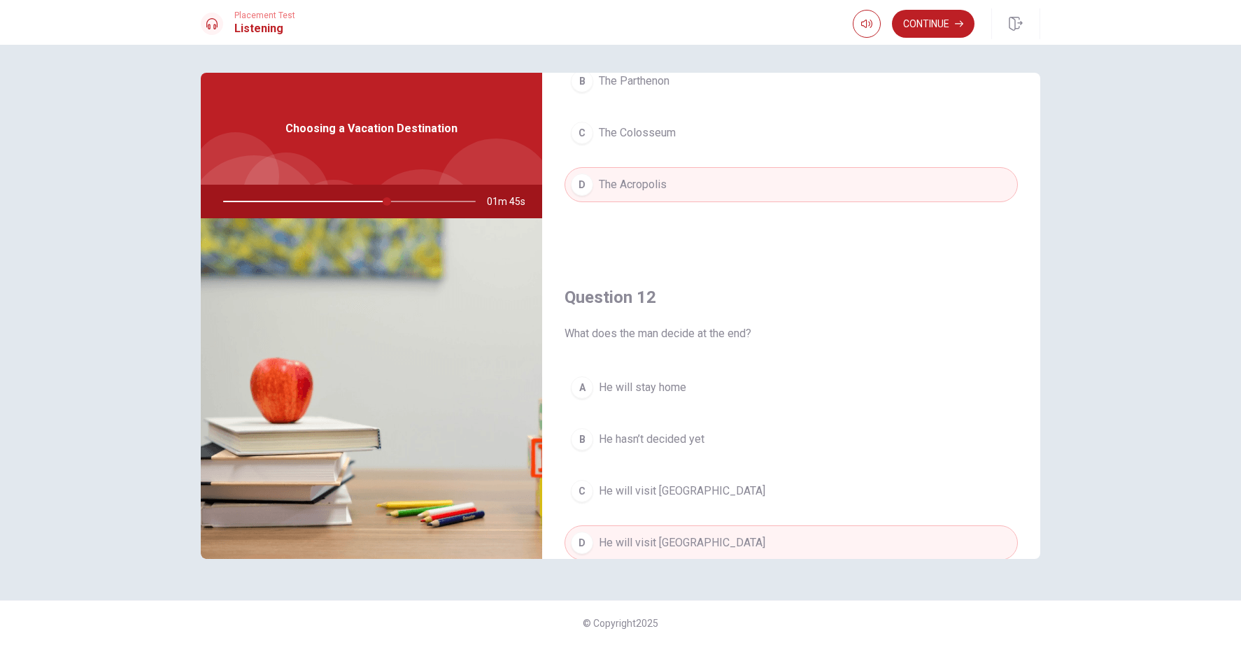
scroll to position [0, 0]
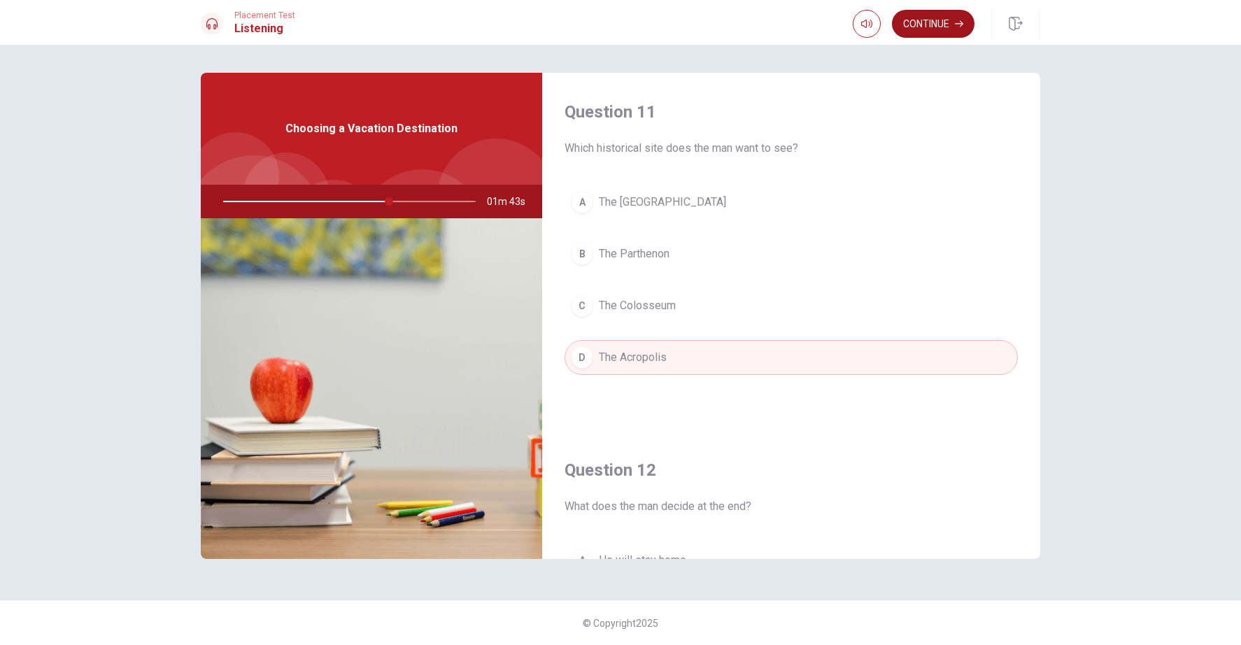
click at [929, 20] on button "Continue" at bounding box center [933, 24] width 83 height 28
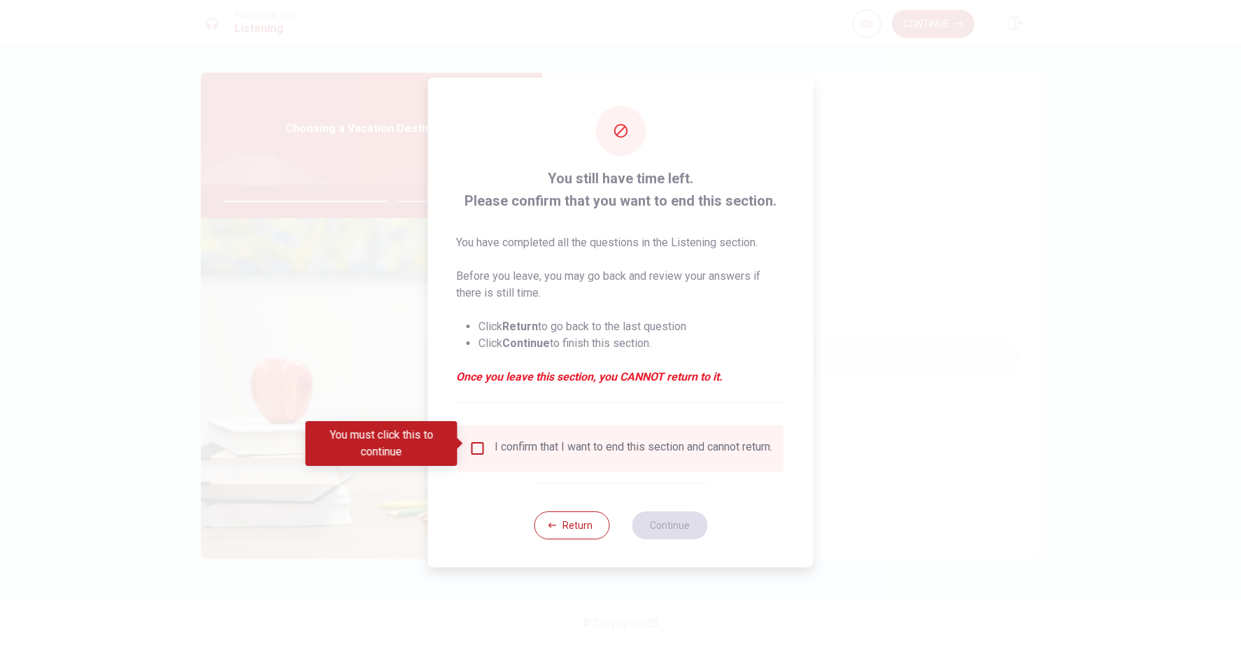
click at [476, 445] on input "You must click this to continue" at bounding box center [477, 448] width 17 height 17
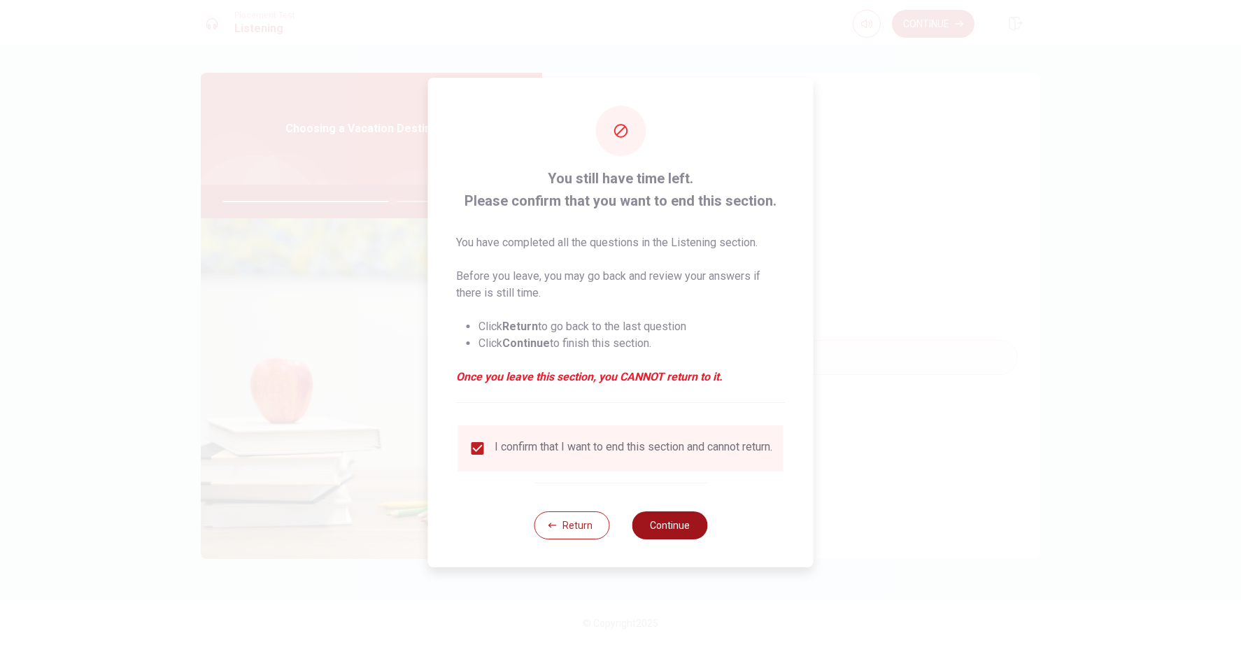
click at [684, 529] on button "Continue" at bounding box center [669, 525] width 76 height 28
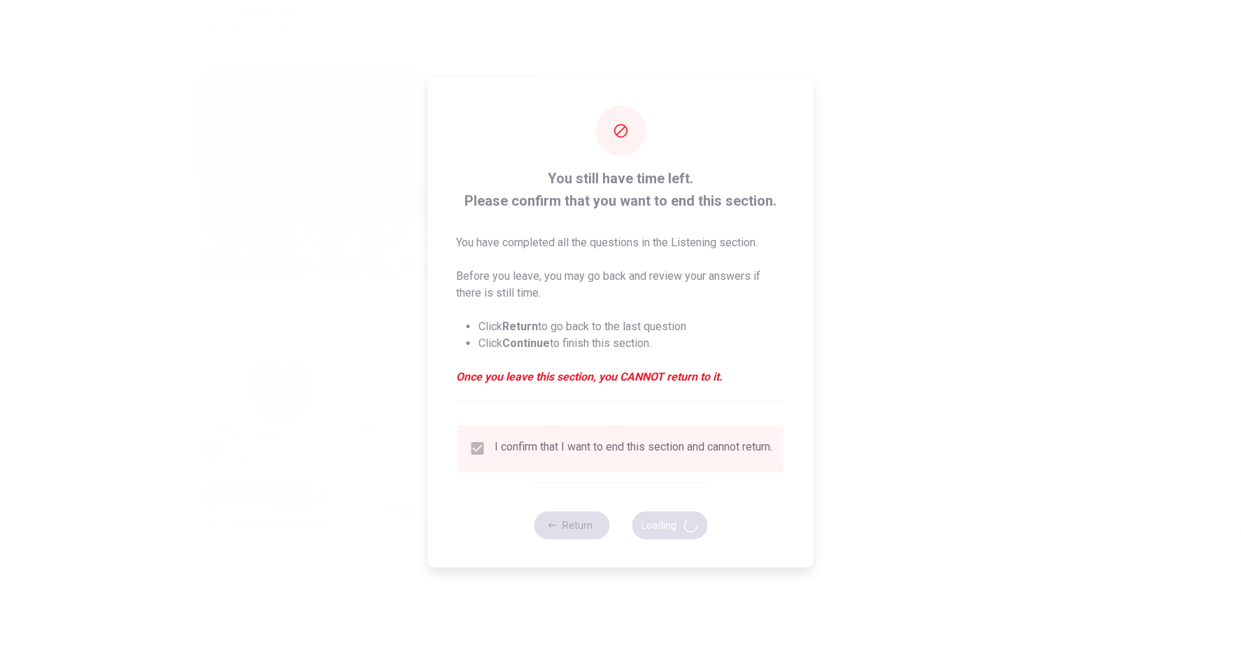
type input "68"
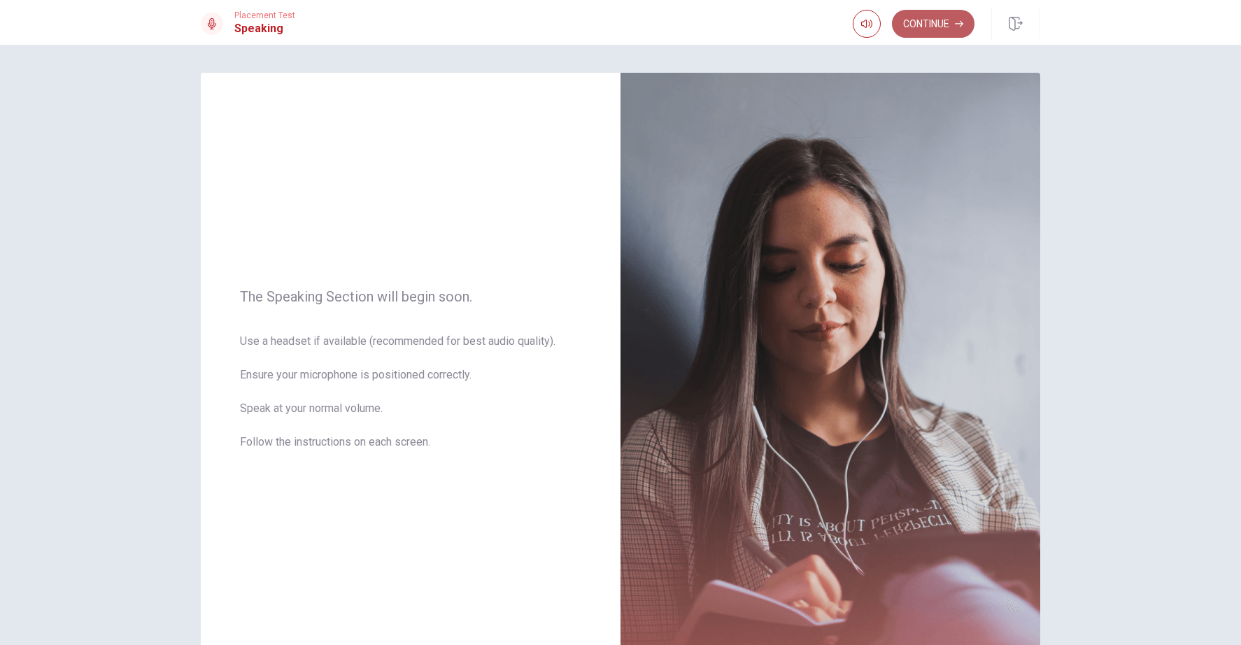
click at [933, 17] on button "Continue" at bounding box center [933, 24] width 83 height 28
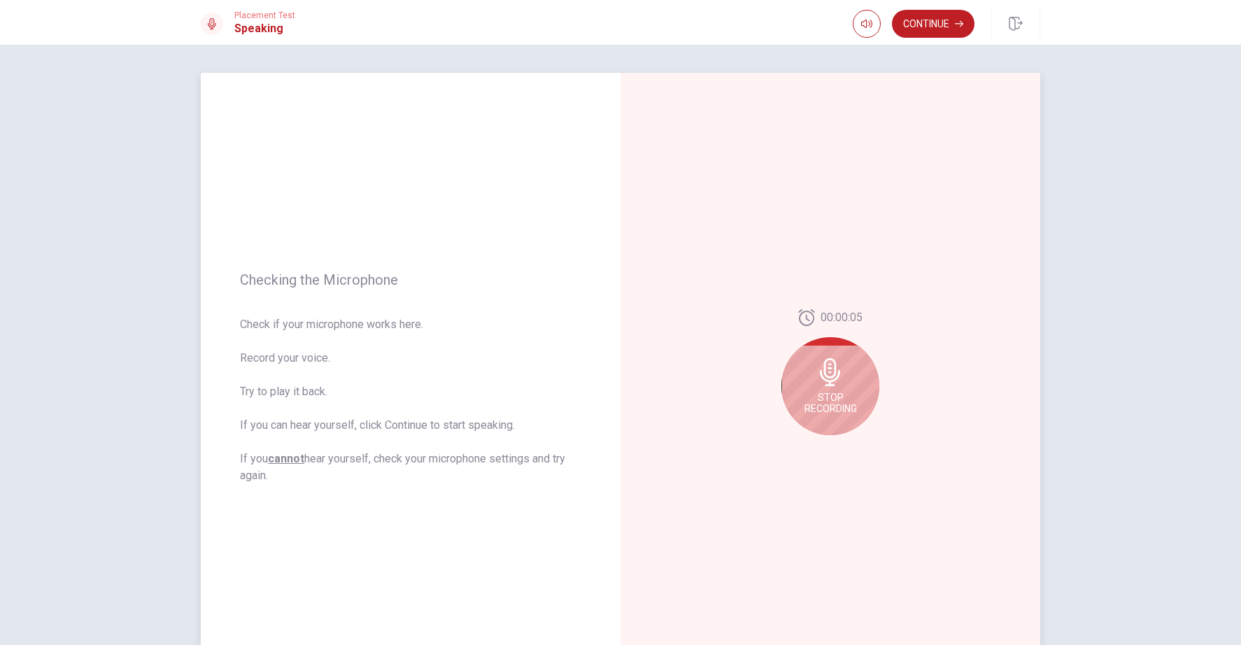
click at [851, 383] on div "Stop Recording" at bounding box center [830, 386] width 98 height 98
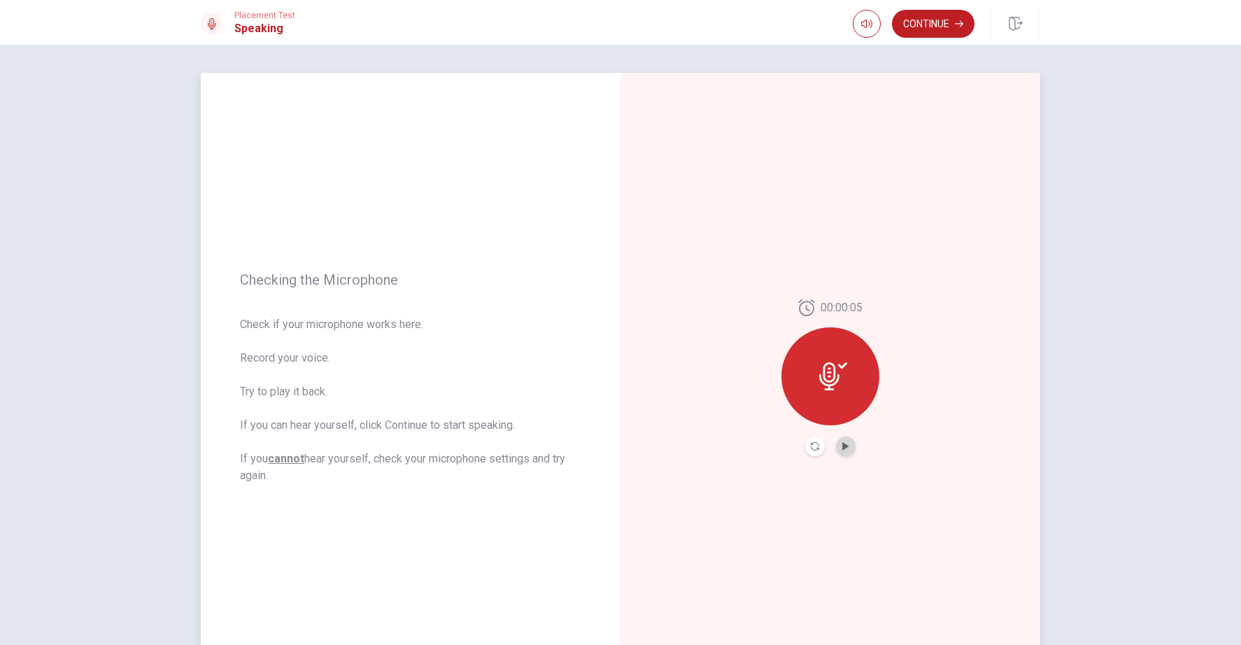
click at [839, 451] on button "Play Audio" at bounding box center [846, 446] width 20 height 20
click at [926, 29] on button "Continue" at bounding box center [933, 24] width 83 height 28
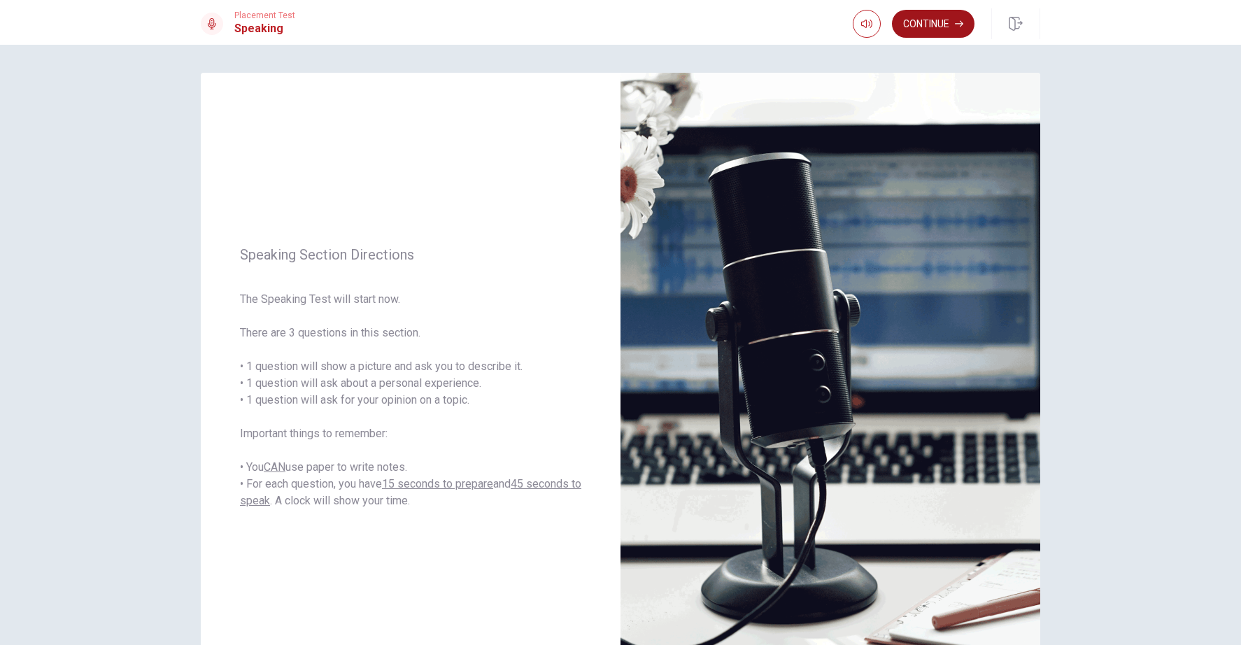
click at [940, 28] on button "Continue" at bounding box center [933, 24] width 83 height 28
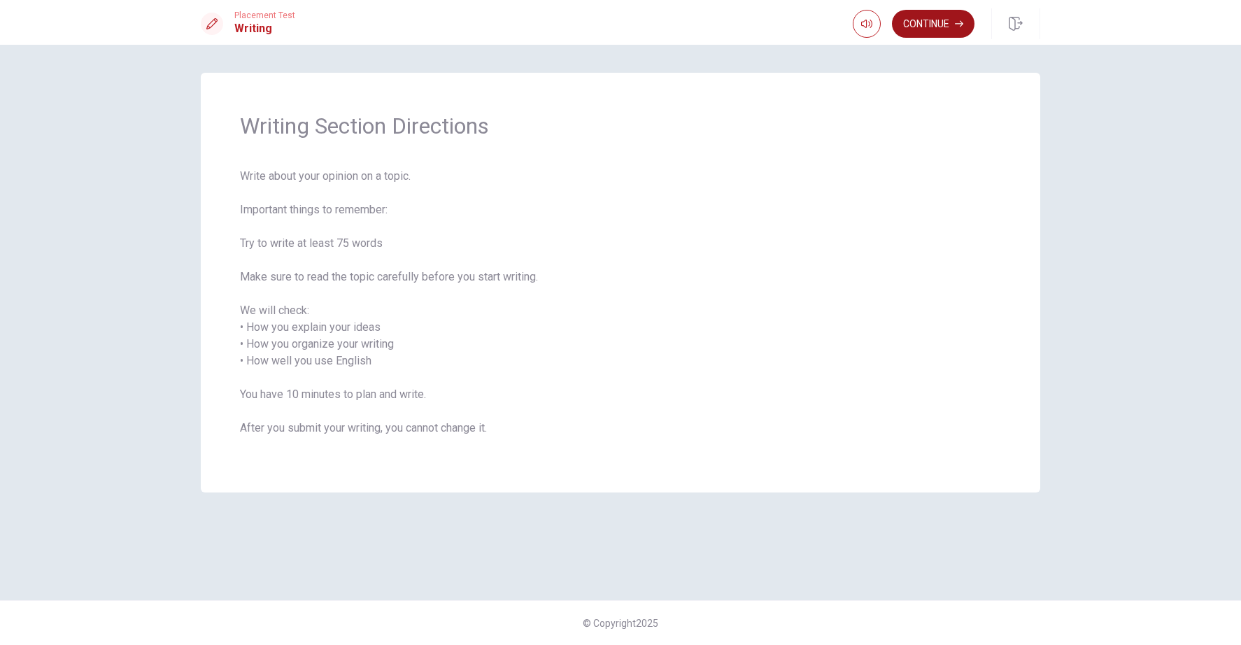
click at [943, 24] on button "Continue" at bounding box center [933, 24] width 83 height 28
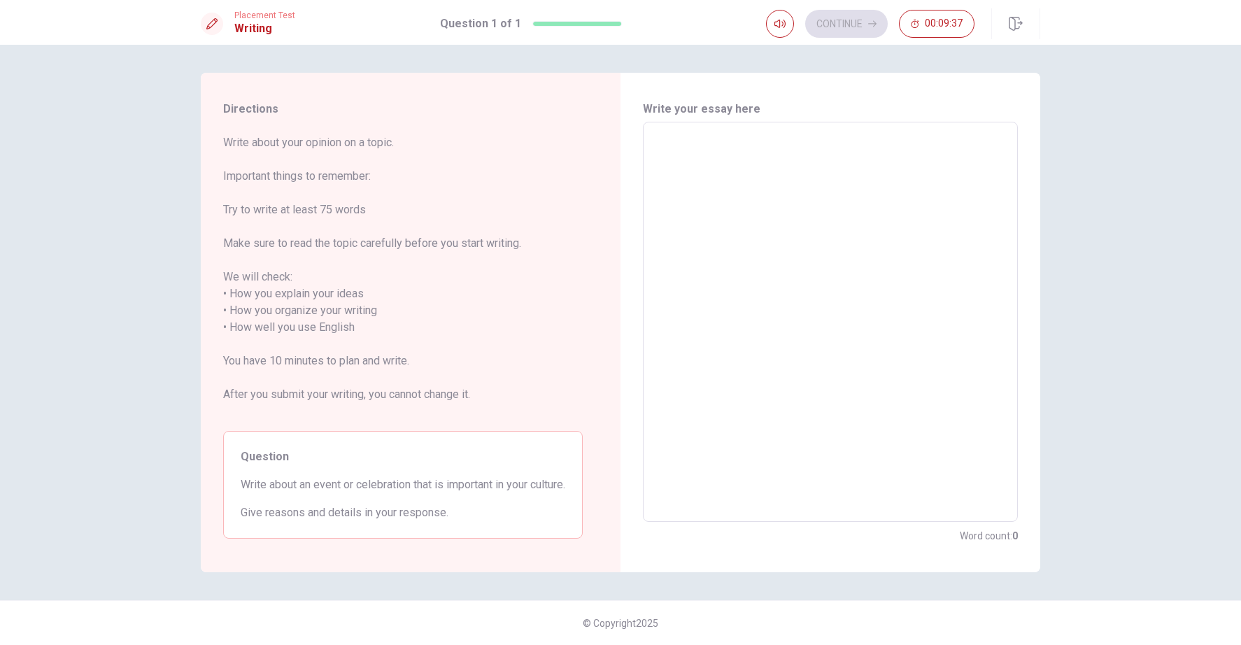
click at [709, 159] on textarea at bounding box center [829, 322] width 355 height 377
type textarea "I"
type textarea "x"
type textarea "I"
type textarea "x"
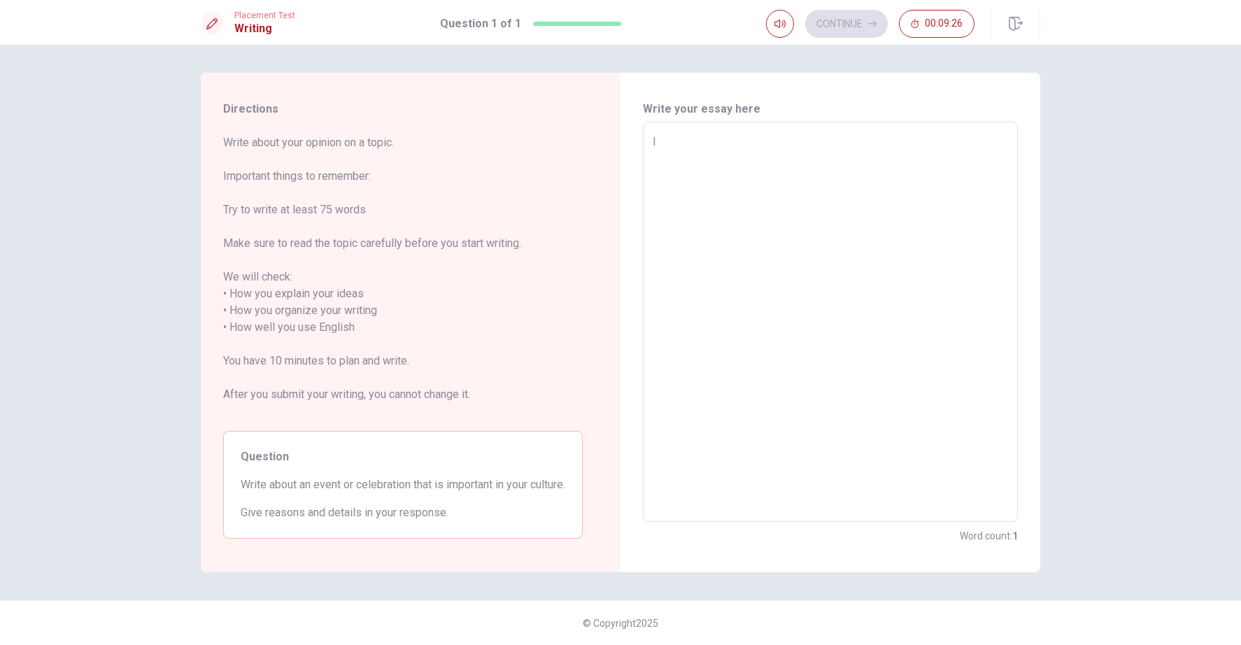
type textarea "I w"
type textarea "x"
type textarea "I wo"
type textarea "x"
type textarea "I wou"
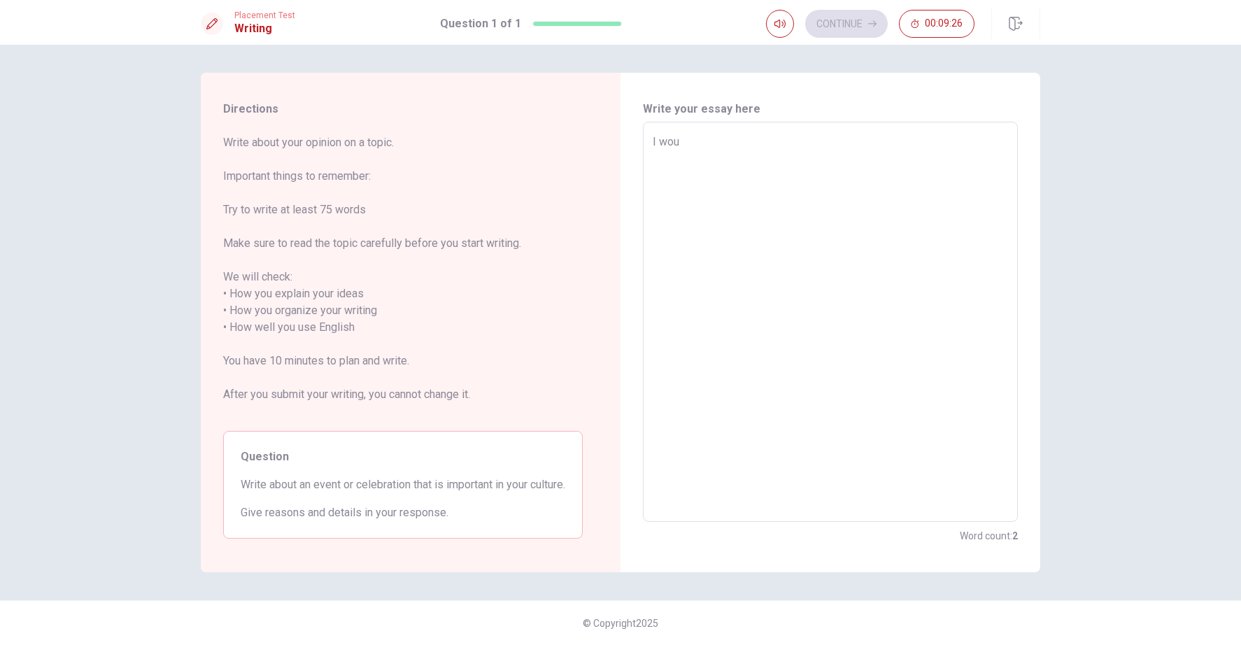
type textarea "x"
type textarea "I woul"
type textarea "x"
type textarea "I would"
type textarea "x"
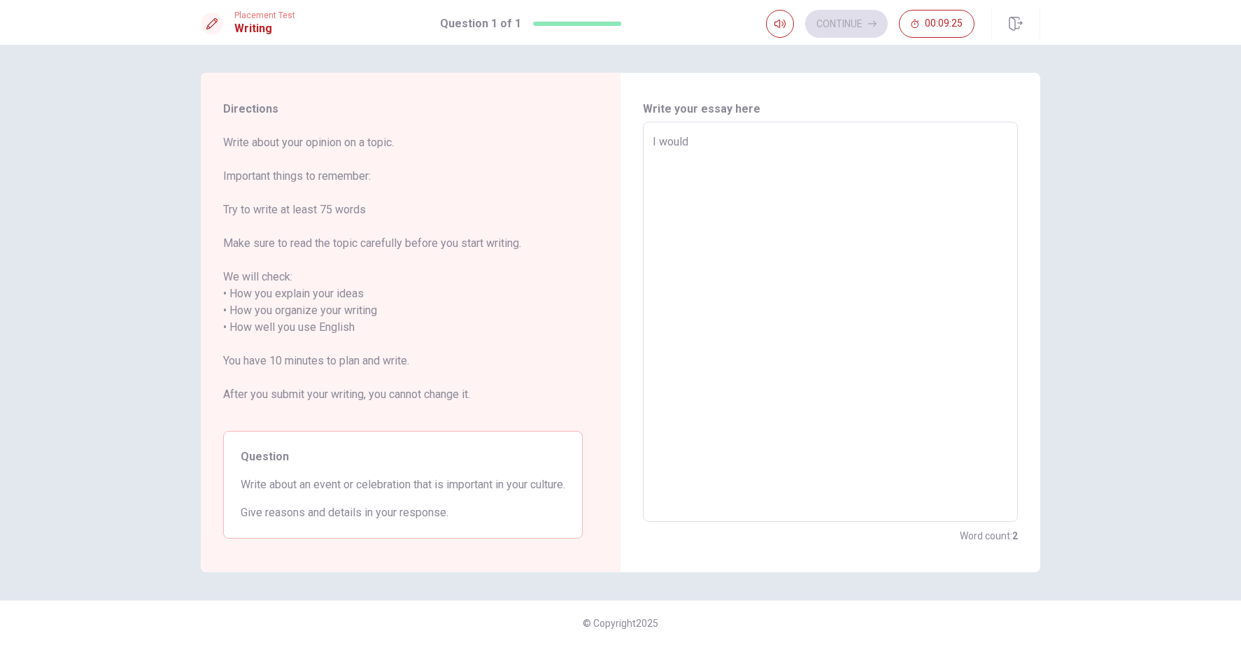
type textarea "I would"
type textarea "x"
type textarea "I would l"
type textarea "x"
type textarea "I would li"
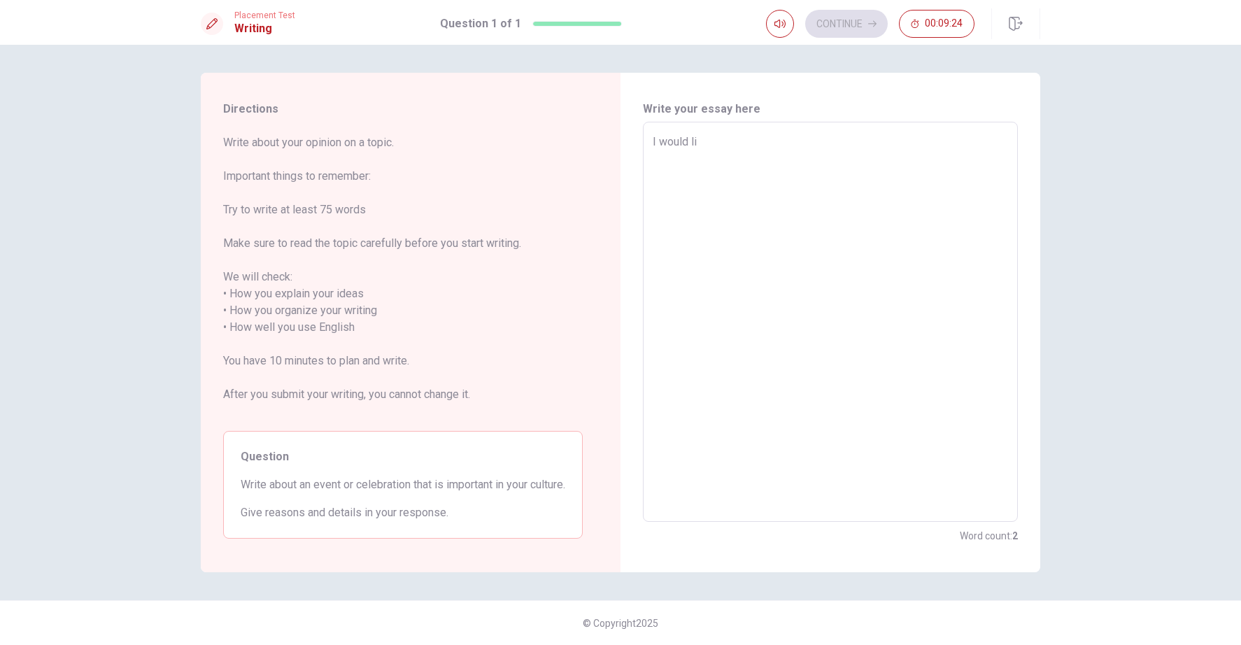
type textarea "x"
type textarea "I would lik"
type textarea "x"
type textarea "I would like"
type textarea "x"
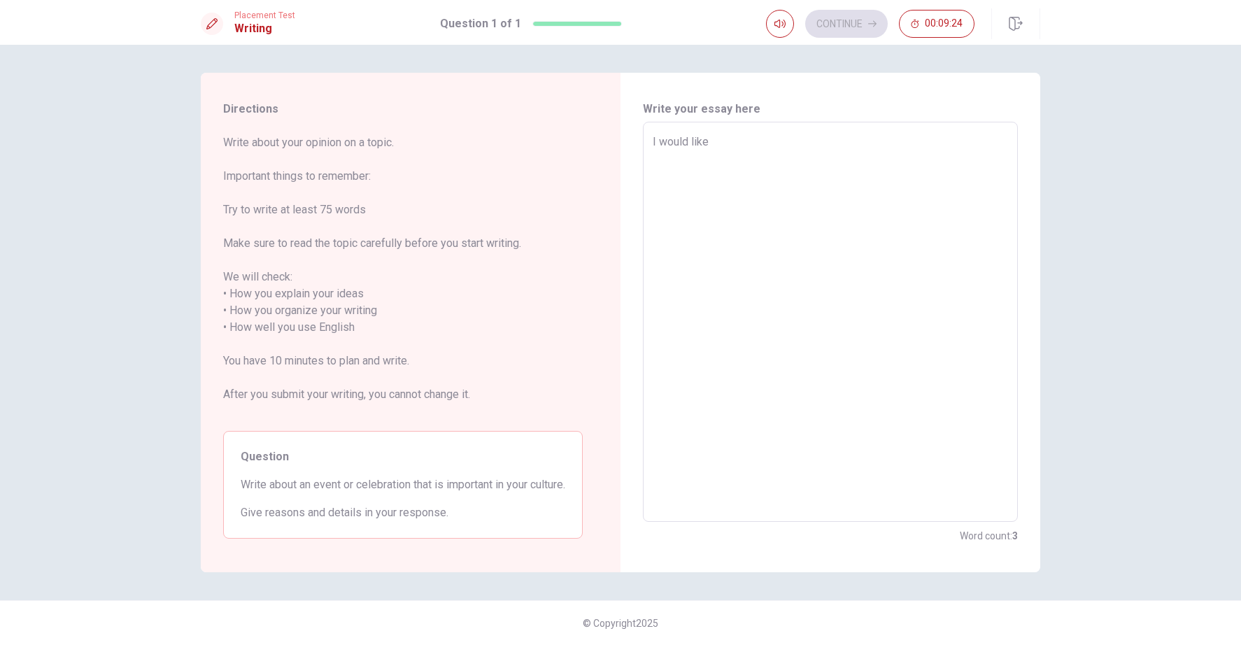
type textarea "I would like"
type textarea "x"
type textarea "I would like t"
type textarea "x"
type textarea "I would like to"
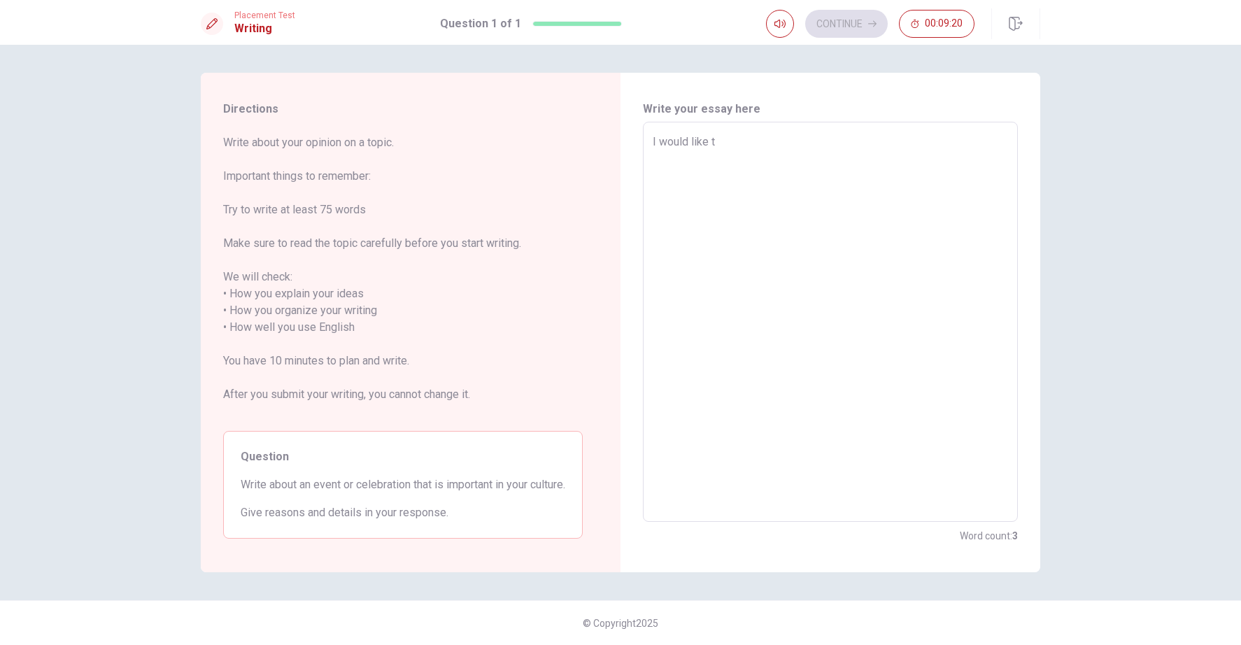
type textarea "x"
type textarea "I would like to"
type textarea "x"
type textarea "I would like to w"
type textarea "x"
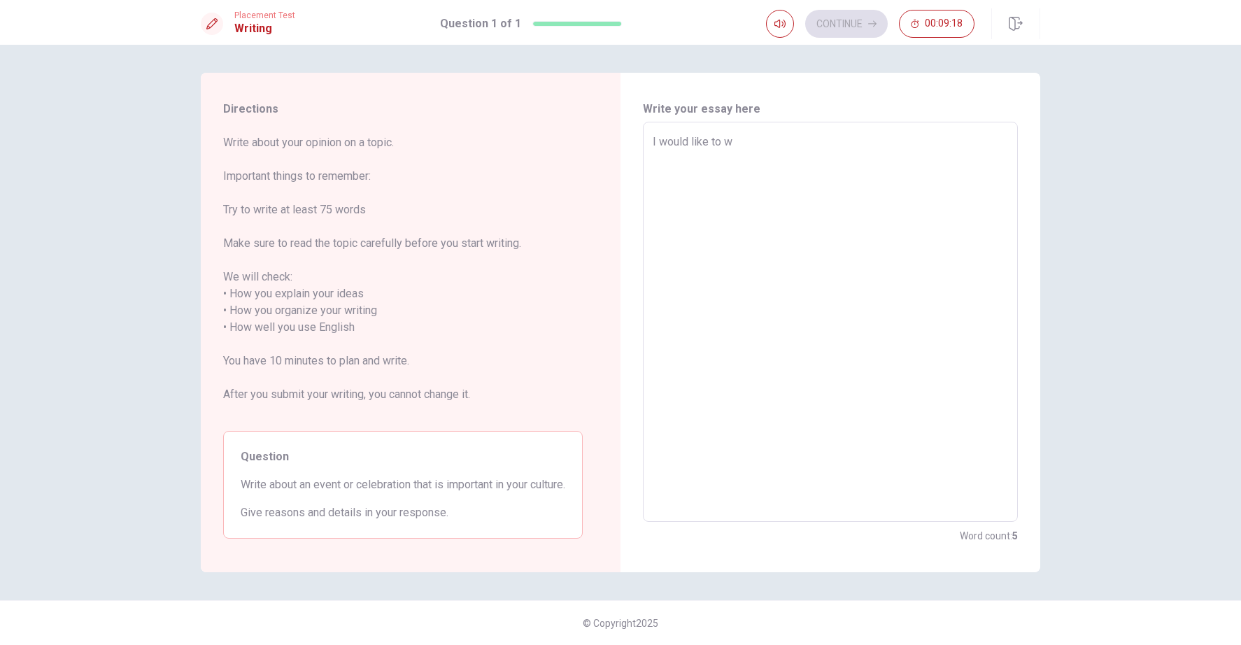
type textarea "I would like to wr"
type textarea "x"
type textarea "I would like to wri"
type textarea "x"
type textarea "I would like to writ"
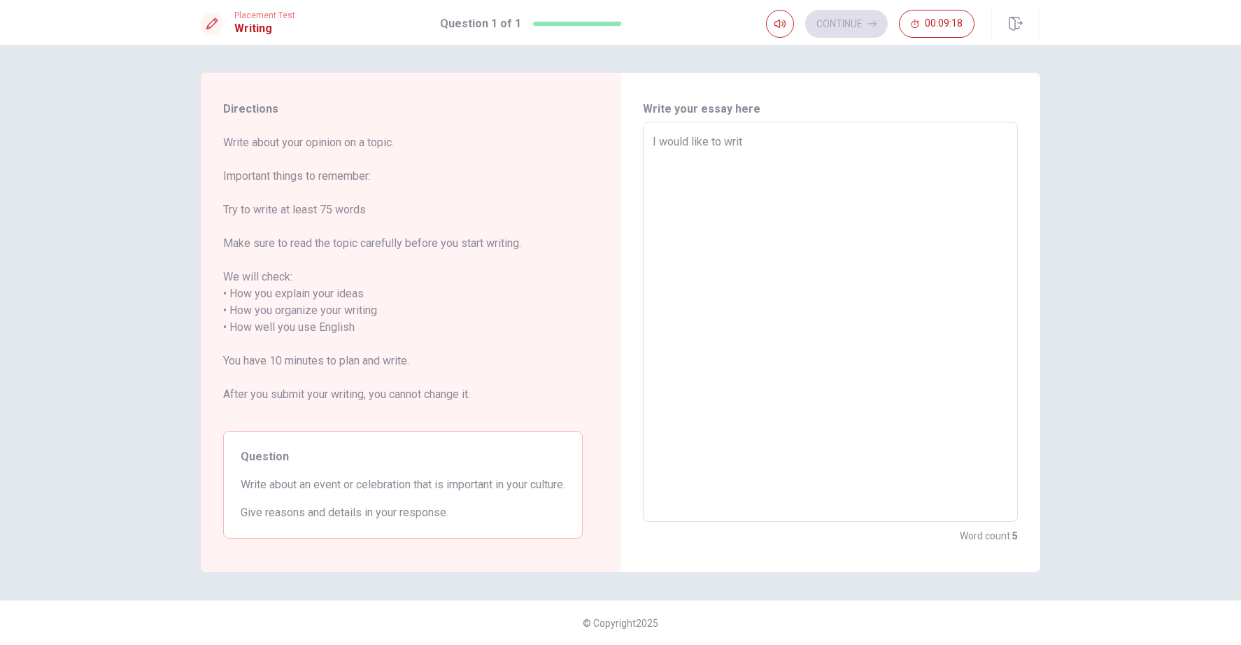
type textarea "x"
type textarea "I would like to write"
type textarea "x"
type textarea "I would like to write"
type textarea "x"
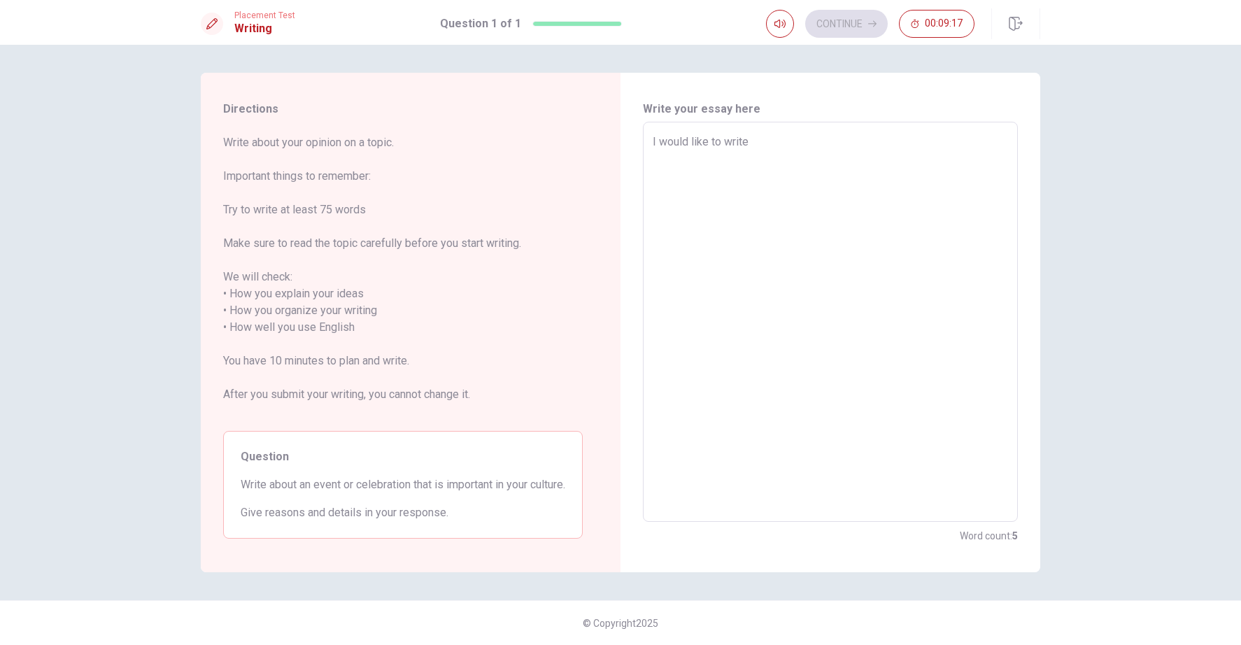
type textarea "I would like to write a"
type textarea "x"
type textarea "I would like to write ab"
type textarea "x"
type textarea "I would like to write abo"
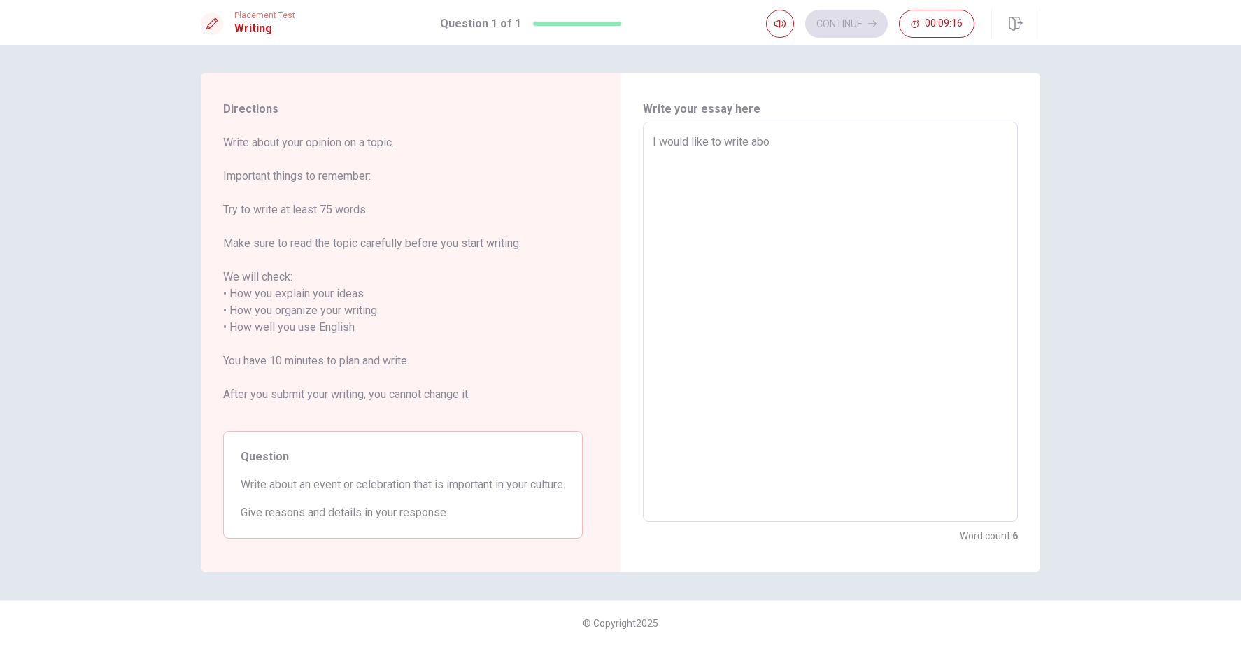
type textarea "x"
type textarea "I would like to write abou"
type textarea "x"
type textarea "I would like to write about"
type textarea "x"
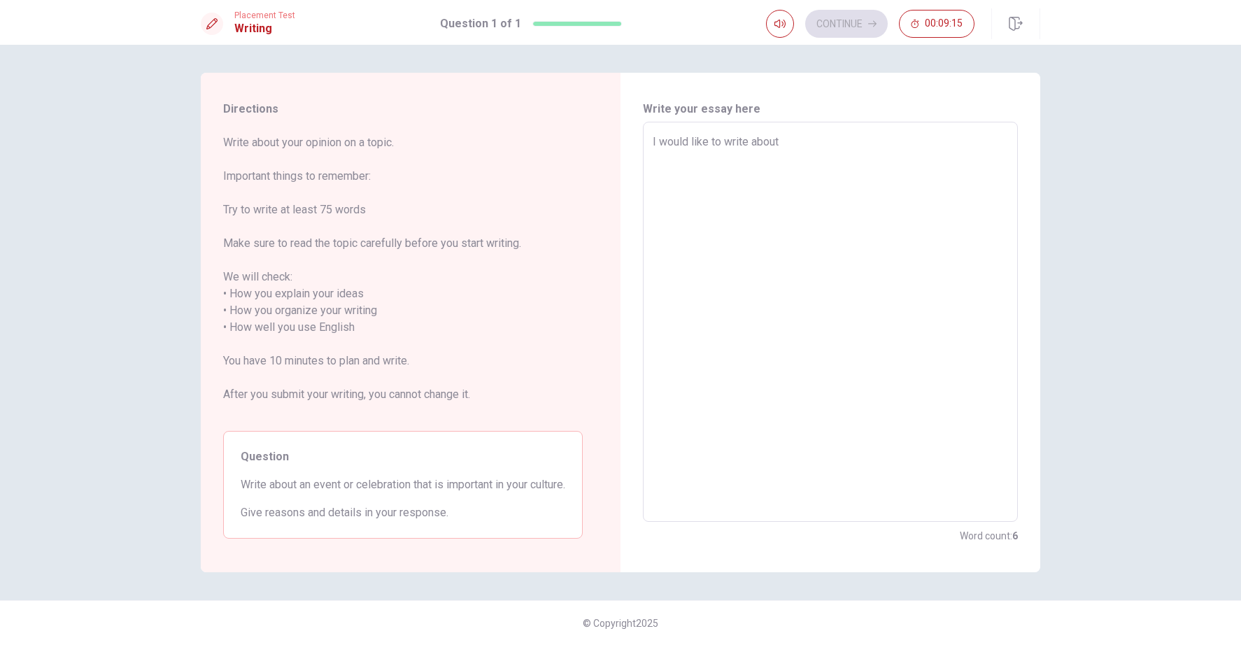
type textarea "I would like to write about"
type textarea "x"
type textarea "I would like to write about i"
type textarea "x"
type textarea "I would like to write about im"
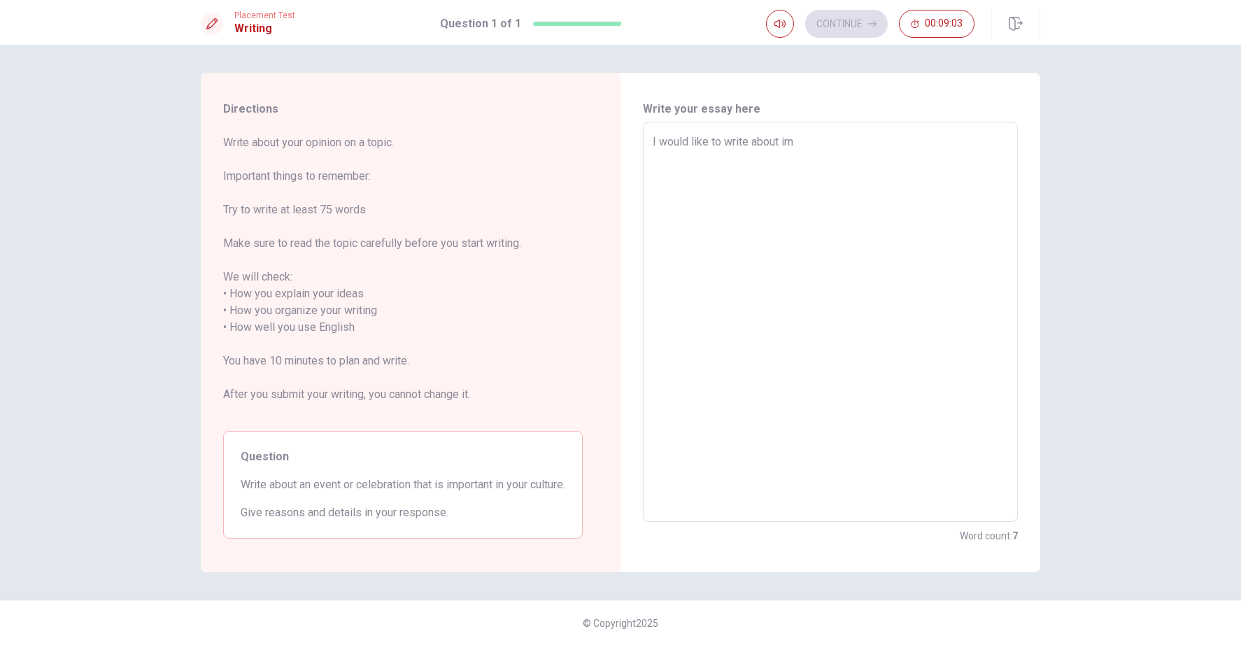
type textarea "x"
type textarea "I would like to write about imp"
type textarea "x"
type textarea "I would like to write about impo"
type textarea "x"
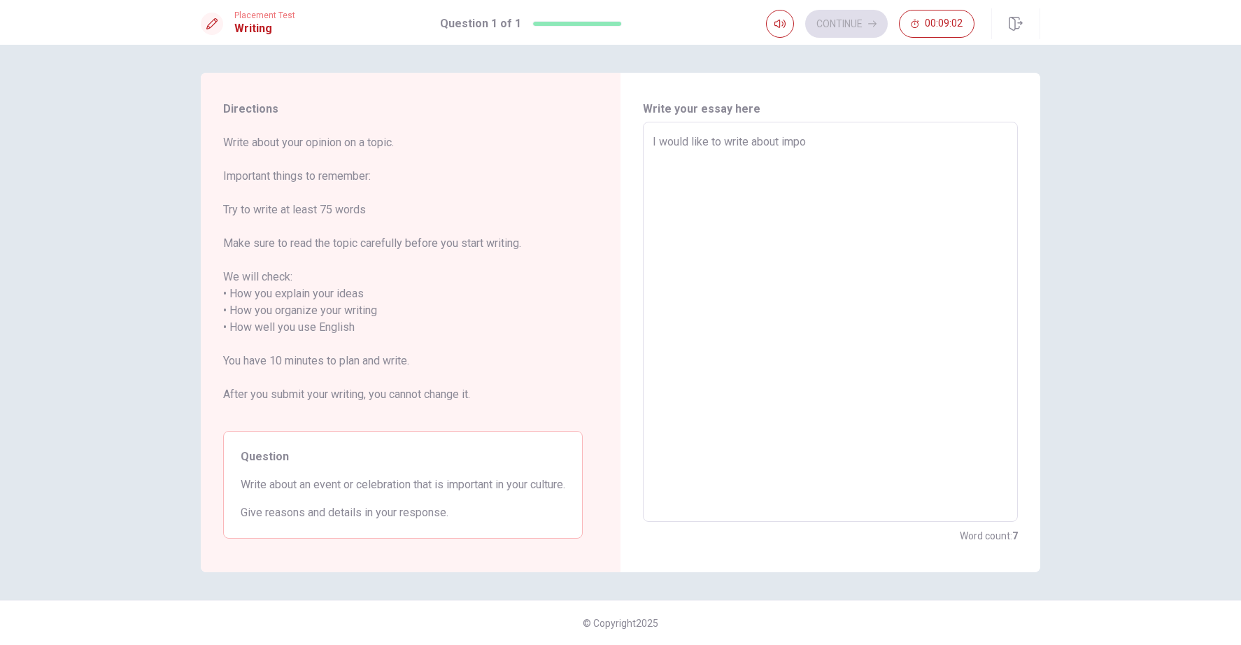
type textarea "I would like to write about impor"
type textarea "x"
type textarea "I would like to write about import"
type textarea "x"
type textarea "I would like to write about importn"
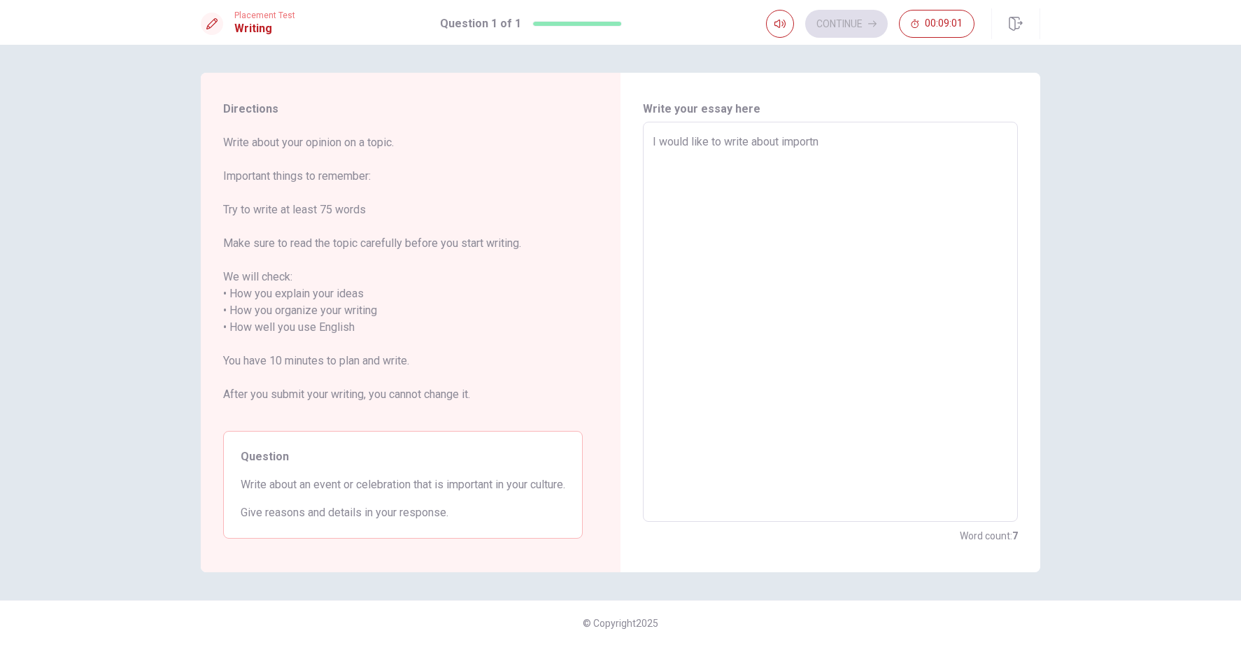
type textarea "x"
type textarea "I would like to write about importna"
type textarea "x"
type textarea "I would like to write about importnat"
type textarea "x"
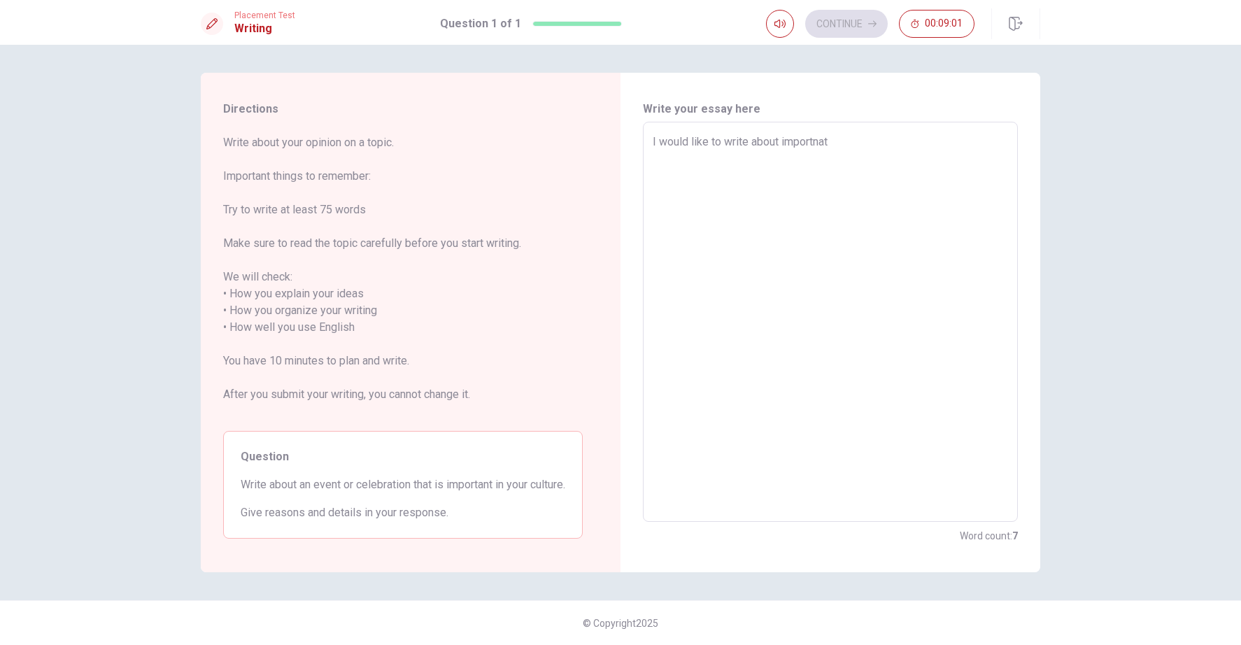
type textarea "I would like to write about importnat"
type textarea "x"
type textarea "I would like to write about importnat c"
type textarea "x"
type textarea "I would like to write about importnat ce"
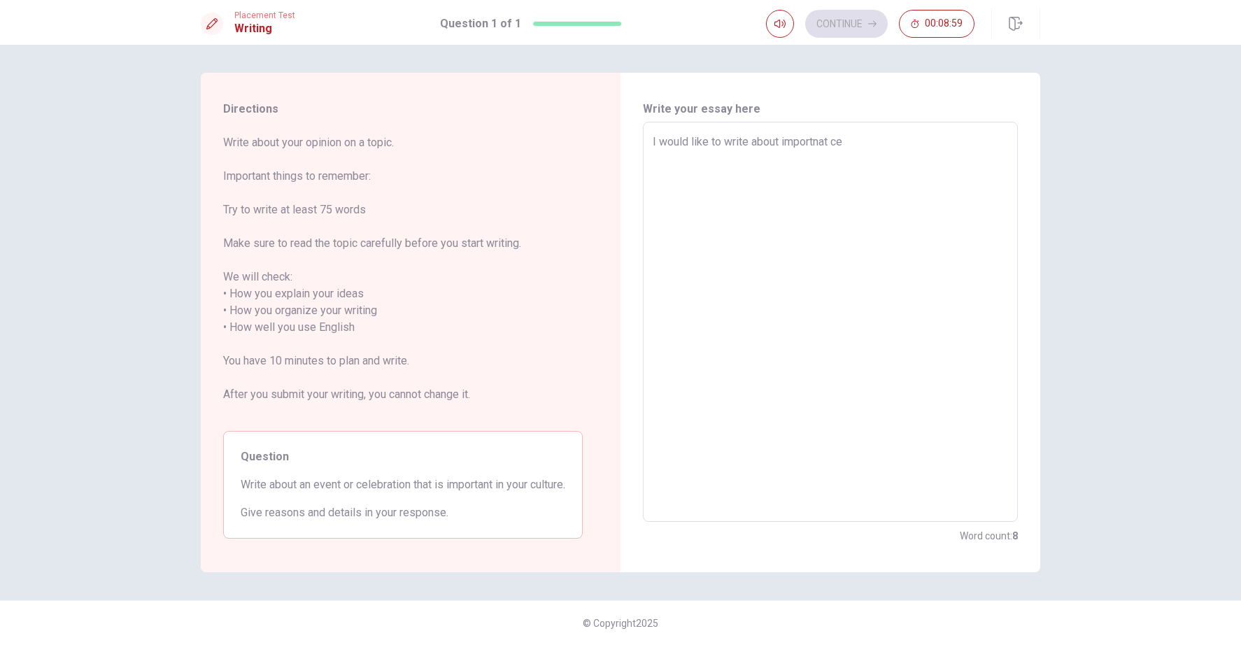
type textarea "x"
type textarea "I would like to write about importnat cel"
type textarea "x"
type textarea "I would like to write about importnat cele"
type textarea "x"
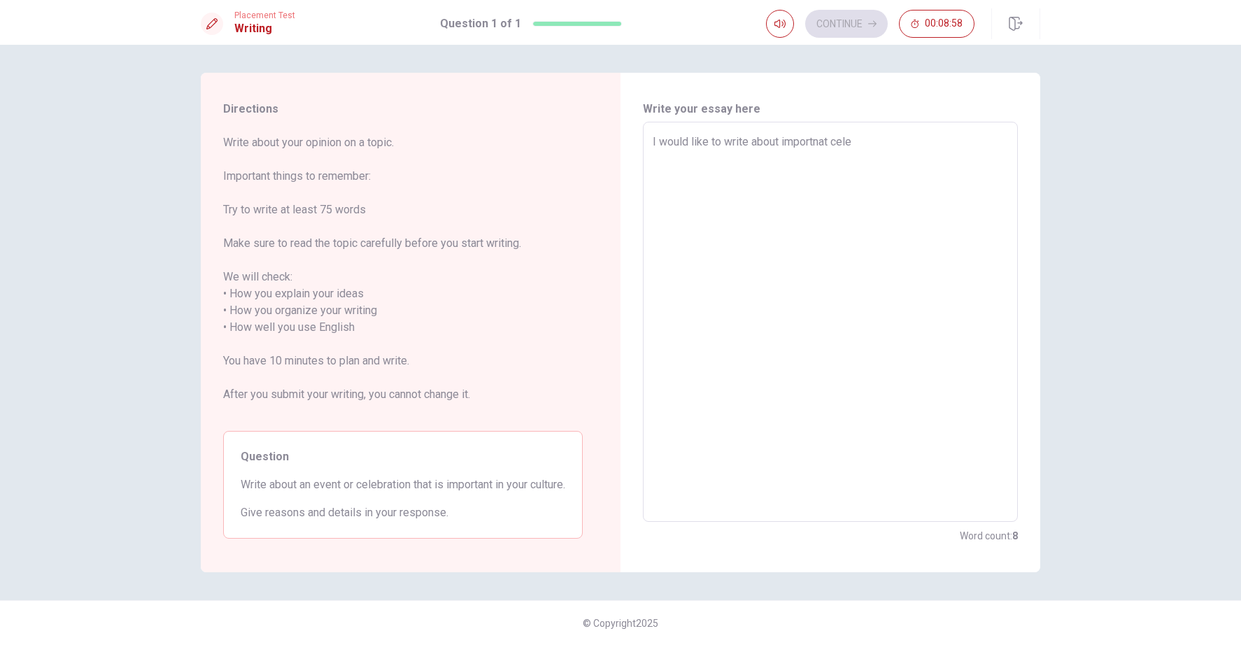
type textarea "I would like to write about importnat celeb"
type textarea "x"
type textarea "I would like to write about importnat celebr"
type textarea "x"
type textarea "I would like to write about importnat celebra"
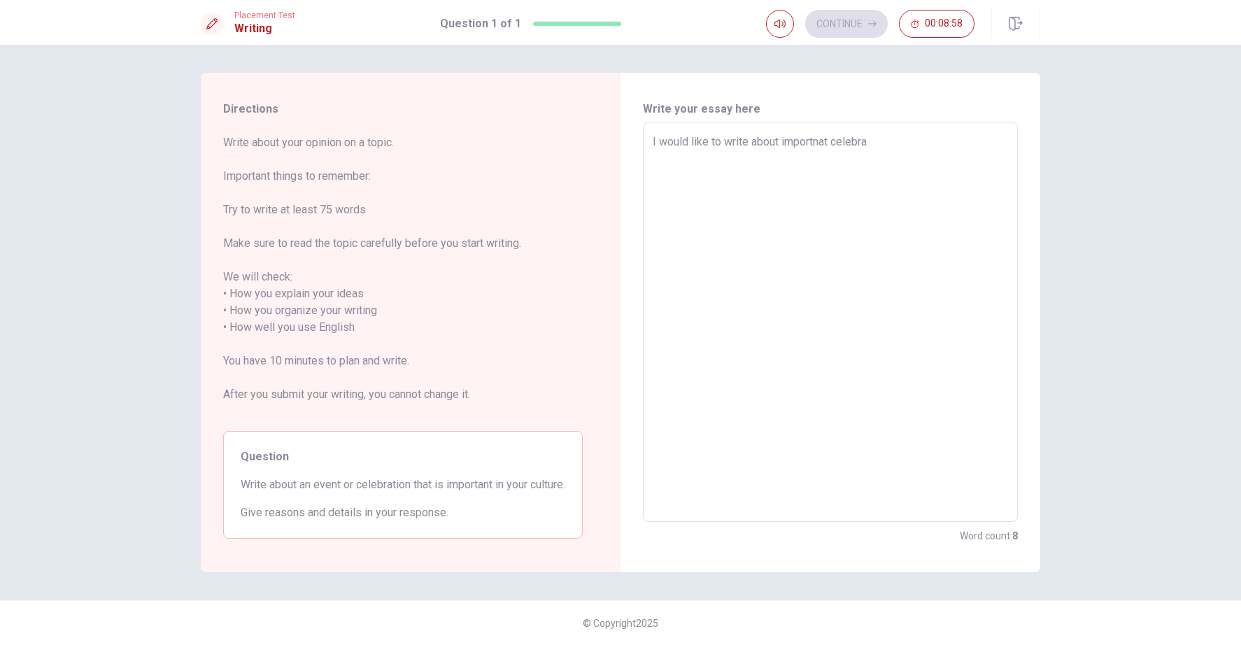
type textarea "x"
type textarea "I would like to write about importnat celebrat"
type textarea "x"
type textarea "I would like to write about importnat celebrati"
type textarea "x"
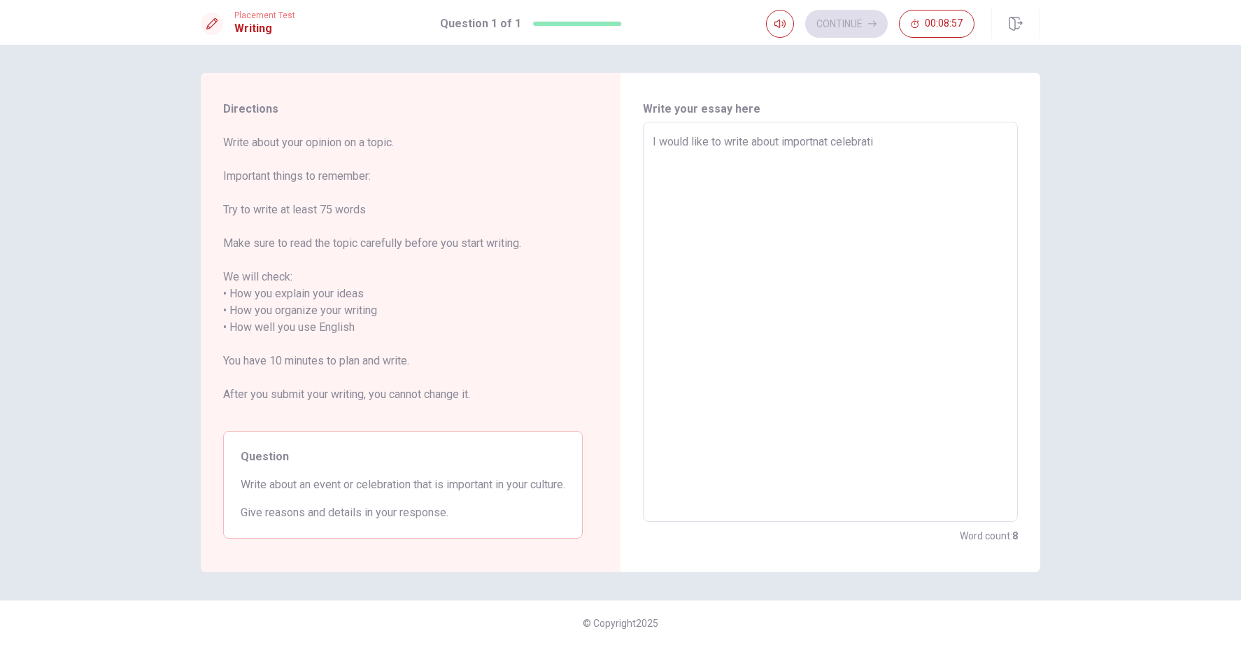
type textarea "I would like to write about importnat celebratio"
type textarea "x"
type textarea "I would like to write about importnat celebration"
type textarea "x"
type textarea "I would like to write about importnat celebration"
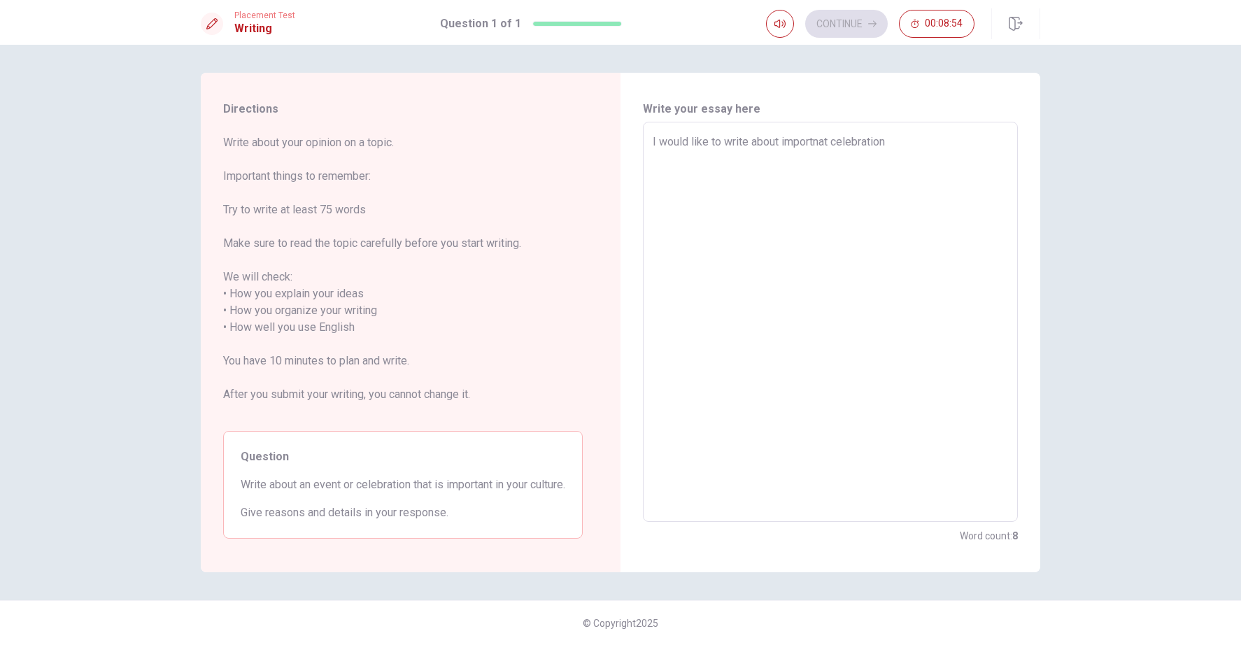
type textarea "x"
type textarea "I would like to write about importnat celebration i"
type textarea "x"
type textarea "I would like to write about importnat celebration in"
type textarea "x"
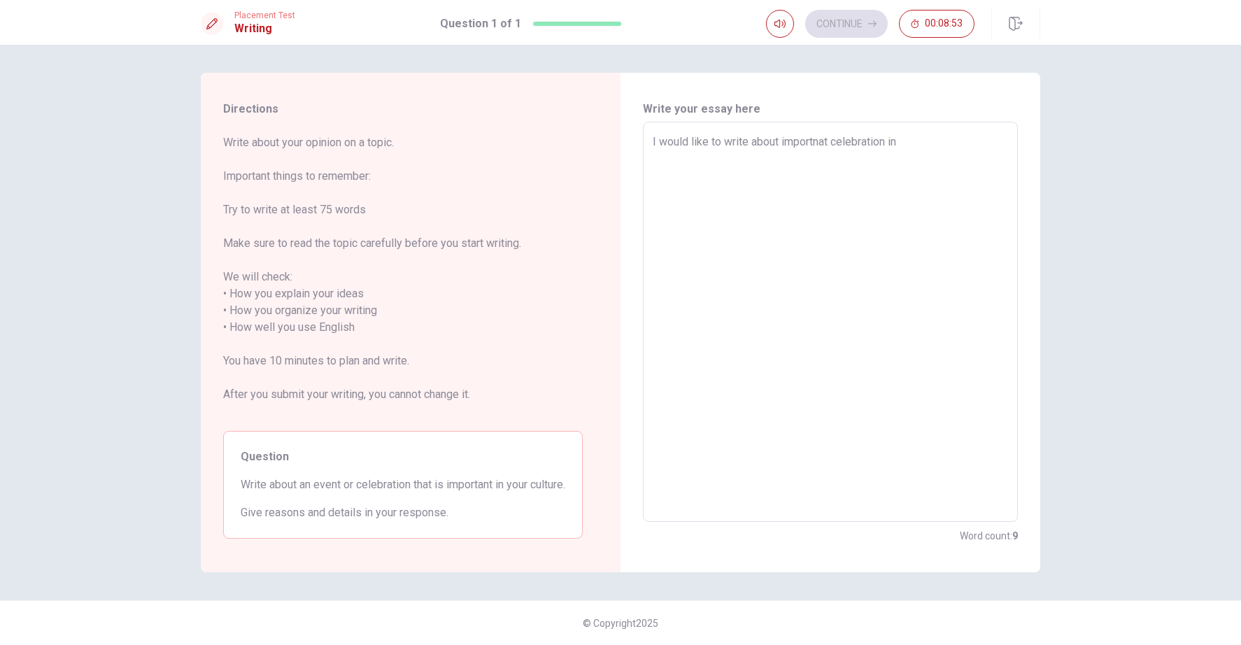
type textarea "I would like to write about importnat celebration in"
type textarea "x"
type textarea "I would like to write about importnat celebration in m"
type textarea "x"
type textarea "I would like to write about importnat celebration in my"
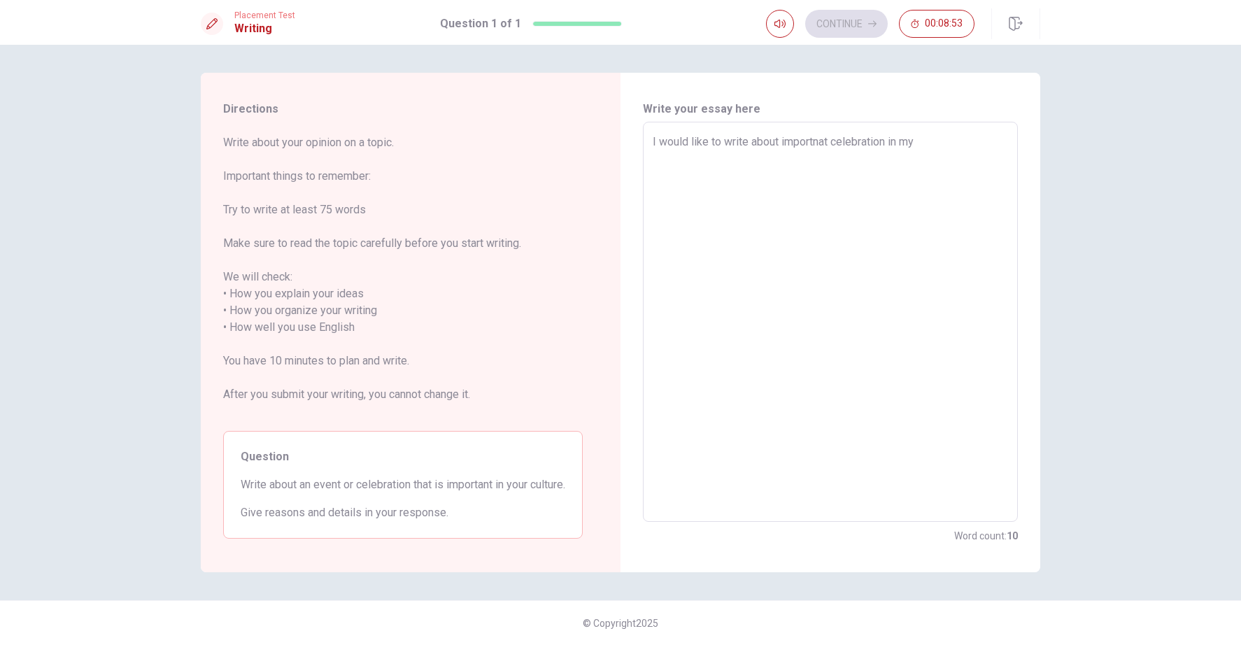
type textarea "x"
type textarea "I would like to write about importnat celebration in my"
type textarea "x"
type textarea "I would like to write about importnat celebration in my c"
type textarea "x"
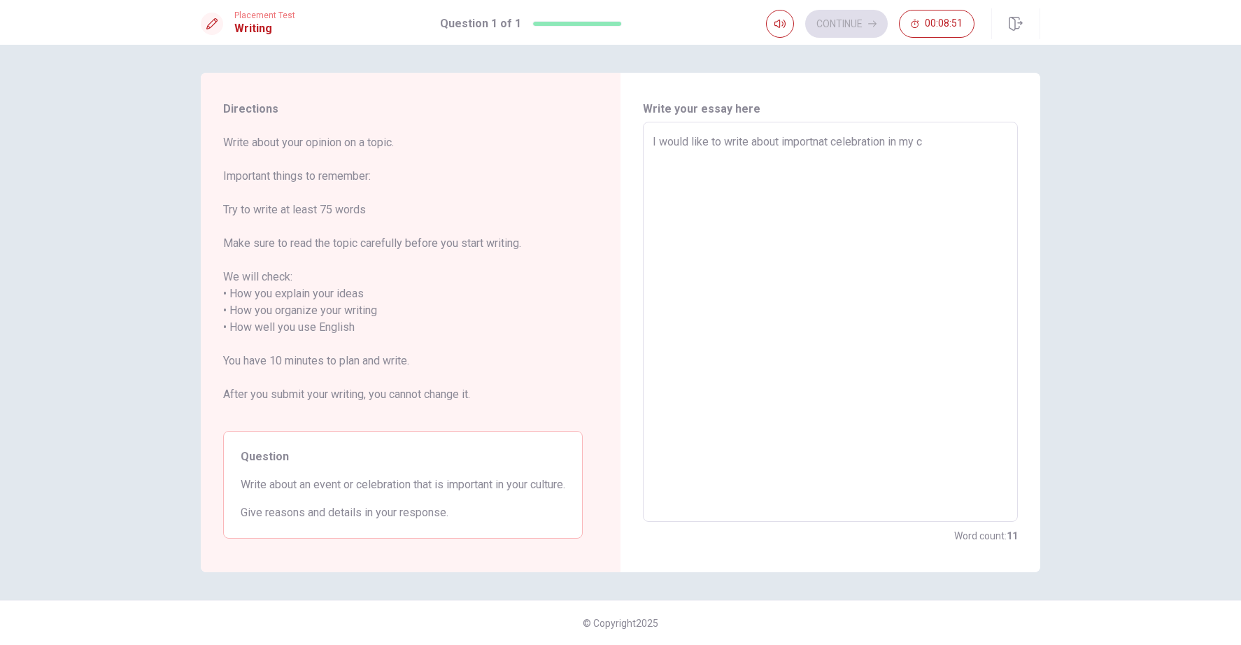
type textarea "I would like to write about importnat celebration in my cu"
type textarea "x"
type textarea "I would like to write about importnat celebration in my cul"
type textarea "x"
type textarea "I would like to write about importnat celebration in my cult"
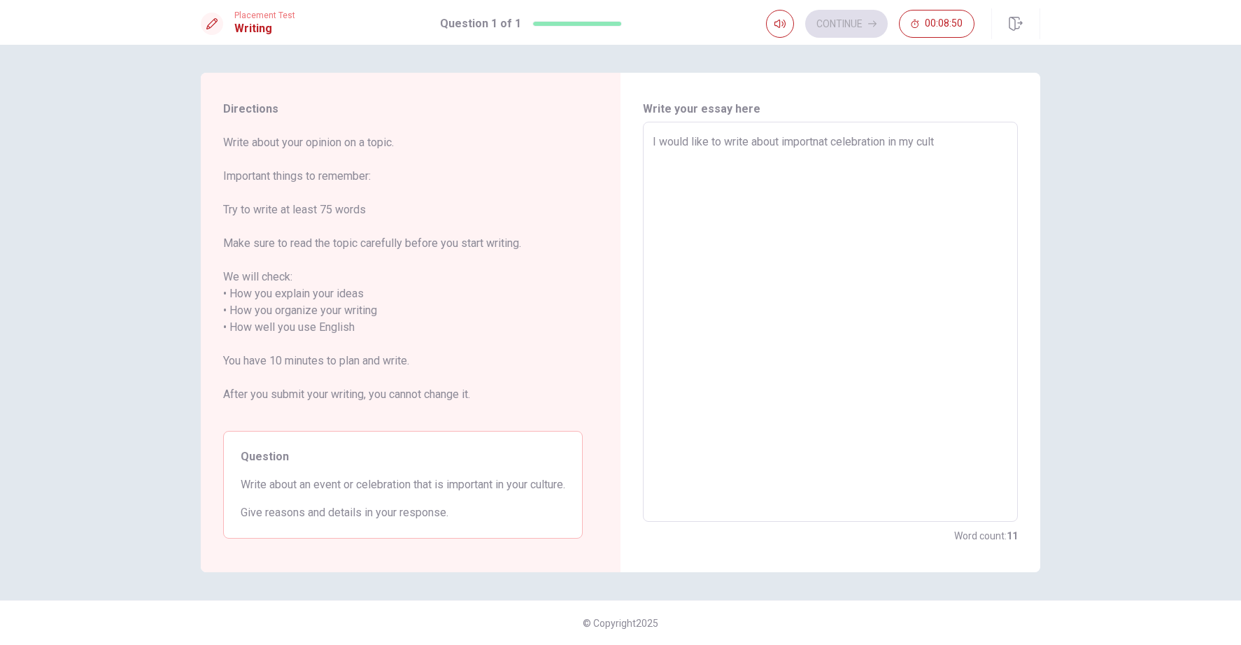
type textarea "x"
type textarea "I would like to write about importnat celebration in my cultu"
type textarea "x"
type textarea "I would like to write about importnat celebration in my cultur"
type textarea "x"
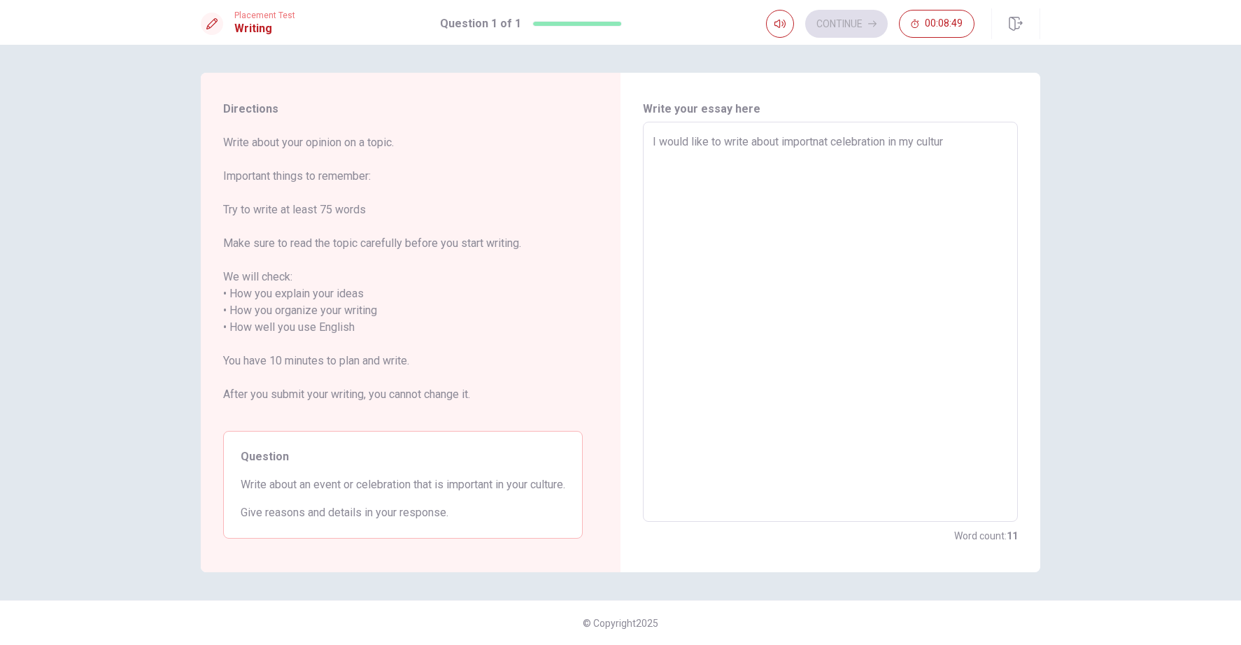
type textarea "I would like to write about importnat celebration in my culture"
type textarea "x"
type textarea "I would like to write about importnat celebration in my culture."
type textarea "x"
type textarea "I would like to write about importnat celebration in my culture."
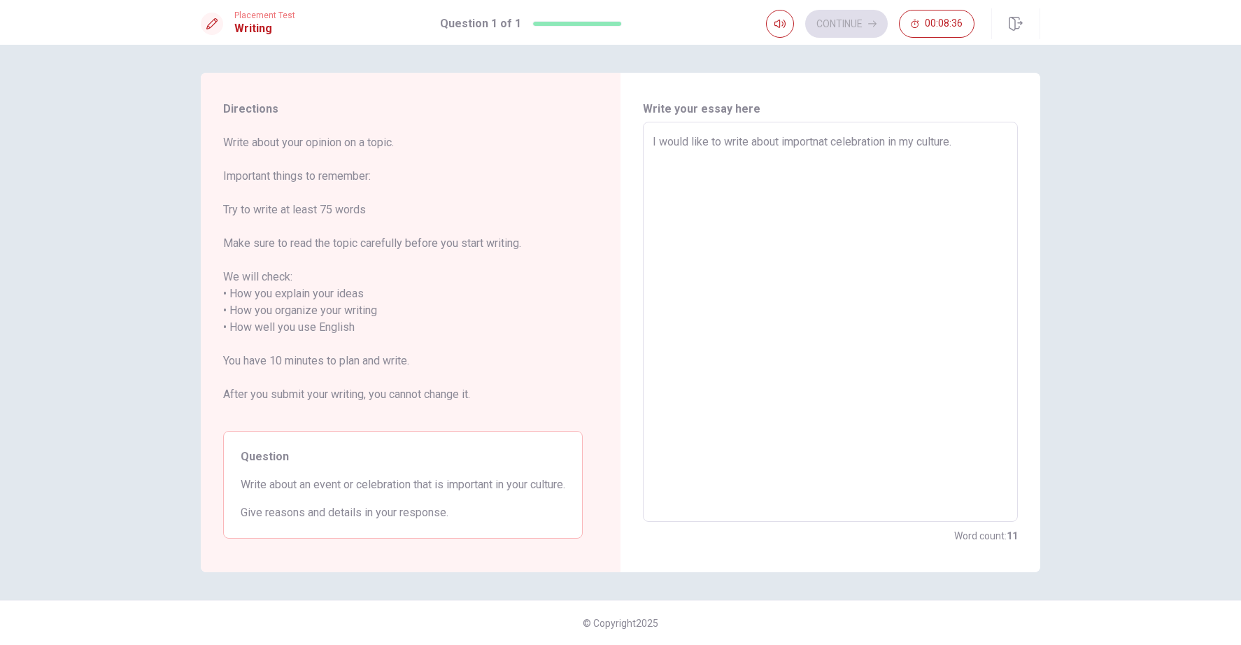
type textarea "x"
type textarea "I would like to write about importnat celebration in my culture. C"
type textarea "x"
type textarea "I would like to write about importnat celebration in my culture. Cr"
type textarea "x"
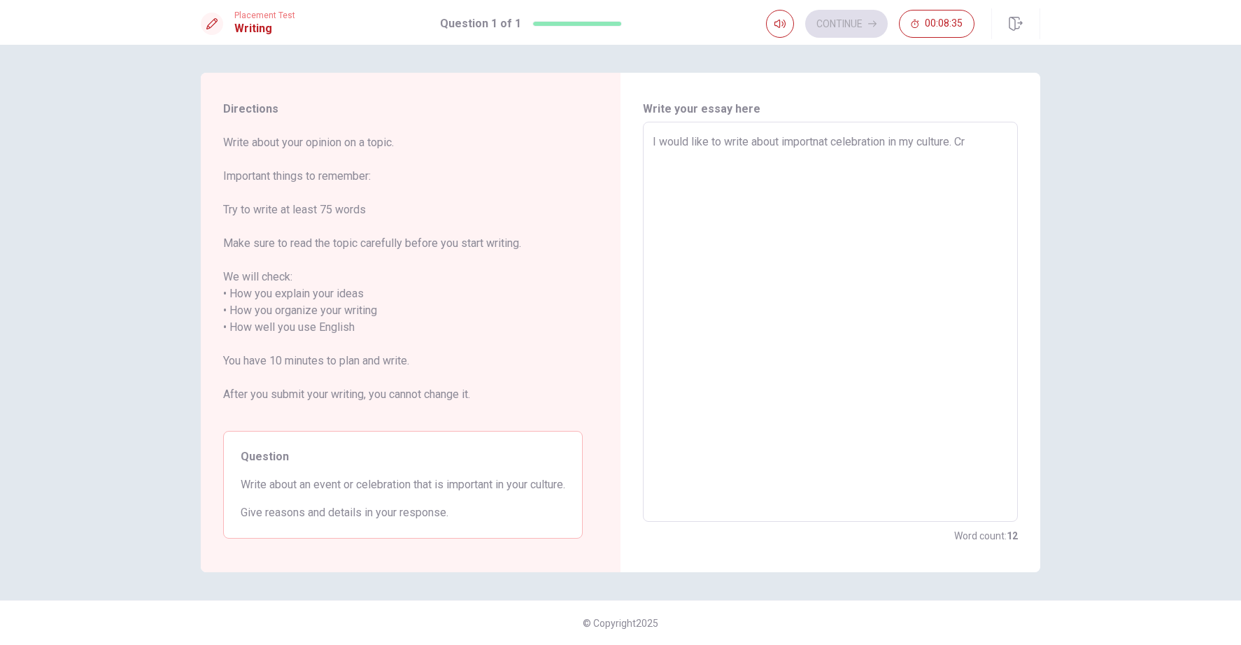
type textarea "I would like to write about importnat celebration in my culture. Cri"
type textarea "x"
type textarea "I would like to write about importnat celebration in my culture. [PERSON_NAME]"
type textarea "x"
type textarea "I would like to write about importnat celebration in my culture. Crism"
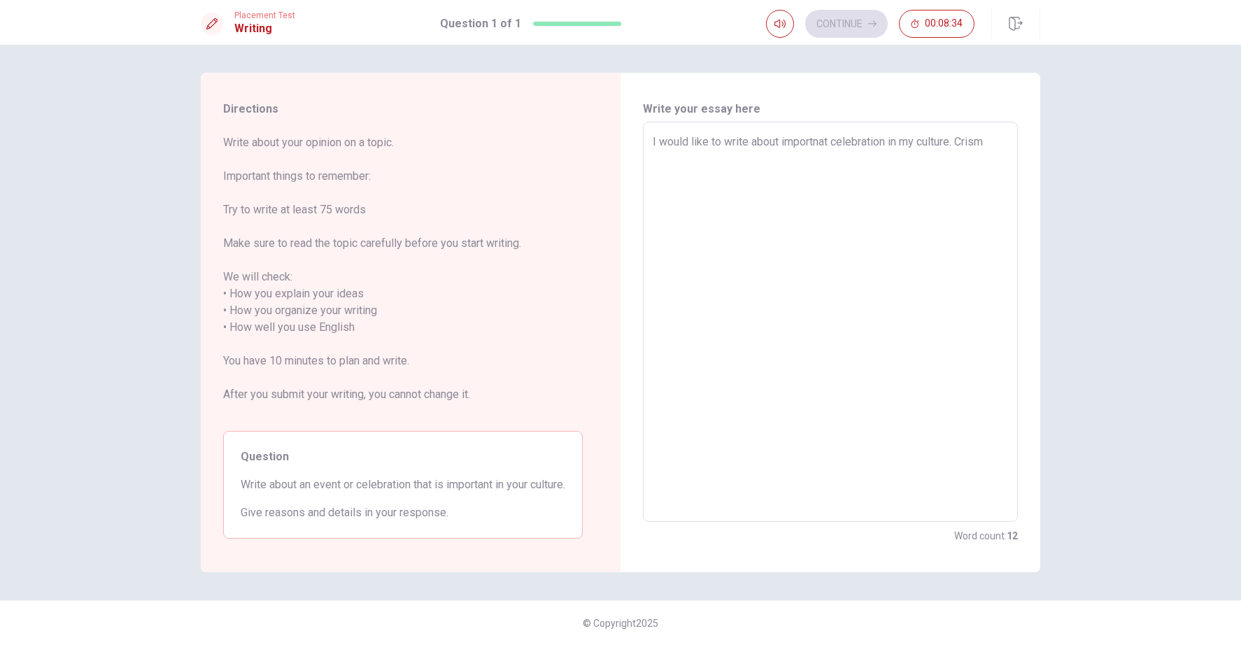
type textarea "x"
type textarea "I would like to write about importnat celebration in my culture. Crisma"
type textarea "x"
type textarea "I would like to write about importnat celebration in my culture. Crismas"
type textarea "x"
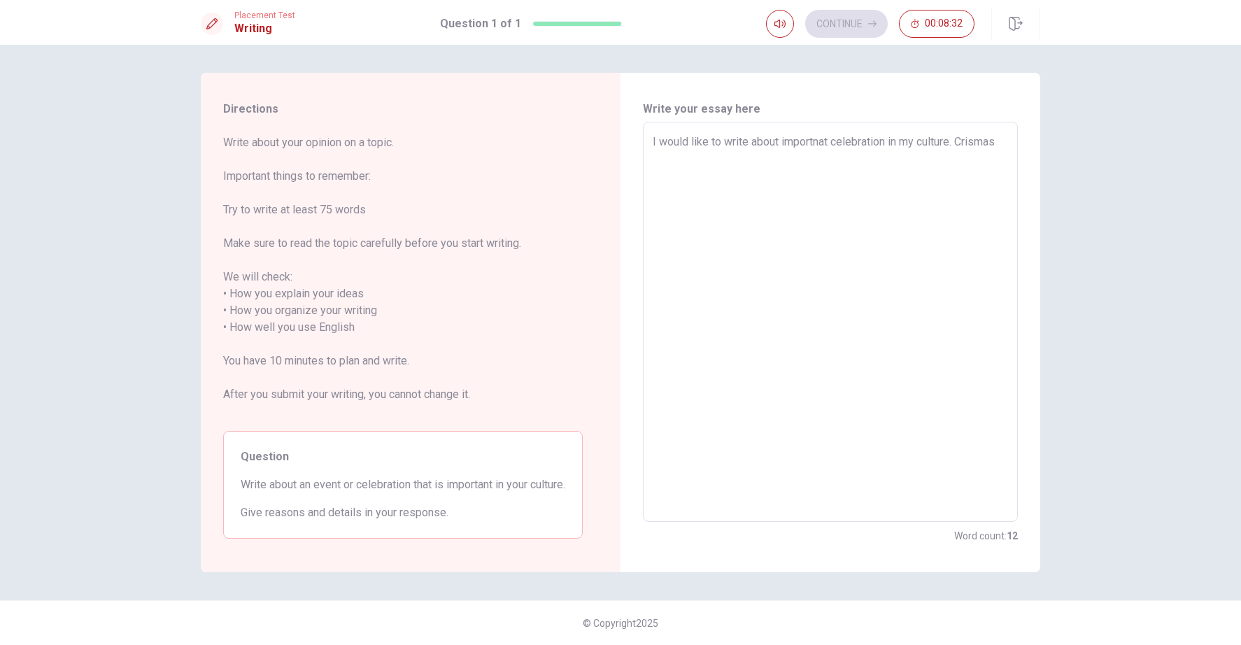
type textarea "I would like to write about importnat celebration in my culture. Crismasa"
type textarea "x"
type textarea "I would like to write about importnat celebration in my culture. Crismas"
type textarea "x"
type textarea "I would like to write about importnat celebration in my culture. Crismass"
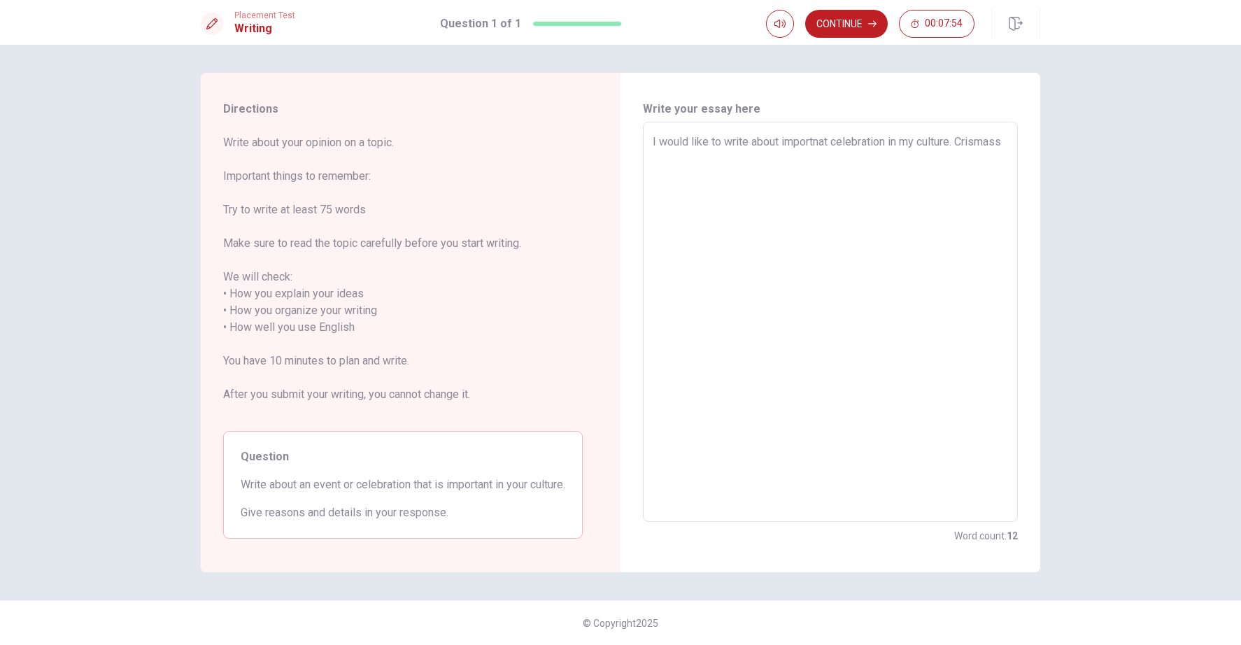
type textarea "x"
type textarea "I would like to write about importnat celebration in my culture. Crismas"
type textarea "x"
type textarea "I would like to write about importnat celebration in my culture. Crismass"
type textarea "x"
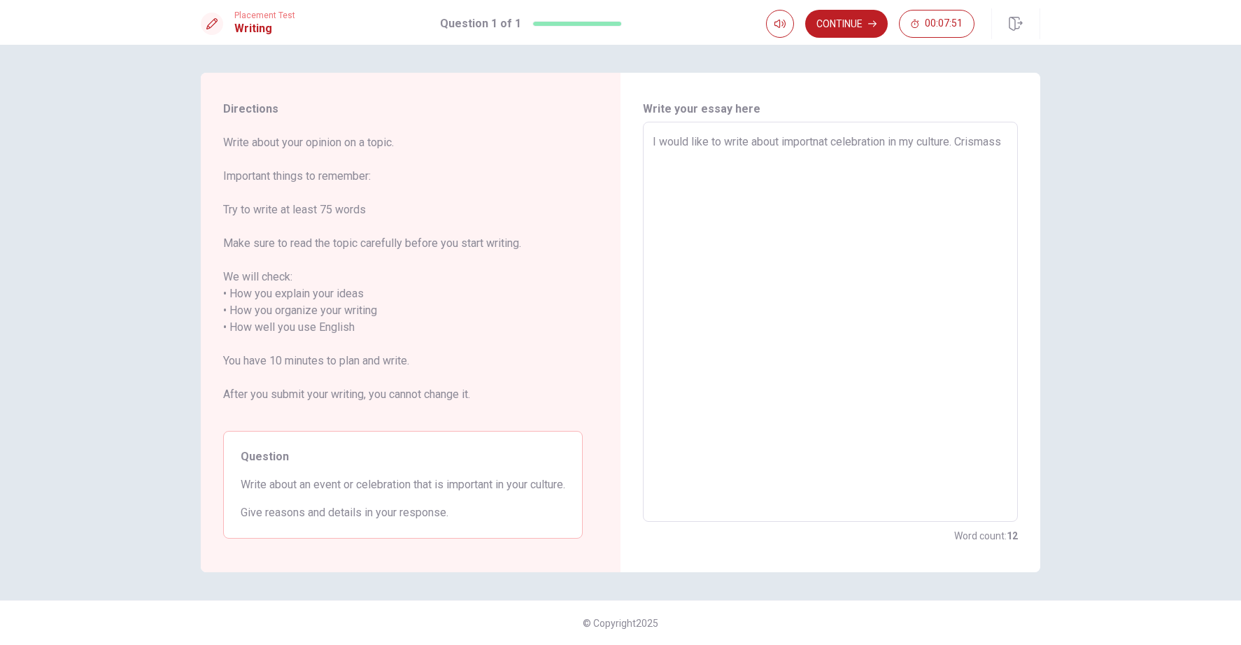
type textarea "I would like to write about importnat celebration in my culture. Crismass"
type textarea "x"
type textarea "I would like to write about importnat celebration in my culture. Crismass i"
type textarea "x"
type textarea "I would like to write about importnat celebration in my culture. Crismass is"
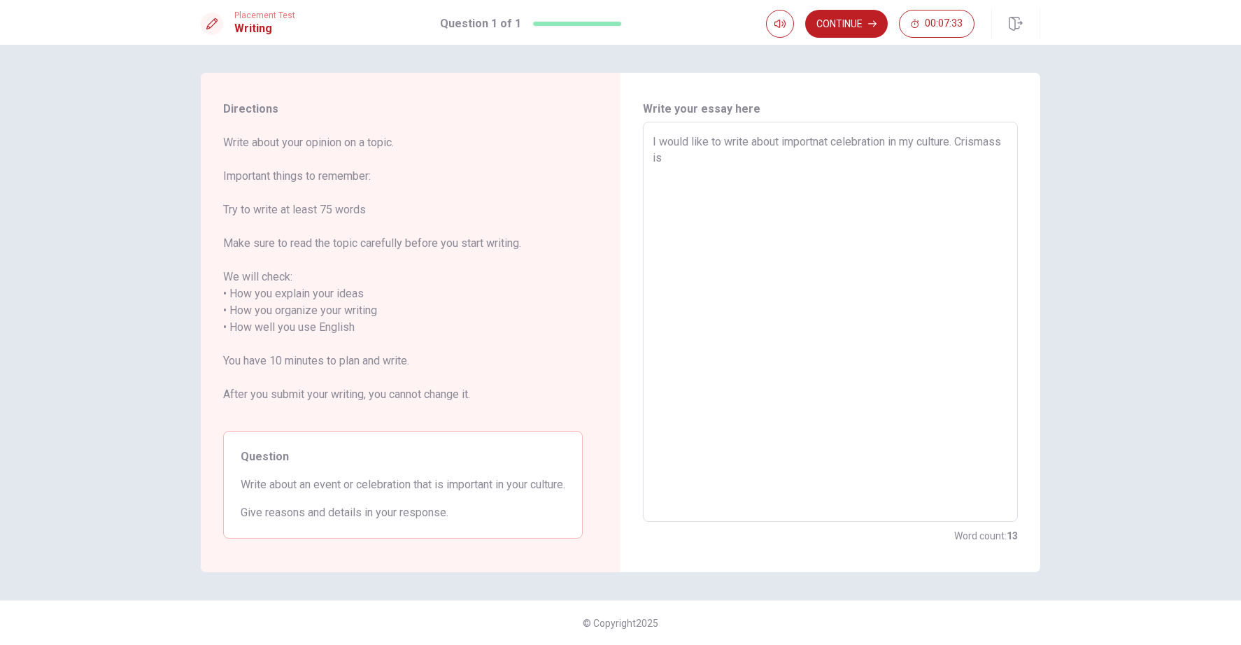
type textarea "x"
type textarea "I would like to write about importnat celebration in my culture. Crismass is"
type textarea "x"
type textarea "I would like to write about importnat celebration in my culture. Crismass is b"
type textarea "x"
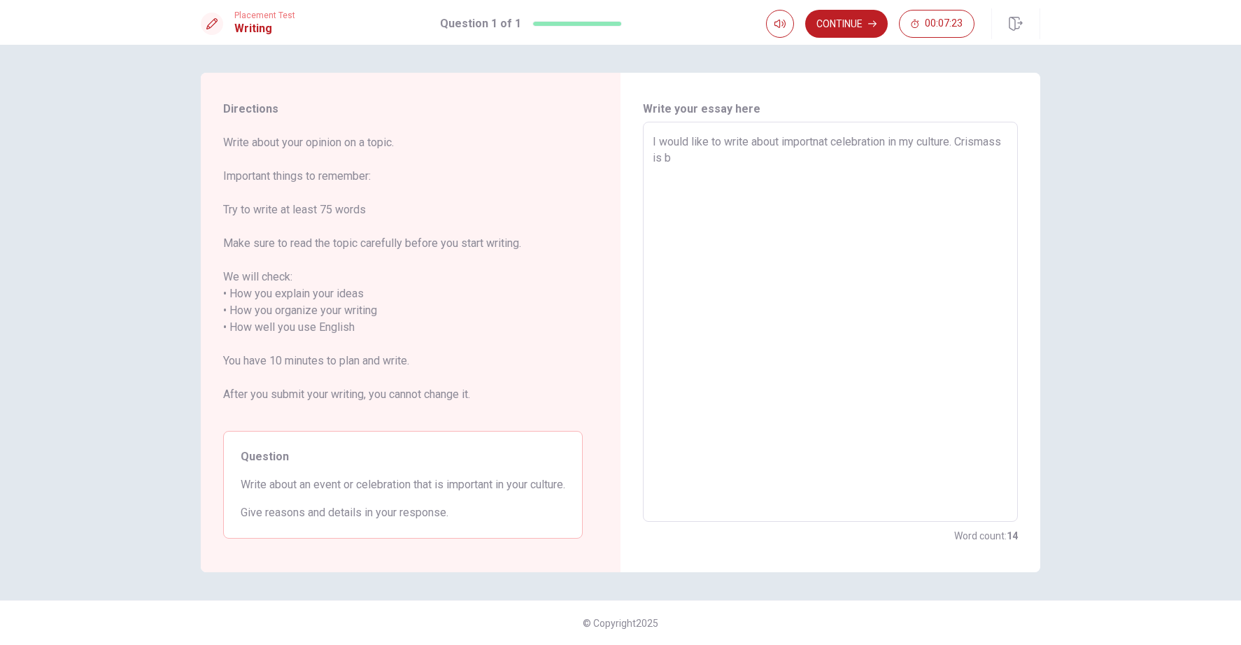
type textarea "I would like to write about importnat celebration in my culture. Crismass is bi"
type textarea "x"
type textarea "I would like to write about importnat celebration in my culture. Crismass is bif"
type textarea "x"
type textarea "I would like to write about importnat celebration in my culture. Crismass is bif"
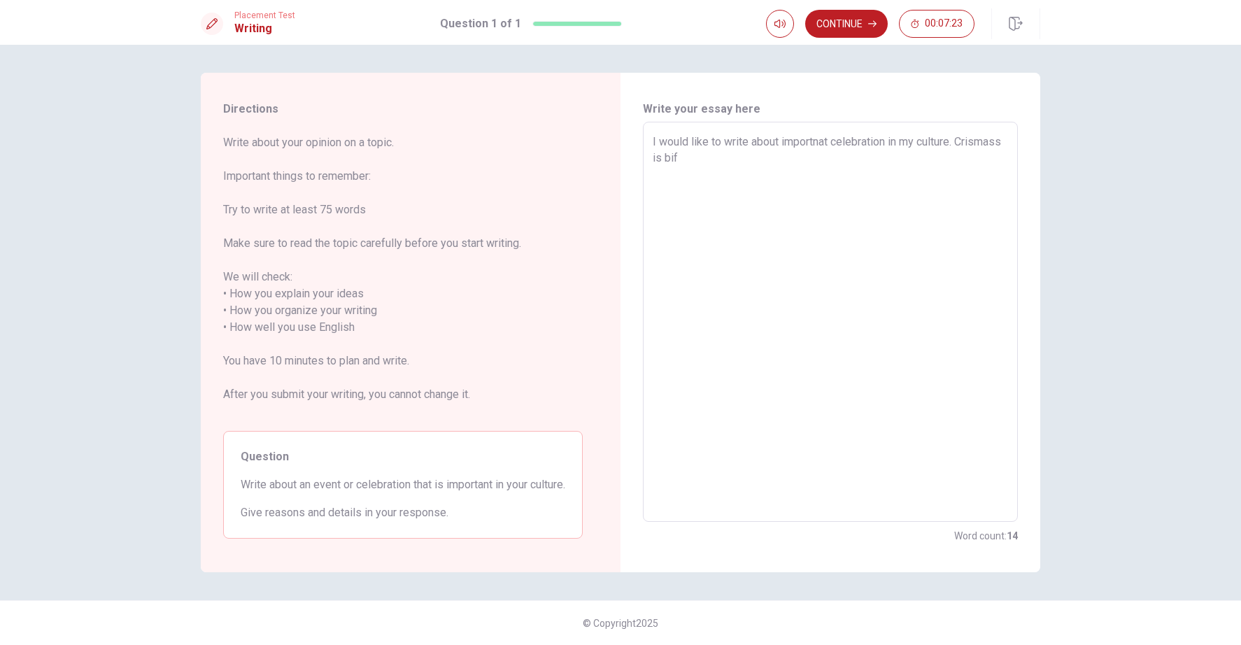
type textarea "x"
type textarea "I would like to write about importnat celebration in my culture. Crismass is bi…"
type textarea "x"
type textarea "I would like to write about importnat celebration in my culture. Crismass is bi…"
type textarea "x"
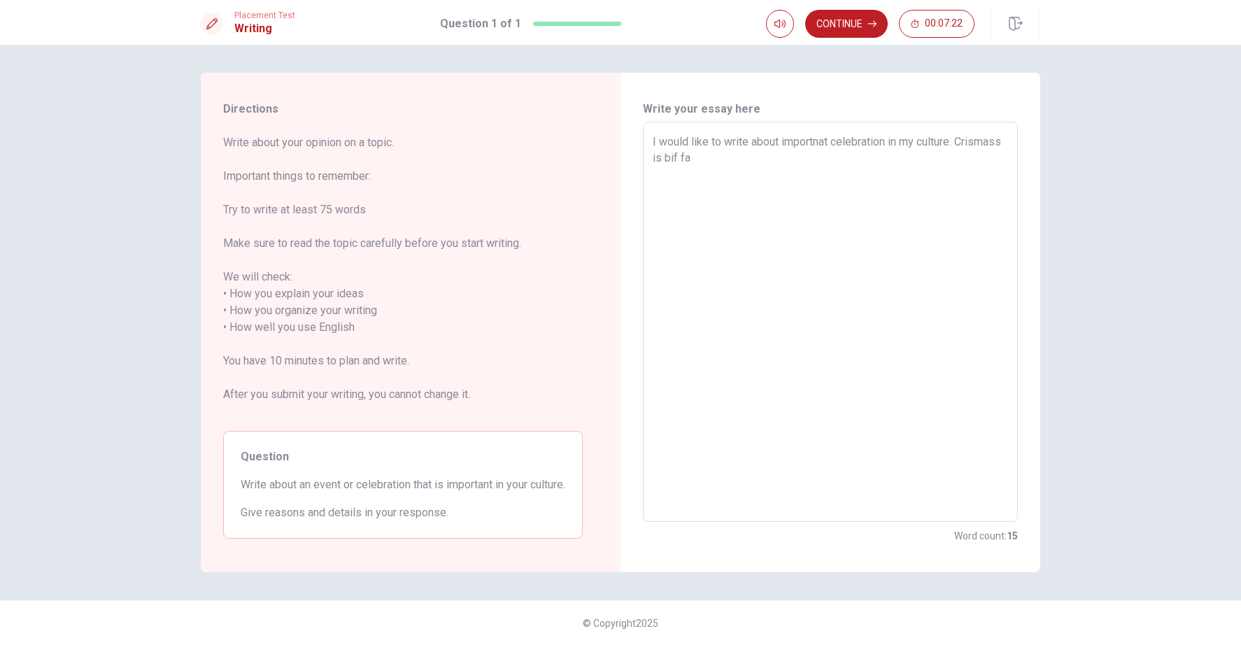
type textarea "I would like to write about importnat celebration in my culture. Crismass is bi…"
type textarea "x"
type textarea "I would like to write about importnat celebration in my culture. Crismass is bi…"
type textarea "x"
type textarea "I would like to write about importnat celebration in my culture. Crismass is bi…"
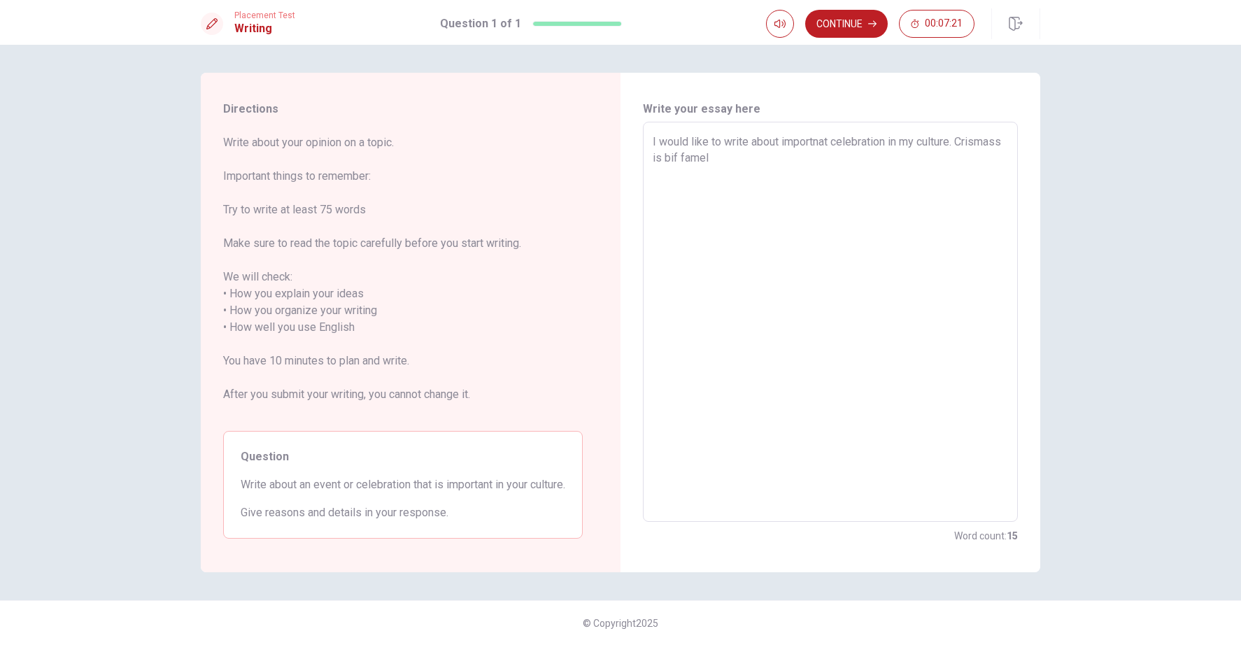
type textarea "x"
type textarea "I would like to write about importnat celebration in my culture. Crismass is bi…"
type textarea "x"
type textarea "I would like to write about importnat celebration in my culture. Crismass is bi…"
type textarea "x"
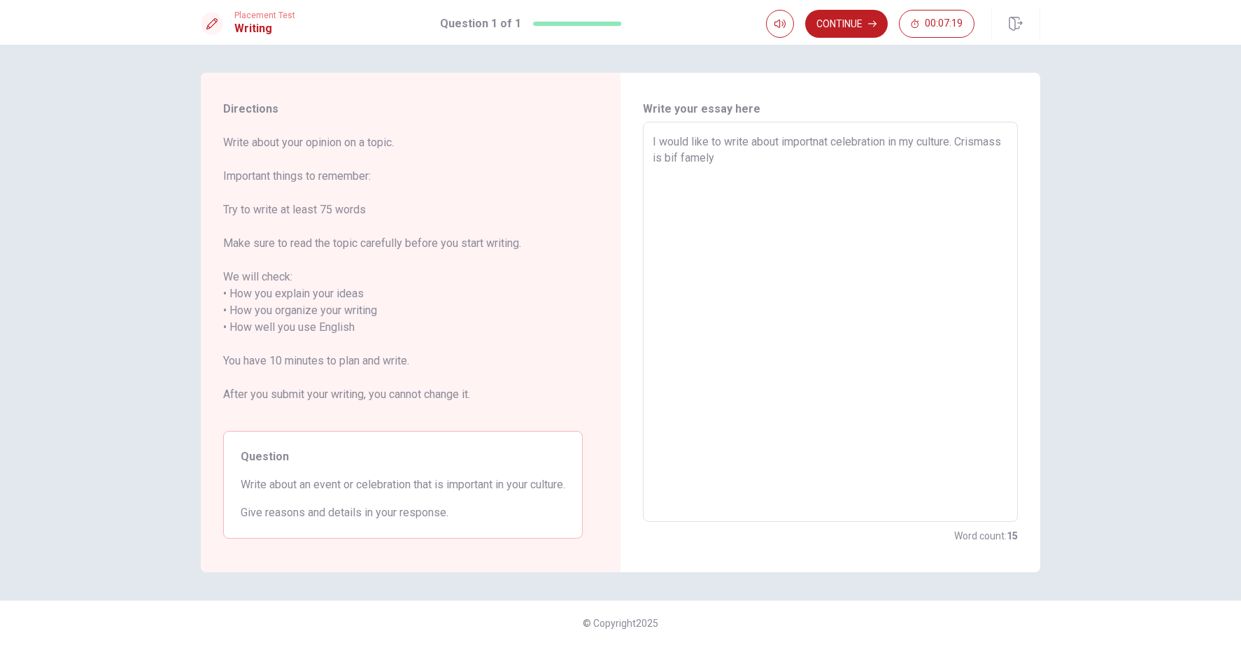
type textarea "I would like to write about importnat celebration in my culture. Crismass is bi…"
type textarea "x"
type textarea "I would like to write about importnat celebration in my culture. Crismass is bi…"
type textarea "x"
type textarea "I would like to write about importnat celebration in my culture. Crismass is bi…"
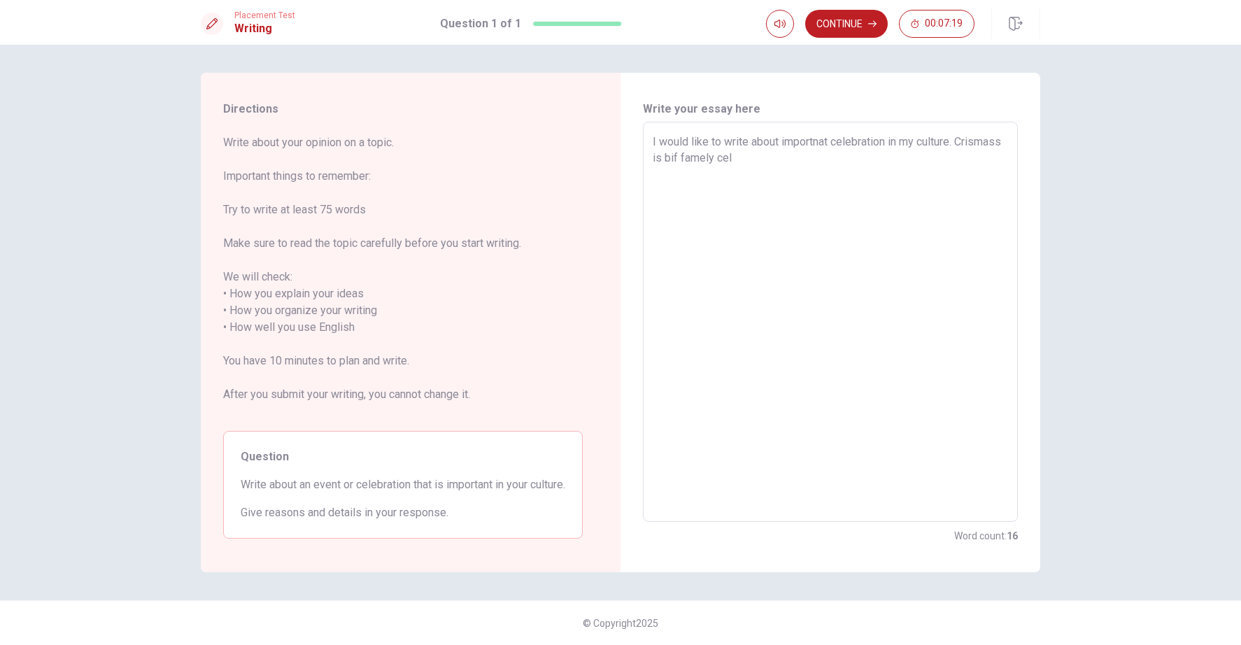
type textarea "x"
type textarea "I would like to write about importnat celebration in my culture. Crismass is bi…"
type textarea "x"
type textarea "I would like to write about importnat celebration in my culture. Crismass is bi…"
type textarea "x"
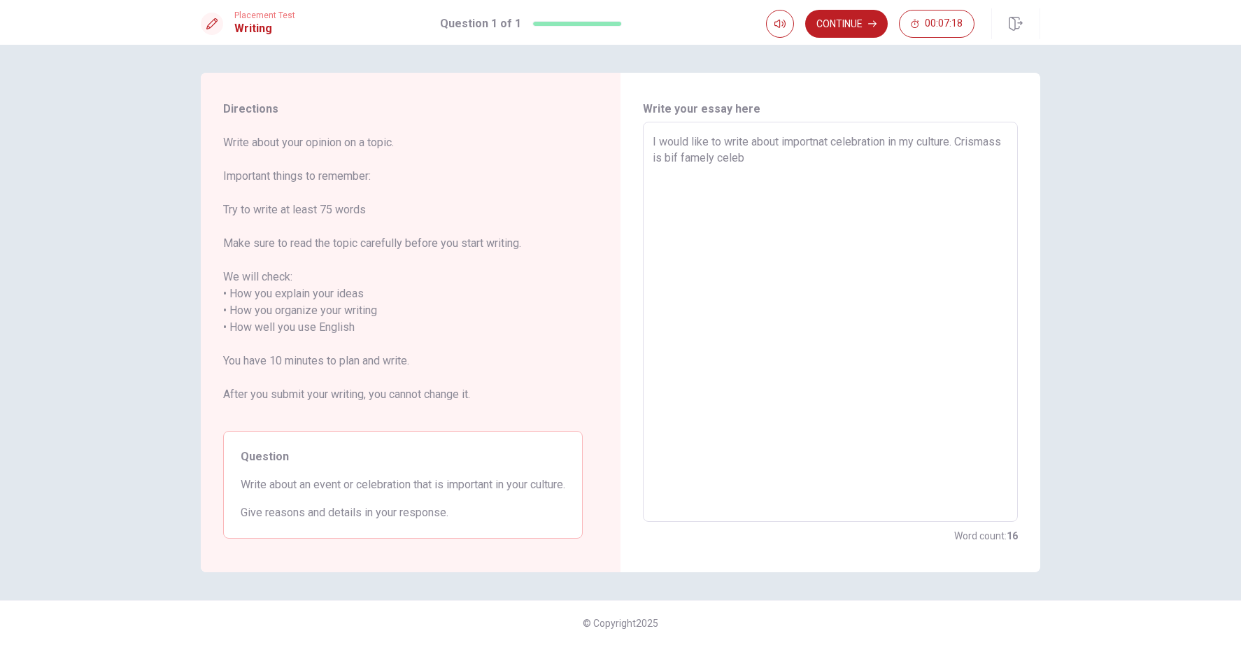
type textarea "I would like to write about importnat celebration in my culture. [PERSON_NAME] …"
type textarea "x"
type textarea "I would like to write about importnat celebration in my culture. Crismass is bi…"
click at [727, 158] on textarea "I would like to write about importnat celebration in my culture. Crismass is bi…" at bounding box center [829, 322] width 355 height 377
click at [852, 157] on textarea "I would like to write about importnat celebration in my culture. Crismass is bi…" at bounding box center [829, 322] width 355 height 377
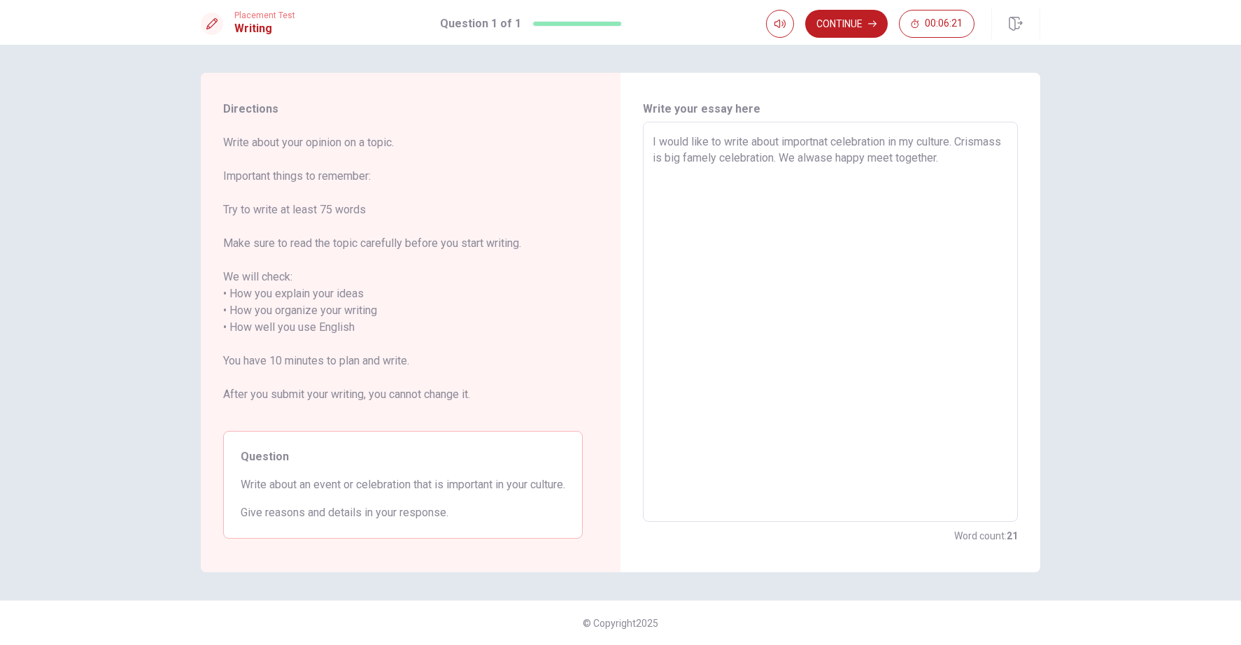
click at [876, 159] on textarea "I would like to write about importnat celebration in my culture. Crismass is bi…" at bounding box center [829, 322] width 355 height 377
click at [996, 159] on textarea "I would like to write about importnat celebration in my culture. Crismass is bi…" at bounding box center [829, 322] width 355 height 377
click at [654, 157] on textarea "I would like to write about importnat celebration in my culture. Crismass is bi…" at bounding box center [829, 322] width 355 height 377
drag, startPoint x: 810, startPoint y: 158, endPoint x: 864, endPoint y: 160, distance: 53.9
click at [864, 160] on textarea "I would like to write about importnat celebration in my culture. My favorite Cr…" at bounding box center [829, 322] width 355 height 377
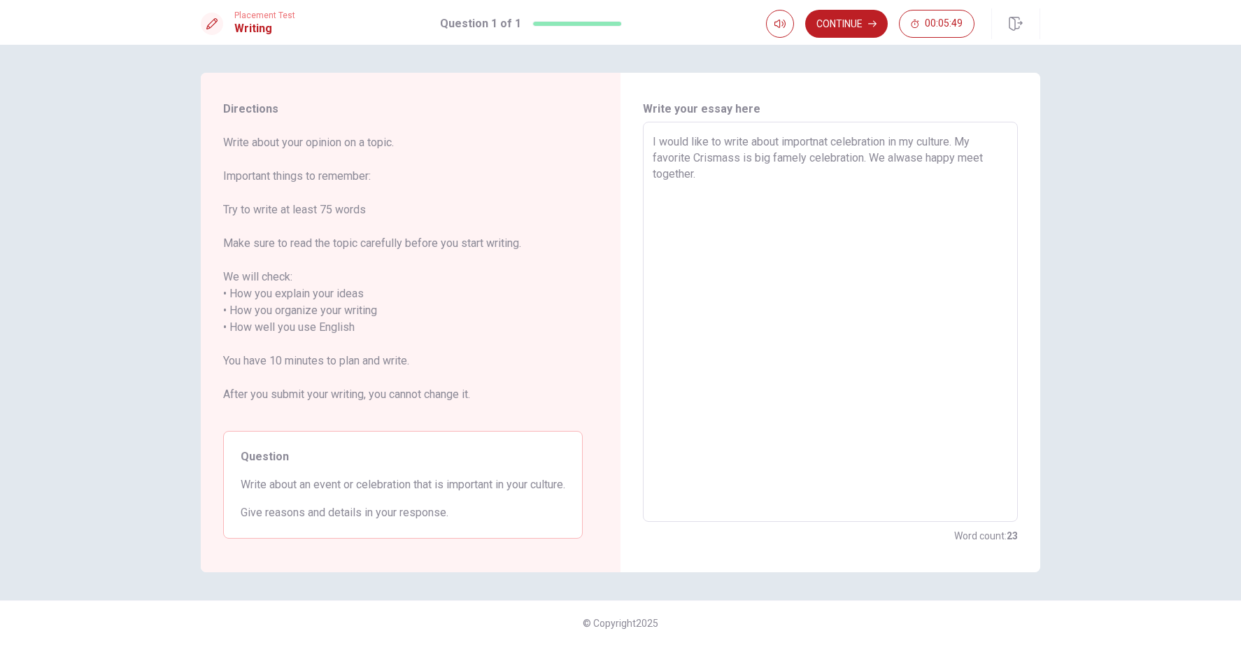
click at [696, 157] on textarea "I would like to write about importnat celebration in my culture. My favorite Cr…" at bounding box center [829, 322] width 355 height 377
click at [783, 157] on textarea "I would like to write about importnat celebration in my culture. My favorite ce…" at bounding box center [829, 322] width 355 height 377
drag, startPoint x: 816, startPoint y: 158, endPoint x: 934, endPoint y: 159, distance: 117.5
click at [934, 159] on textarea "I would like to write about importnat celebration in my culture. My favorite ce…" at bounding box center [829, 322] width 355 height 377
click at [857, 159] on textarea "I would like to write about importnat celebration in my culture. My favorite ce…" at bounding box center [829, 322] width 355 height 377
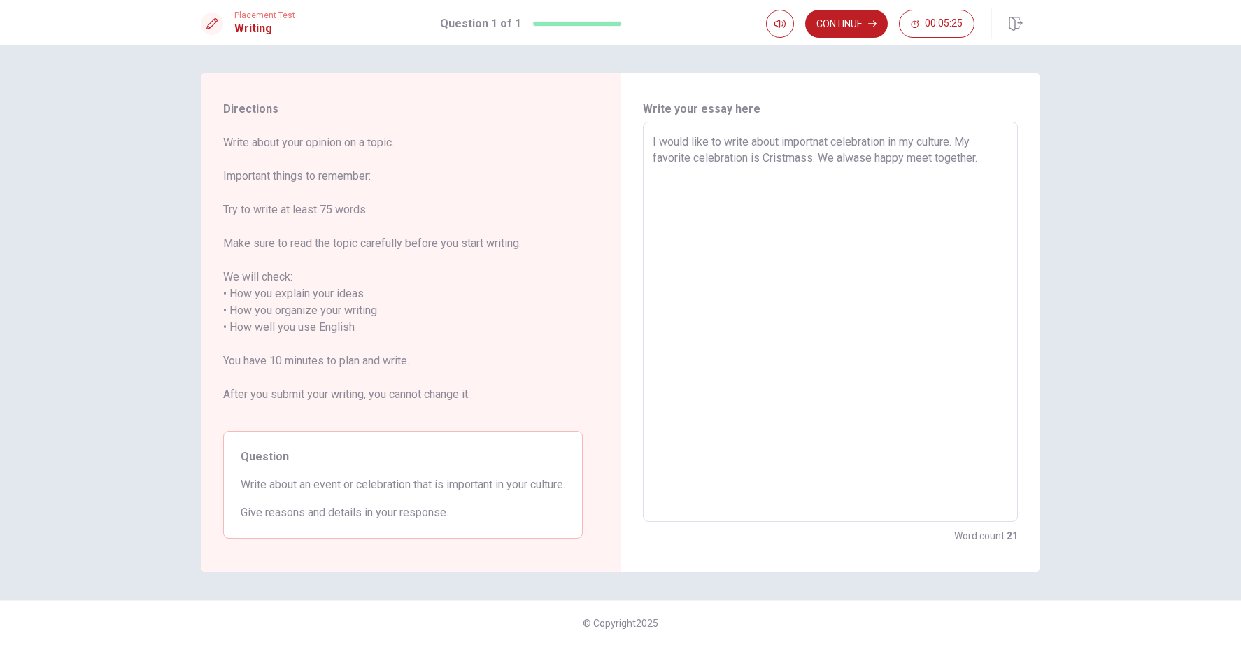
click at [999, 159] on textarea "I would like to write about importnat celebration in my culture. My favorite ce…" at bounding box center [829, 322] width 355 height 377
click at [981, 159] on textarea "I would like to write about importnat celebration in my culture. My favorite ce…" at bounding box center [829, 322] width 355 height 377
click at [937, 159] on textarea "I would like to write about importnat celebration in my culture. My favorite ce…" at bounding box center [829, 322] width 355 height 377
click at [885, 178] on textarea "I would like to write about importnat celebration in my culture. My favorite ce…" at bounding box center [829, 322] width 355 height 377
drag, startPoint x: 809, startPoint y: 176, endPoint x: 844, endPoint y: 176, distance: 35.0
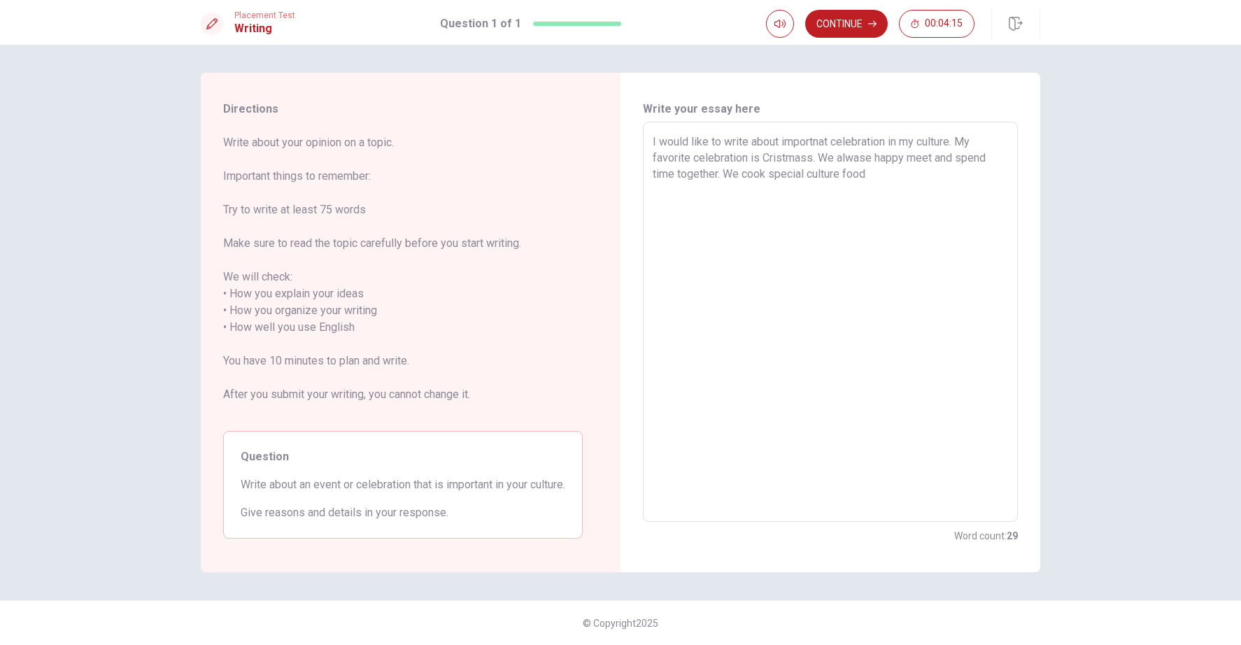
click at [844, 176] on textarea "I would like to write about importnat celebration in my culture. My favorite ce…" at bounding box center [829, 322] width 355 height 377
click at [911, 182] on textarea "I would like to write about importnat celebration in my culture. My favorite ce…" at bounding box center [829, 322] width 355 height 377
click at [794, 189] on textarea "I would like to write about importnat celebration in my culture. My favorite ce…" at bounding box center [829, 322] width 355 height 377
click at [839, 191] on textarea "I would like to write about importnat celebration in my culture. My favorite ce…" at bounding box center [829, 322] width 355 height 377
drag, startPoint x: 714, startPoint y: 208, endPoint x: 631, endPoint y: 202, distance: 83.5
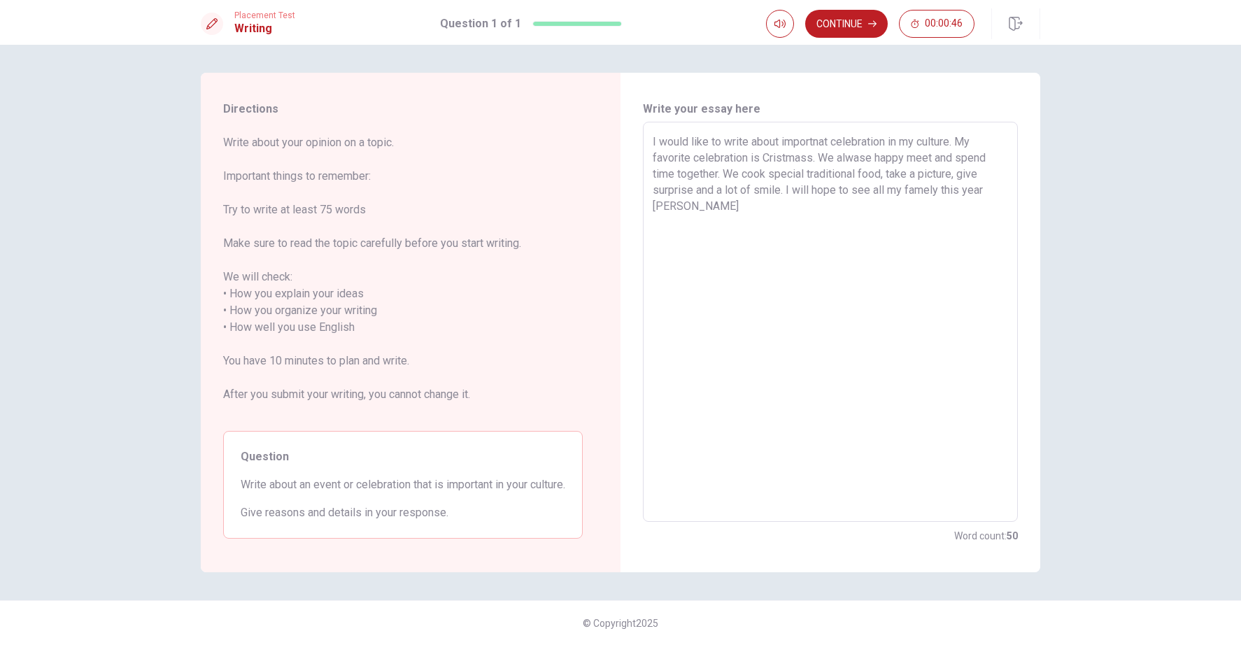
click at [631, 202] on div "Write your essay here I would like to write about importnat celebration in my c…" at bounding box center [830, 322] width 420 height 499
click at [982, 188] on textarea "I would like to write about importnat celebration in my culture. My favorite ce…" at bounding box center [829, 322] width 355 height 377
click at [834, 31] on button "Continue" at bounding box center [846, 24] width 83 height 28
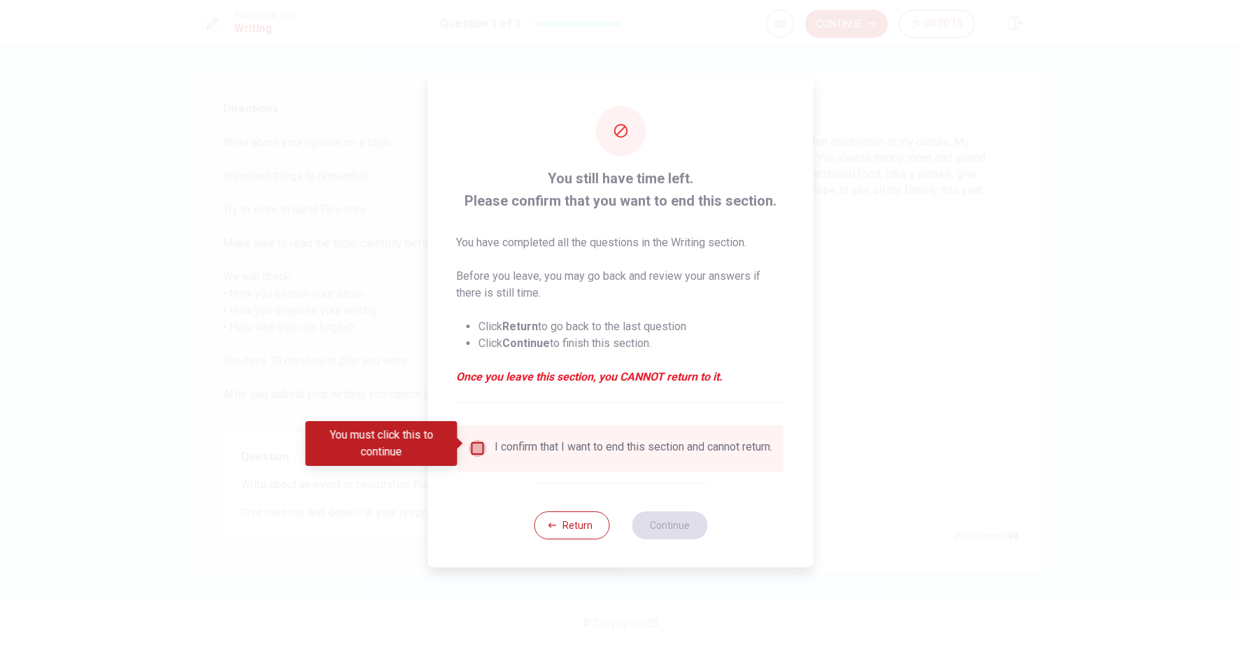
click at [479, 443] on input "You must click this to continue" at bounding box center [477, 448] width 17 height 17
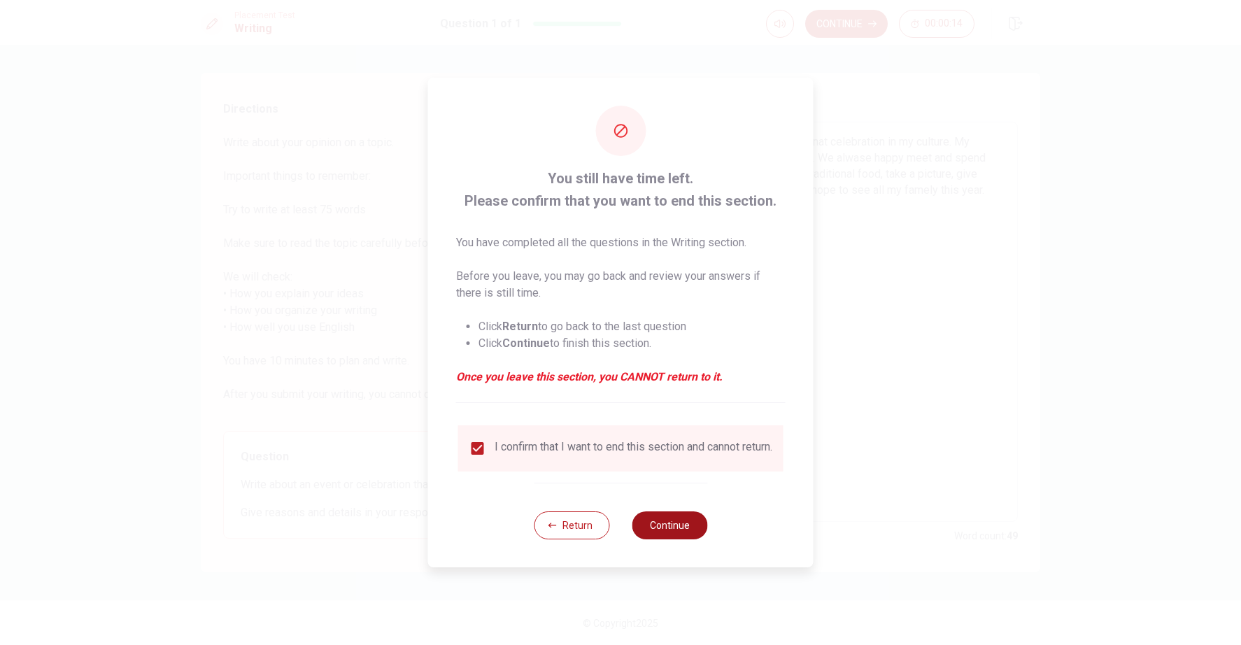
click at [686, 528] on button "Continue" at bounding box center [669, 525] width 76 height 28
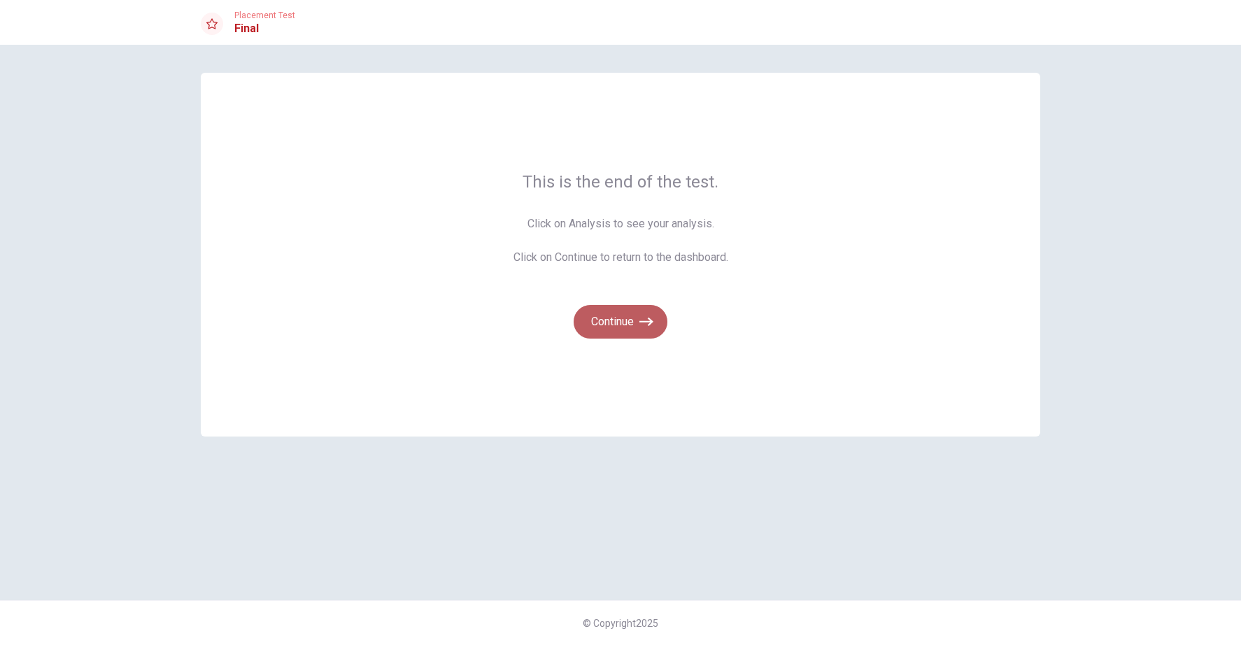
click at [629, 318] on button "Continue" at bounding box center [620, 322] width 94 height 34
